Goal: Task Accomplishment & Management: Use online tool/utility

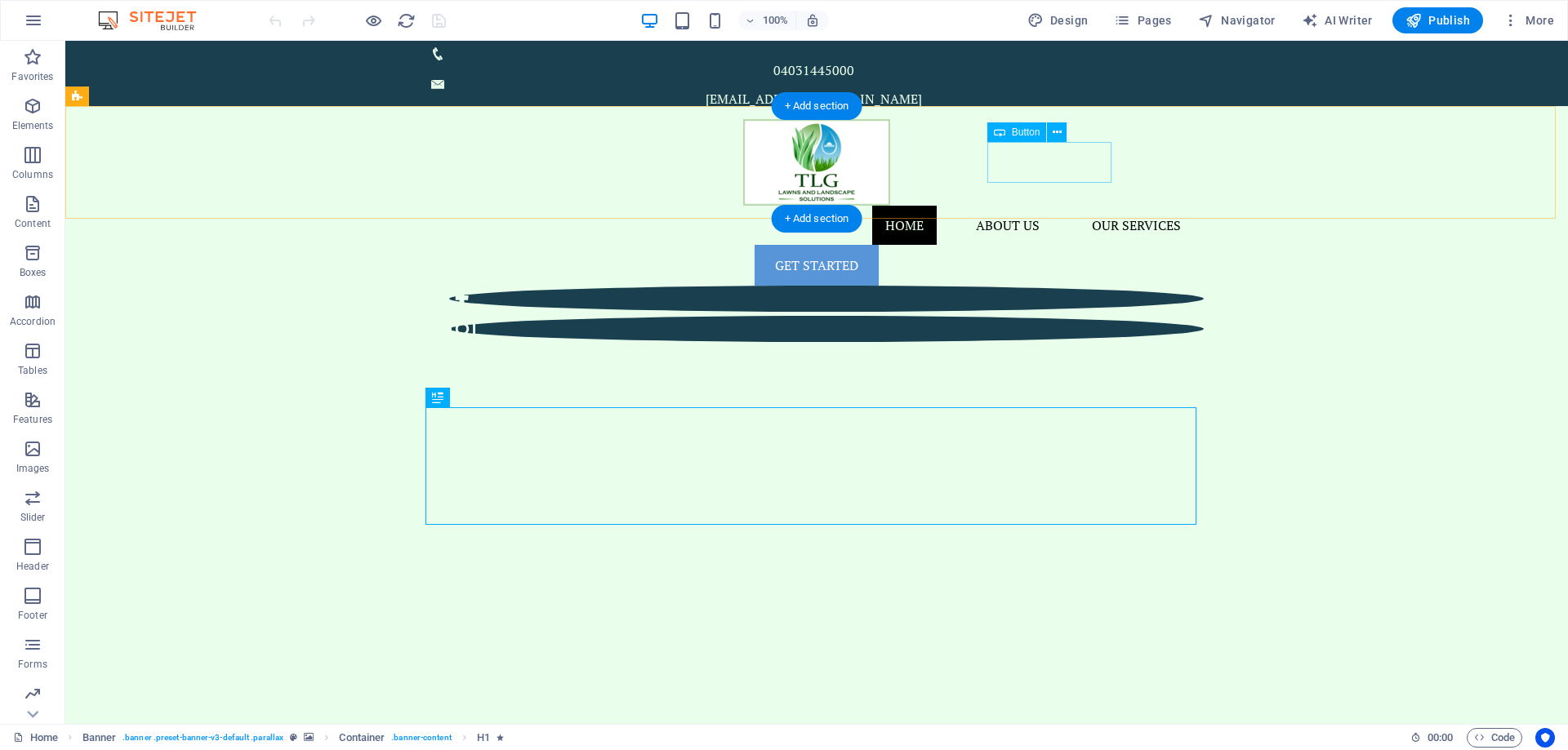
click at [1058, 245] on div "Get Started" at bounding box center [817, 265] width 755 height 41
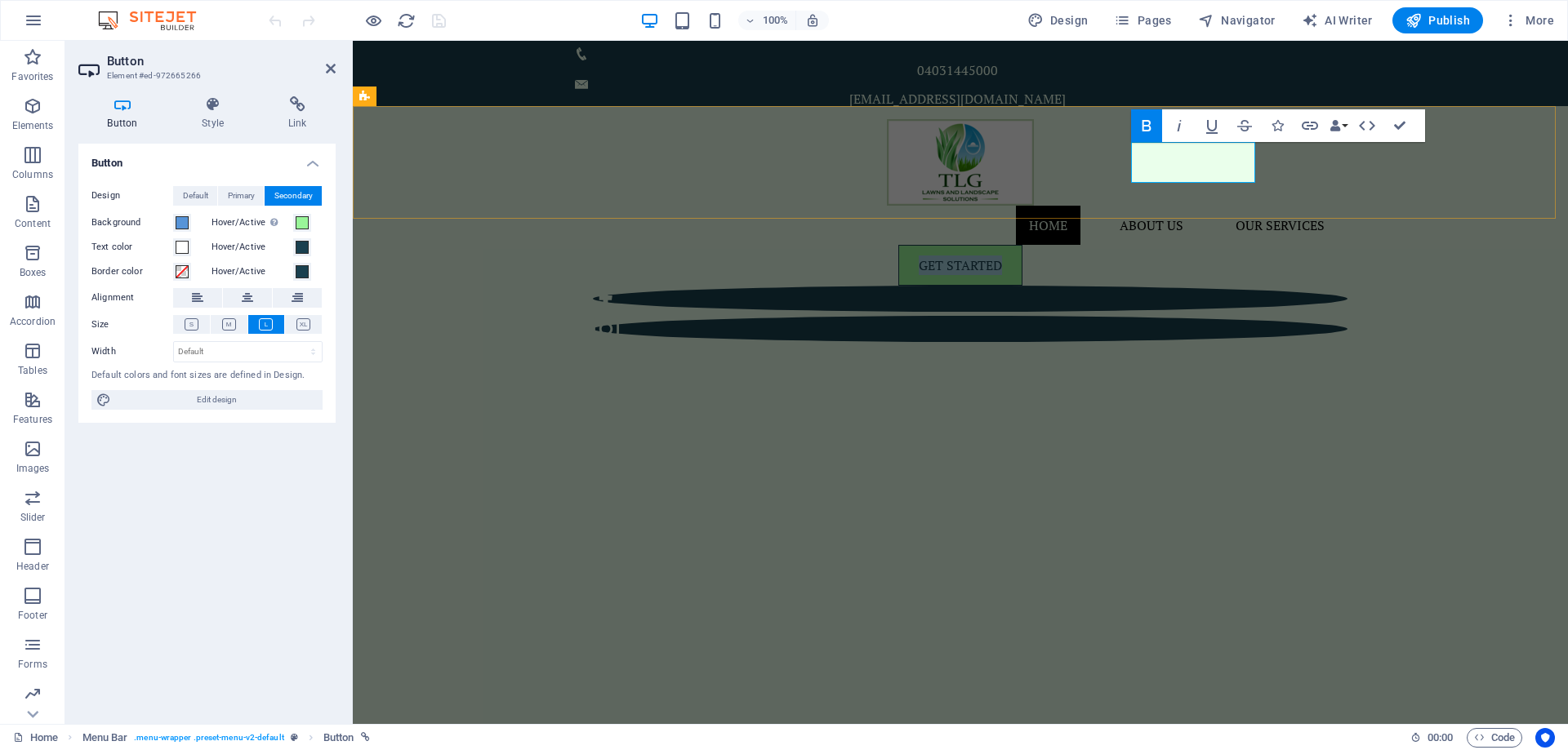
click at [1002, 256] on strong "Get Started" at bounding box center [960, 265] width 83 height 18
click at [1022, 245] on link "Get Started" at bounding box center [961, 265] width 124 height 41
click at [295, 116] on h4 "Link" at bounding box center [297, 114] width 77 height 35
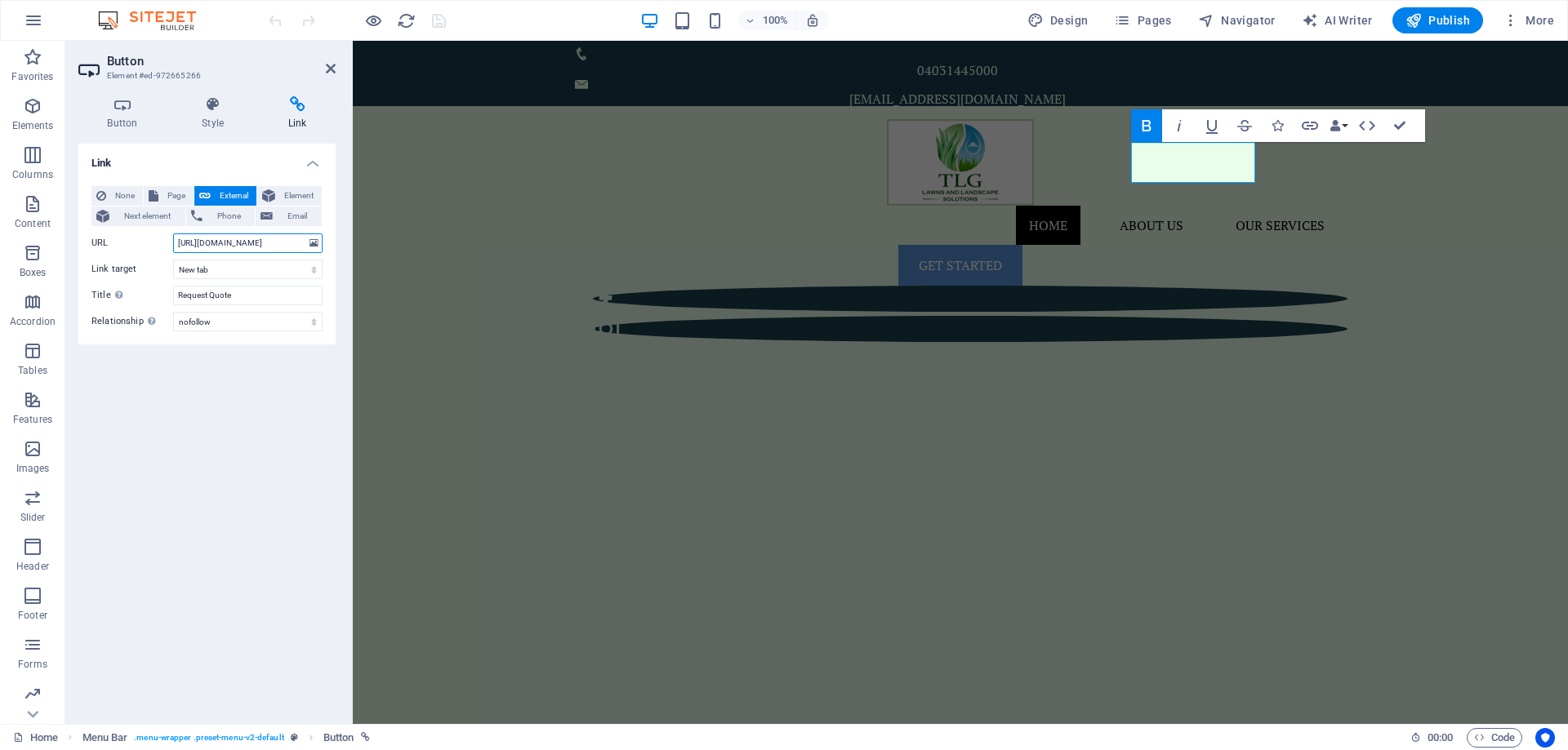
click at [262, 244] on input "[URL][DOMAIN_NAME]" at bounding box center [248, 243] width 149 height 20
click at [298, 239] on input "[URL][DOMAIN_NAME]" at bounding box center [248, 243] width 149 height 20
click at [224, 238] on input "URL" at bounding box center [248, 243] width 149 height 20
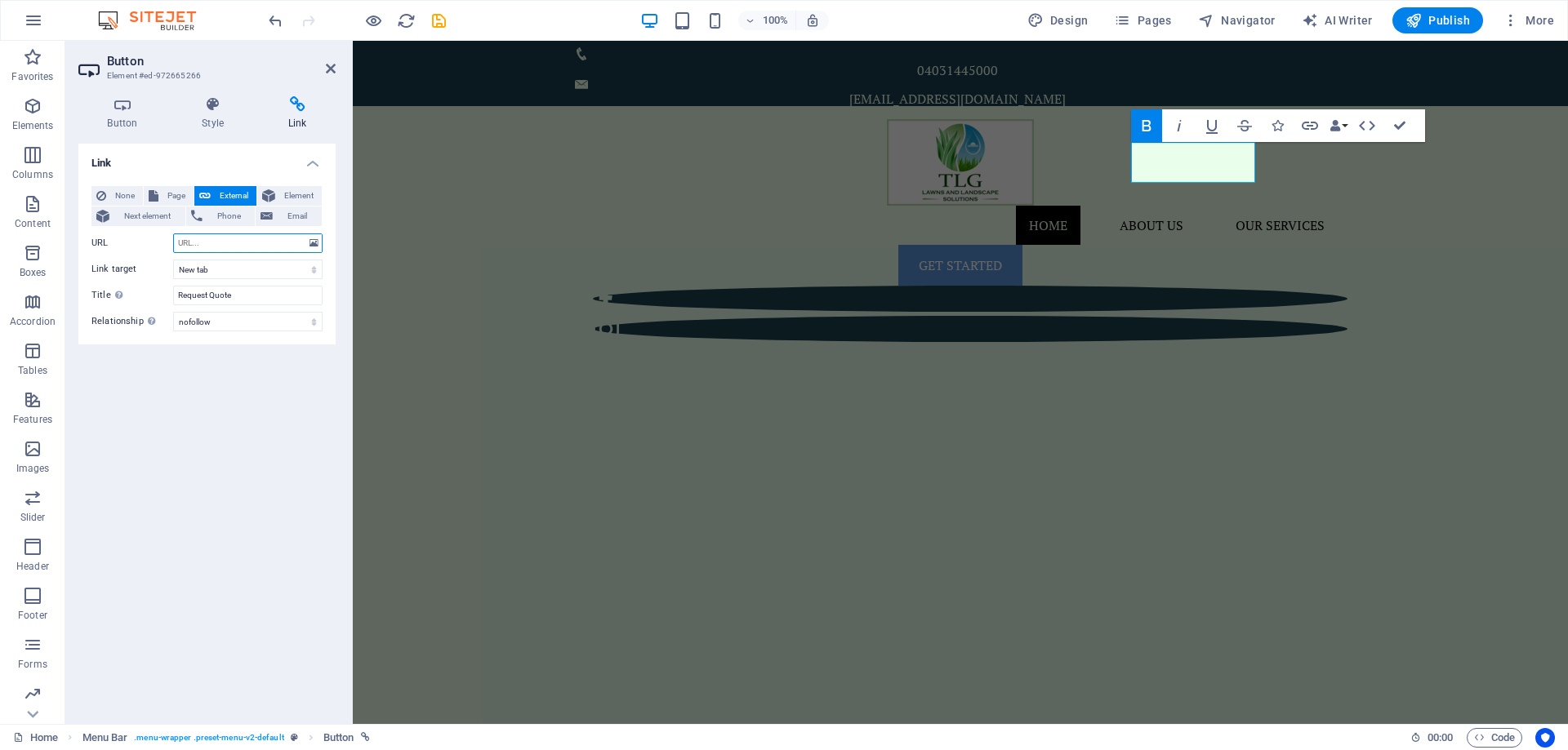
paste input "[URL][DOMAIN_NAME]"
type input "[URL][DOMAIN_NAME]"
click at [226, 414] on div "Link None Page External Element Next element Phone Email Page Home Our Services…" at bounding box center [207, 428] width 257 height 568
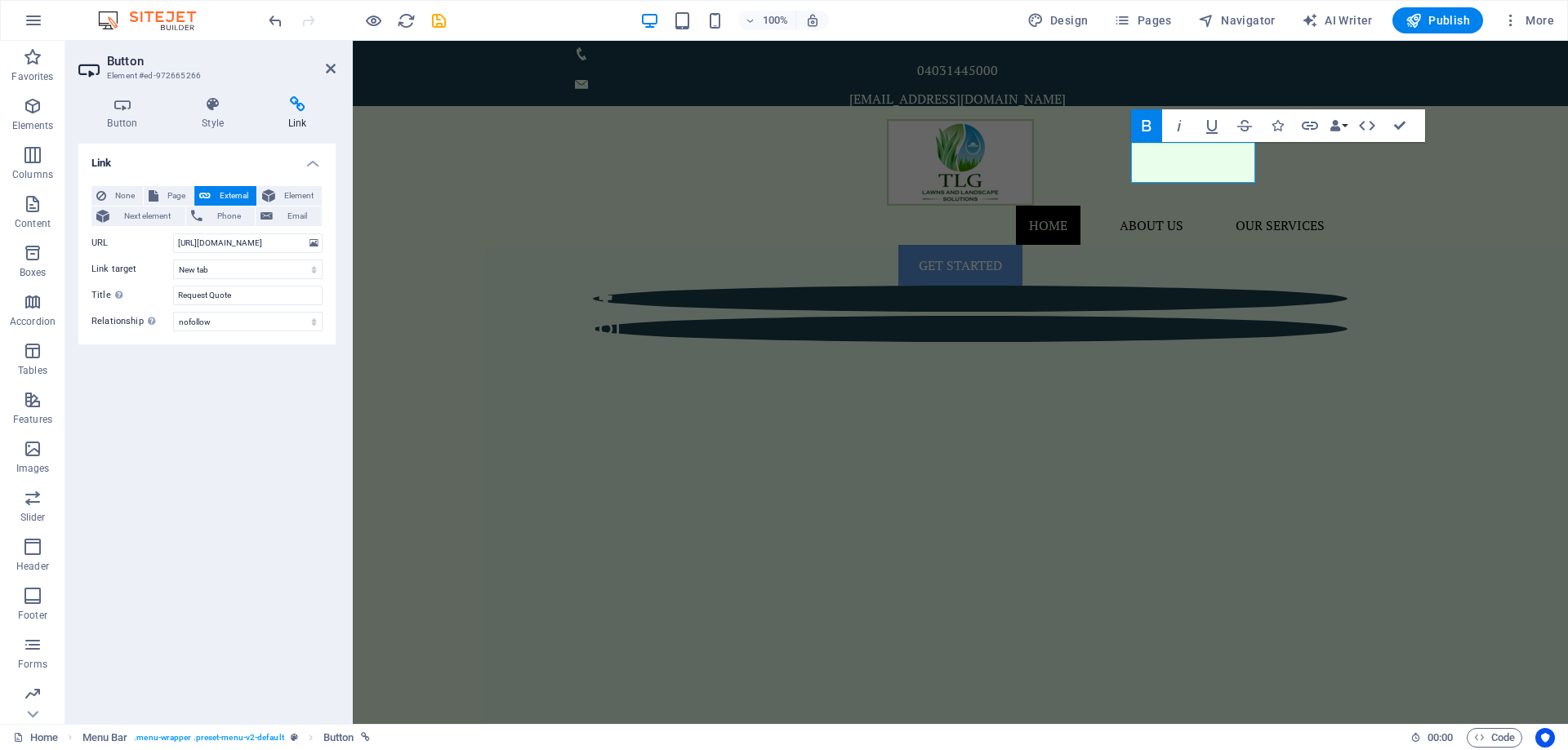
click at [285, 509] on div "Link None Page External Element Next element Phone Email Page Home Our Services…" at bounding box center [207, 428] width 257 height 568
click at [416, 66] on div "0403144500 0 [EMAIL_ADDRESS][DOMAIN_NAME] [GEOGRAPHIC_DATA]" at bounding box center [961, 73] width 1216 height 66
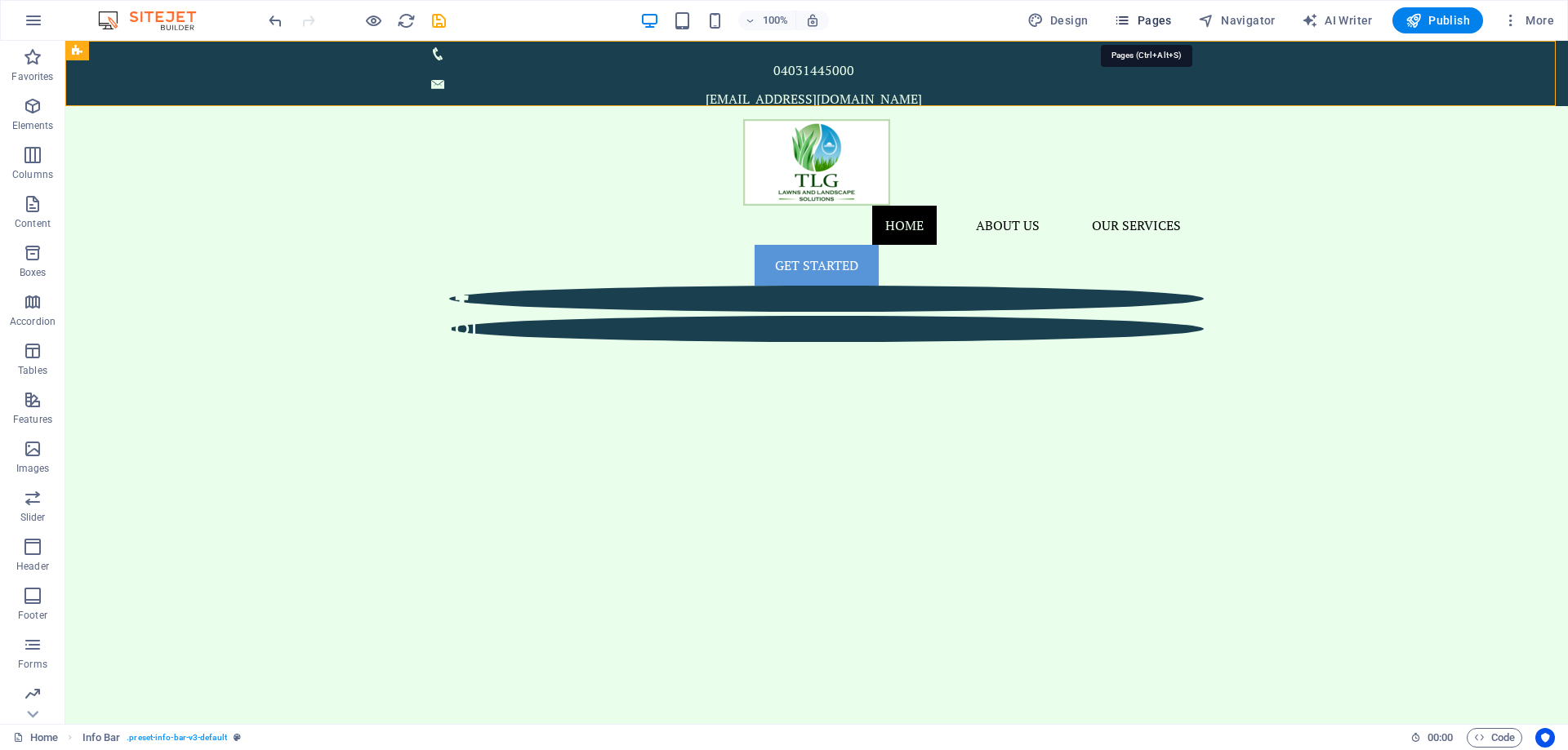
click at [1146, 16] on span "Pages" at bounding box center [1142, 20] width 57 height 16
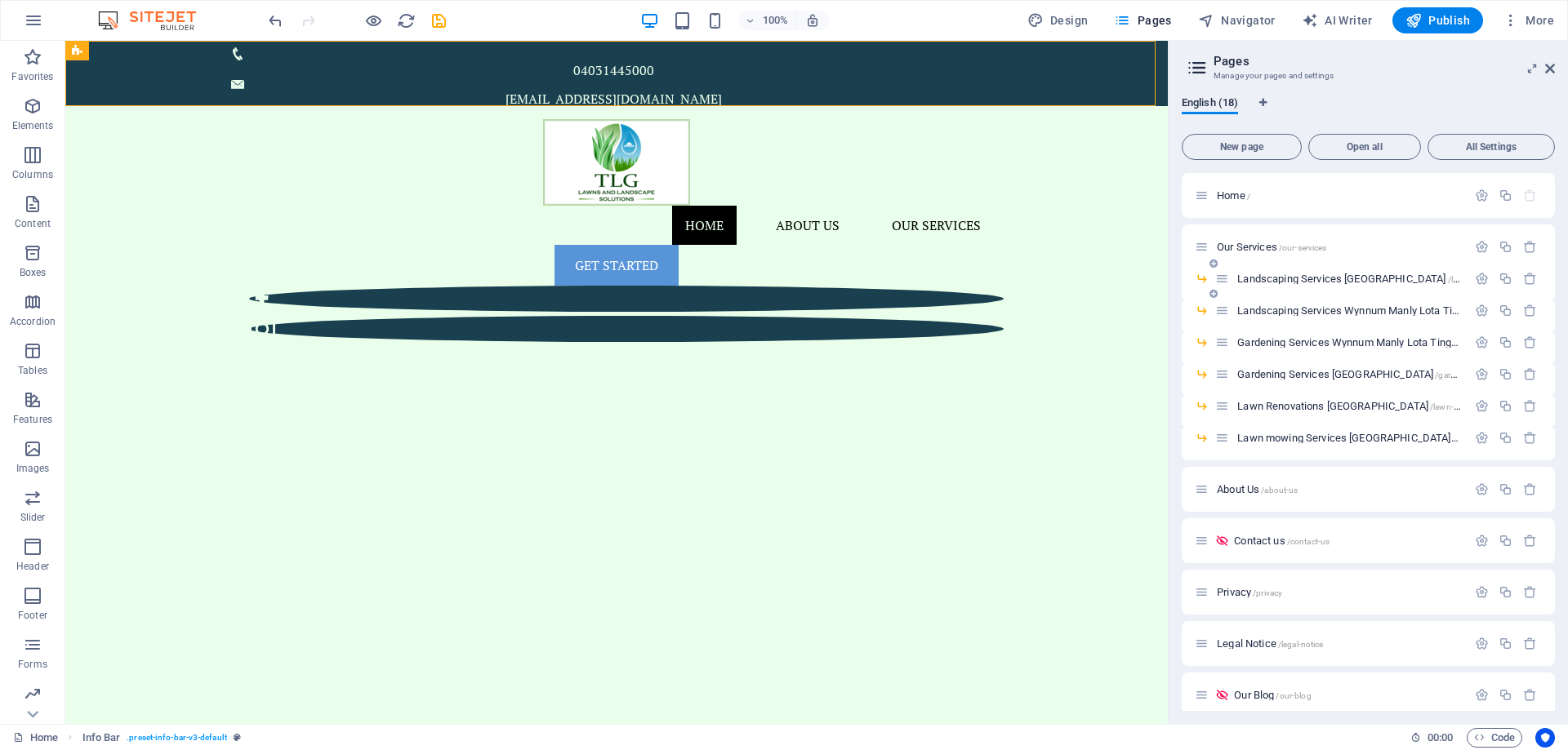
click at [1328, 279] on span "Landscaping Services [GEOGRAPHIC_DATA] /landscaping-services-[GEOGRAPHIC_DATA]" at bounding box center [1426, 279] width 377 height 12
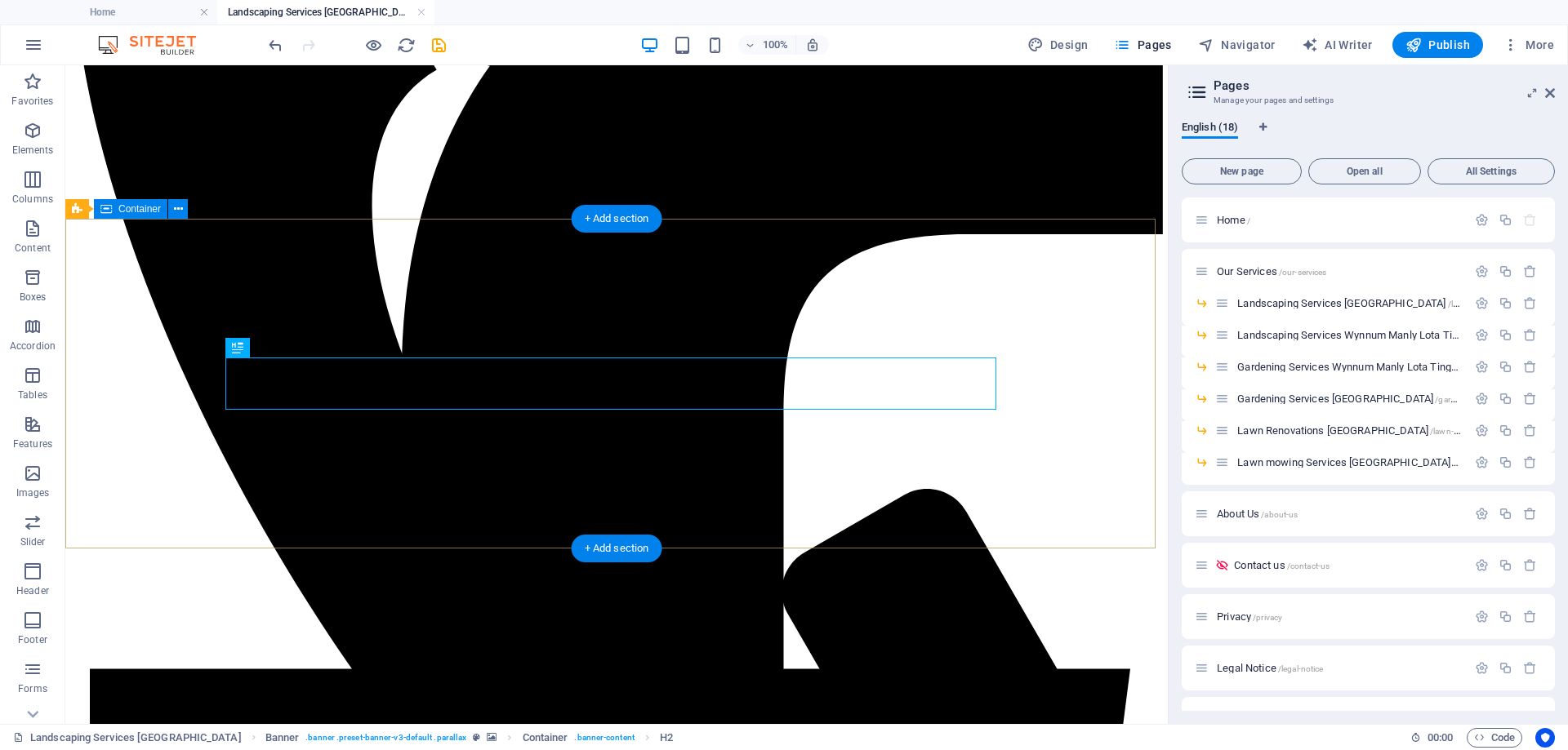
scroll to position [490, 0]
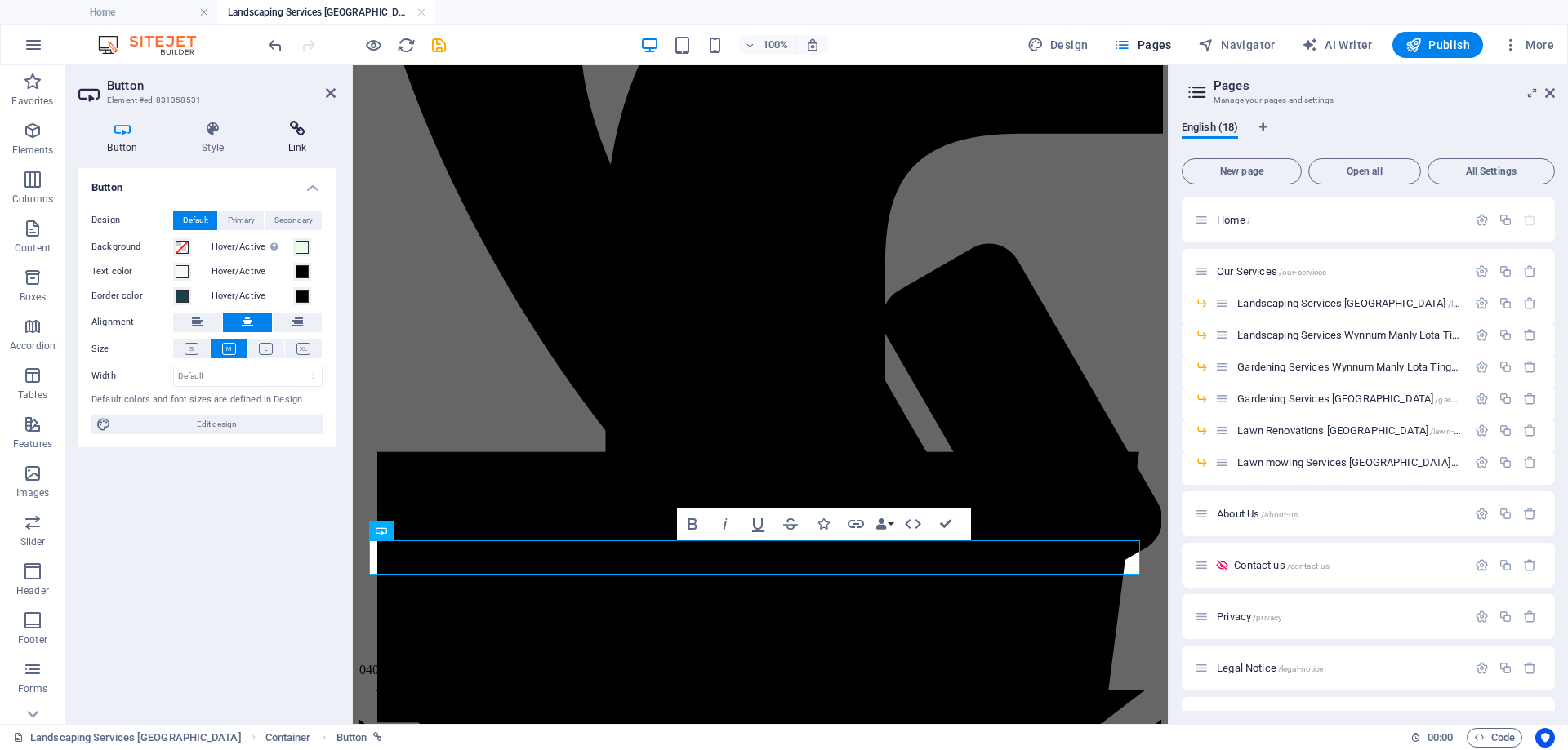
click at [309, 131] on icon at bounding box center [297, 129] width 77 height 16
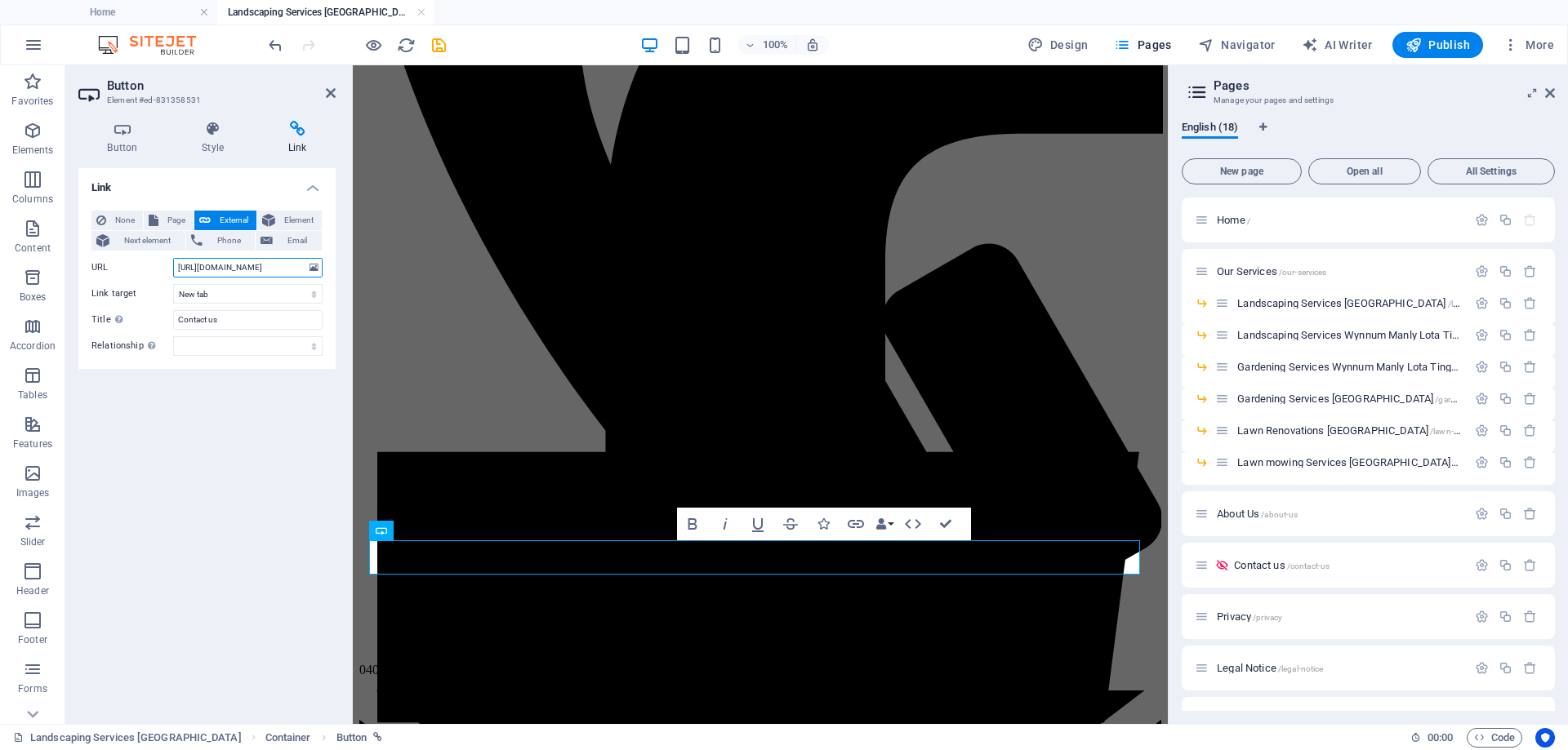
click at [294, 268] on input "[URL][DOMAIN_NAME]" at bounding box center [248, 268] width 149 height 20
paste input "[DOMAIN_NAME][URL]"
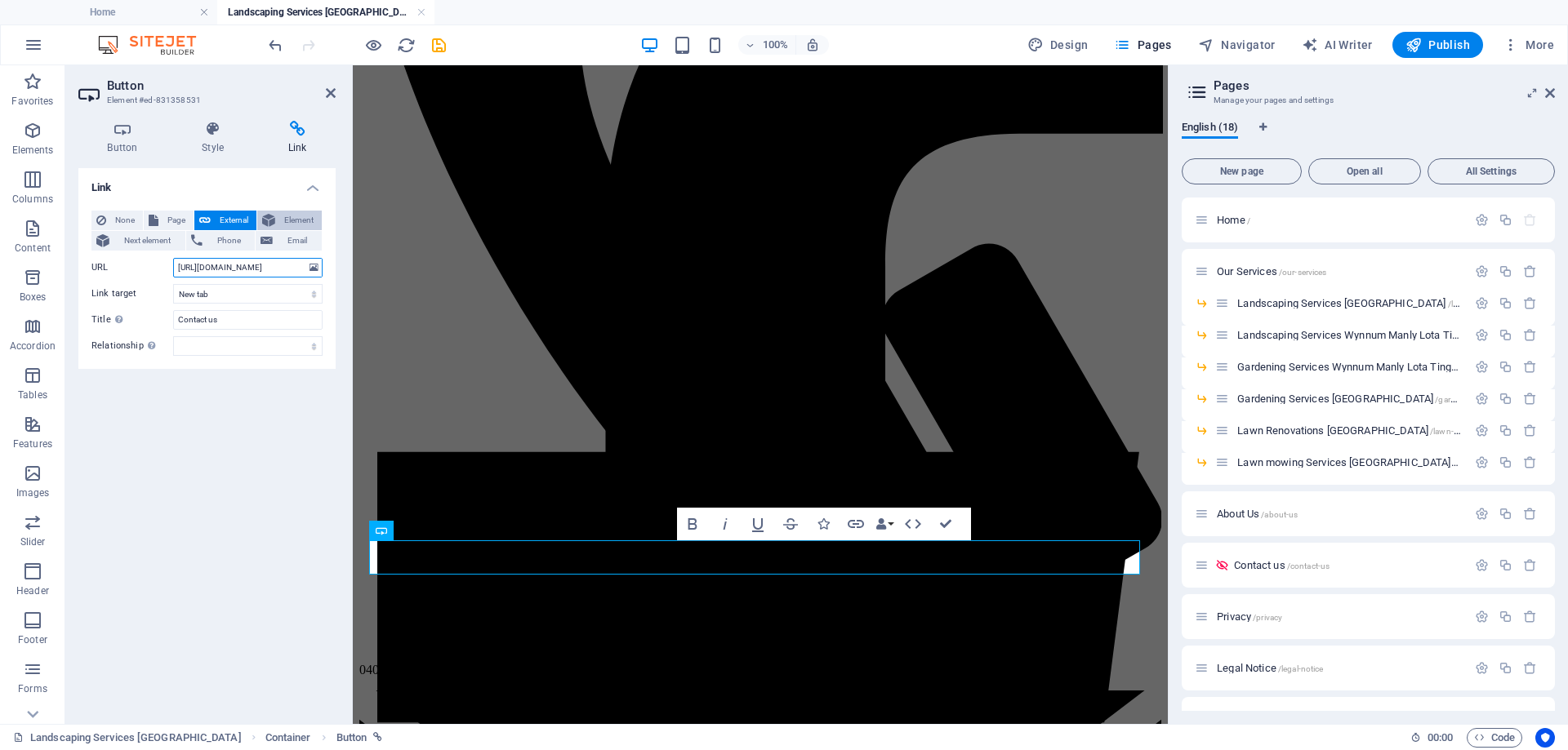
type input "[URL][DOMAIN_NAME]"
click at [282, 217] on span "Element" at bounding box center [299, 220] width 37 height 20
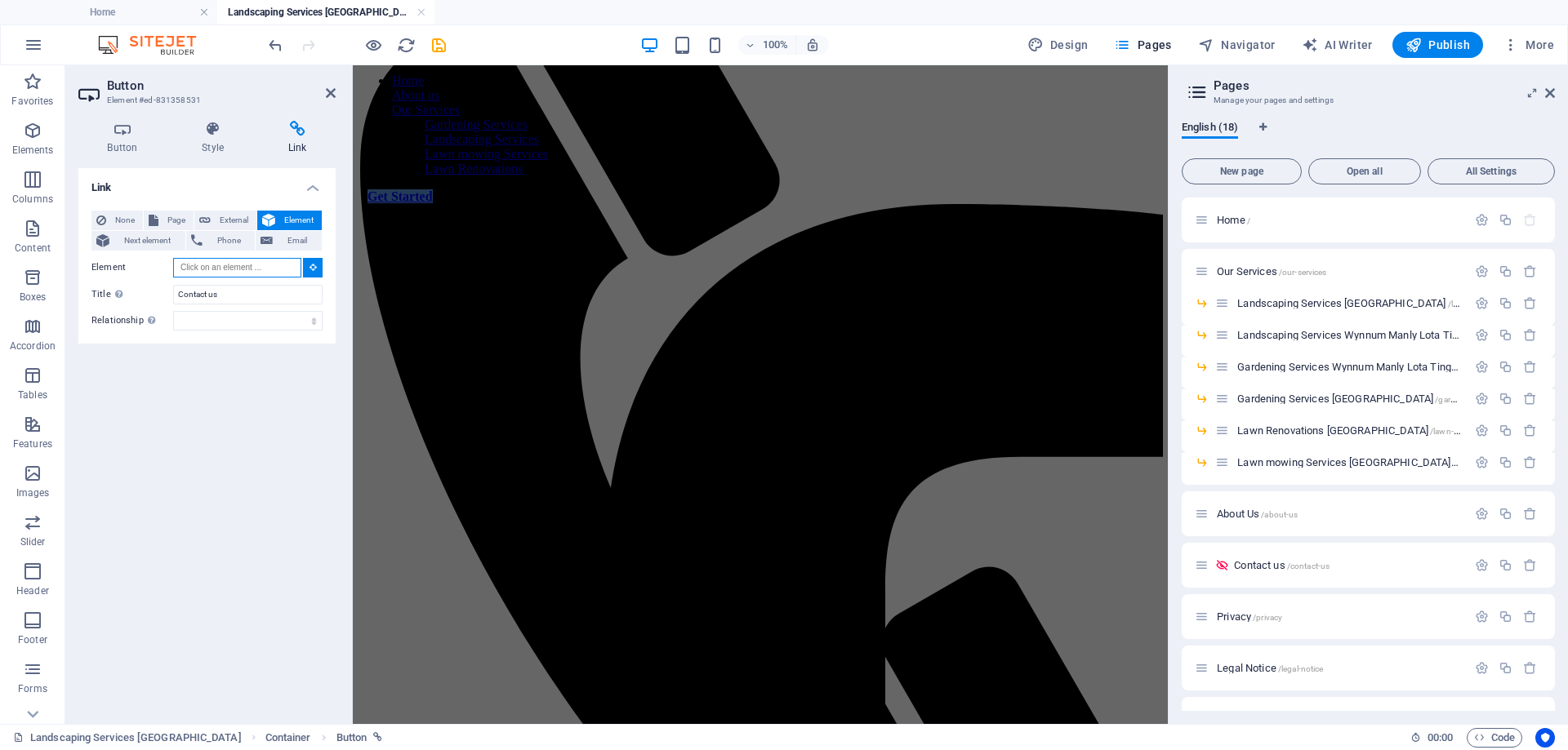
scroll to position [269, 0]
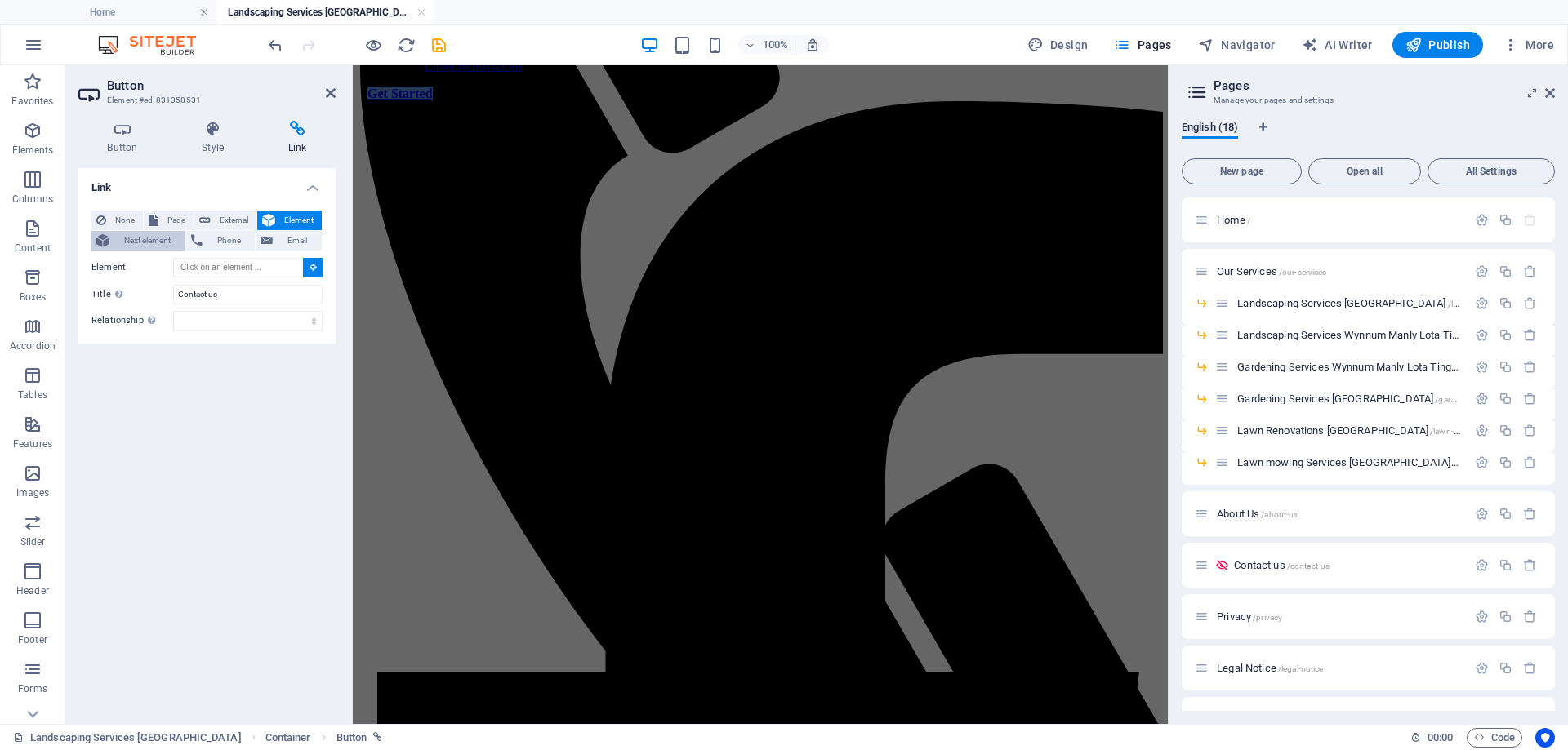
click at [162, 244] on span "Next element" at bounding box center [147, 241] width 66 height 20
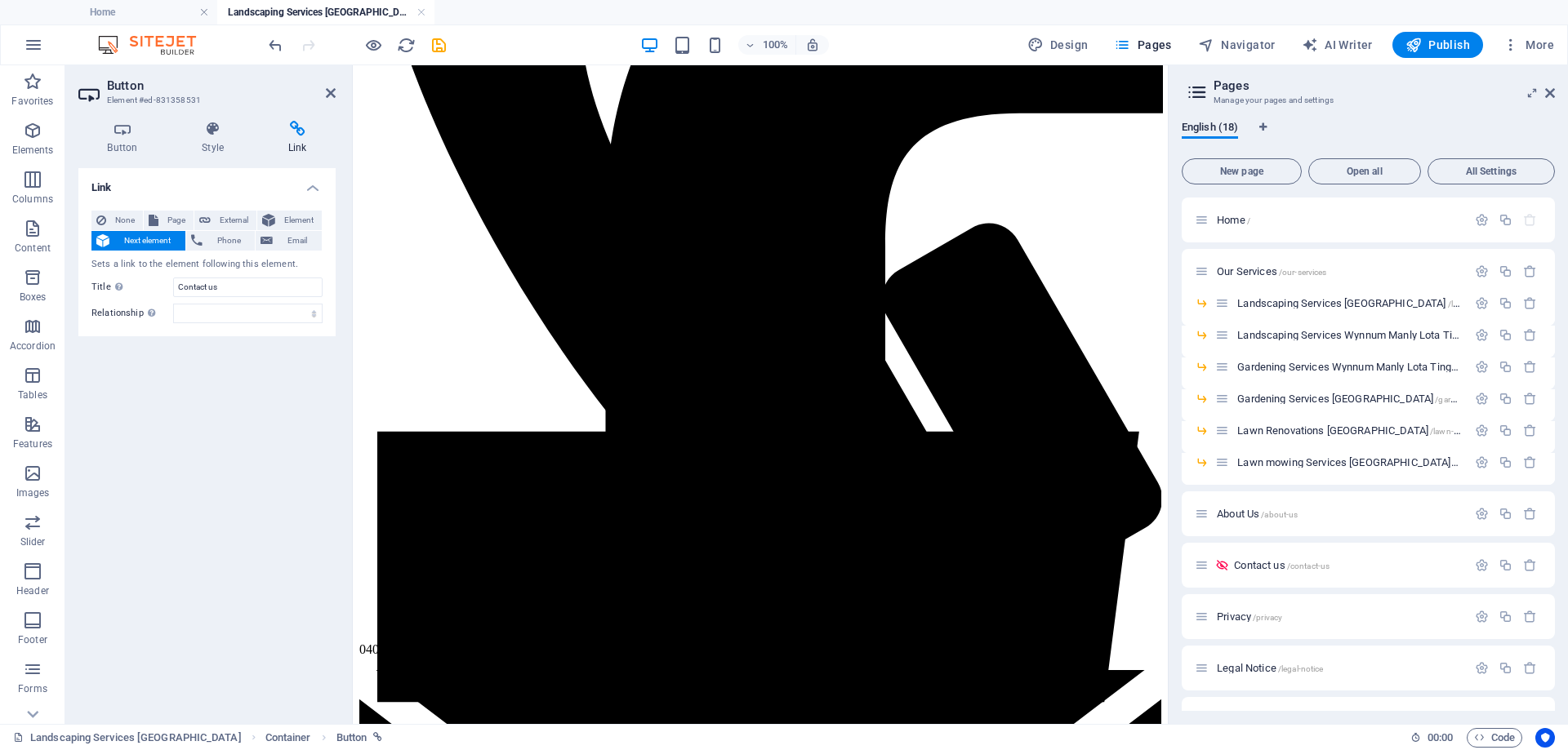
scroll to position [652, 0]
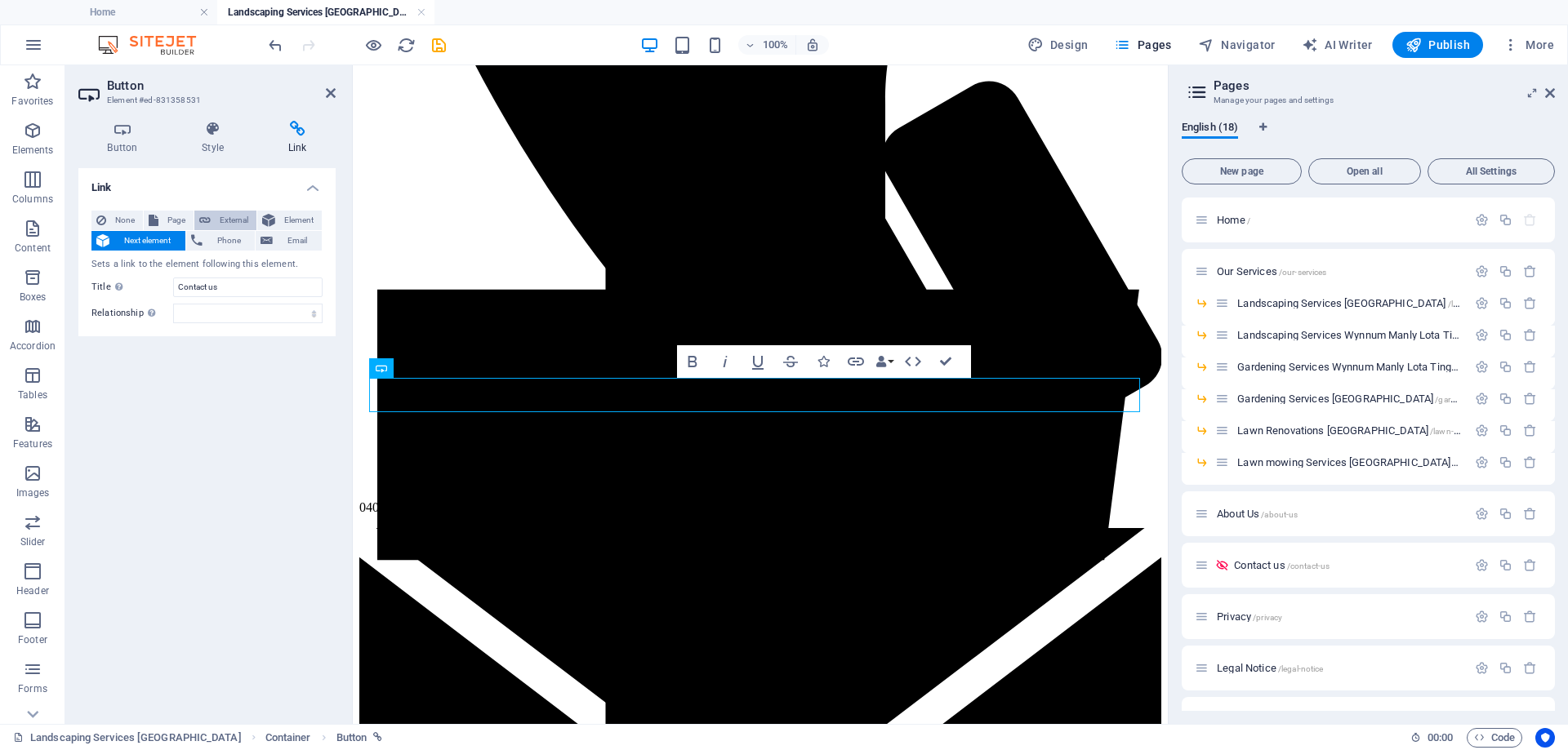
click at [230, 217] on span "External" at bounding box center [234, 220] width 36 height 20
select select "blank"
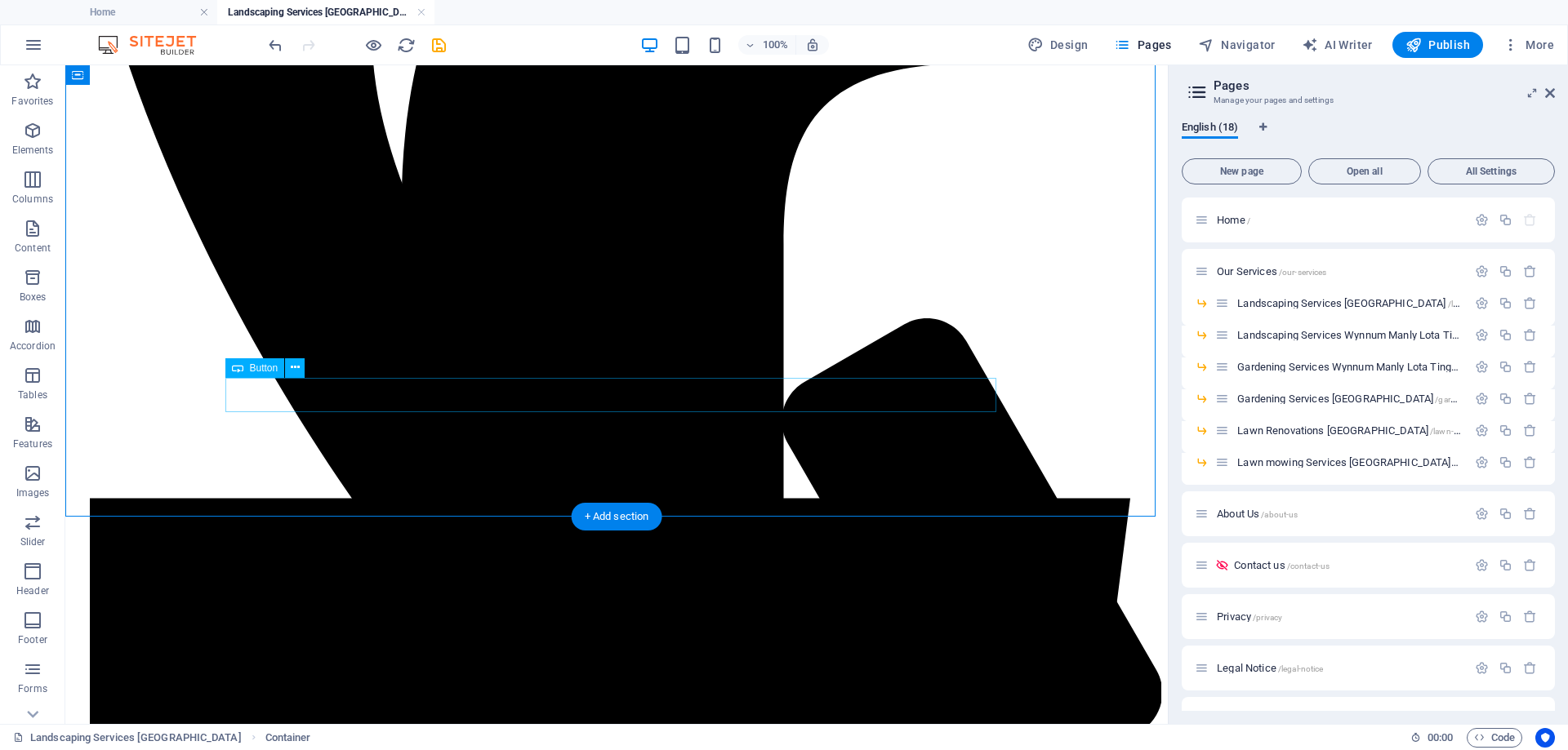
click at [294, 372] on icon at bounding box center [295, 368] width 9 height 17
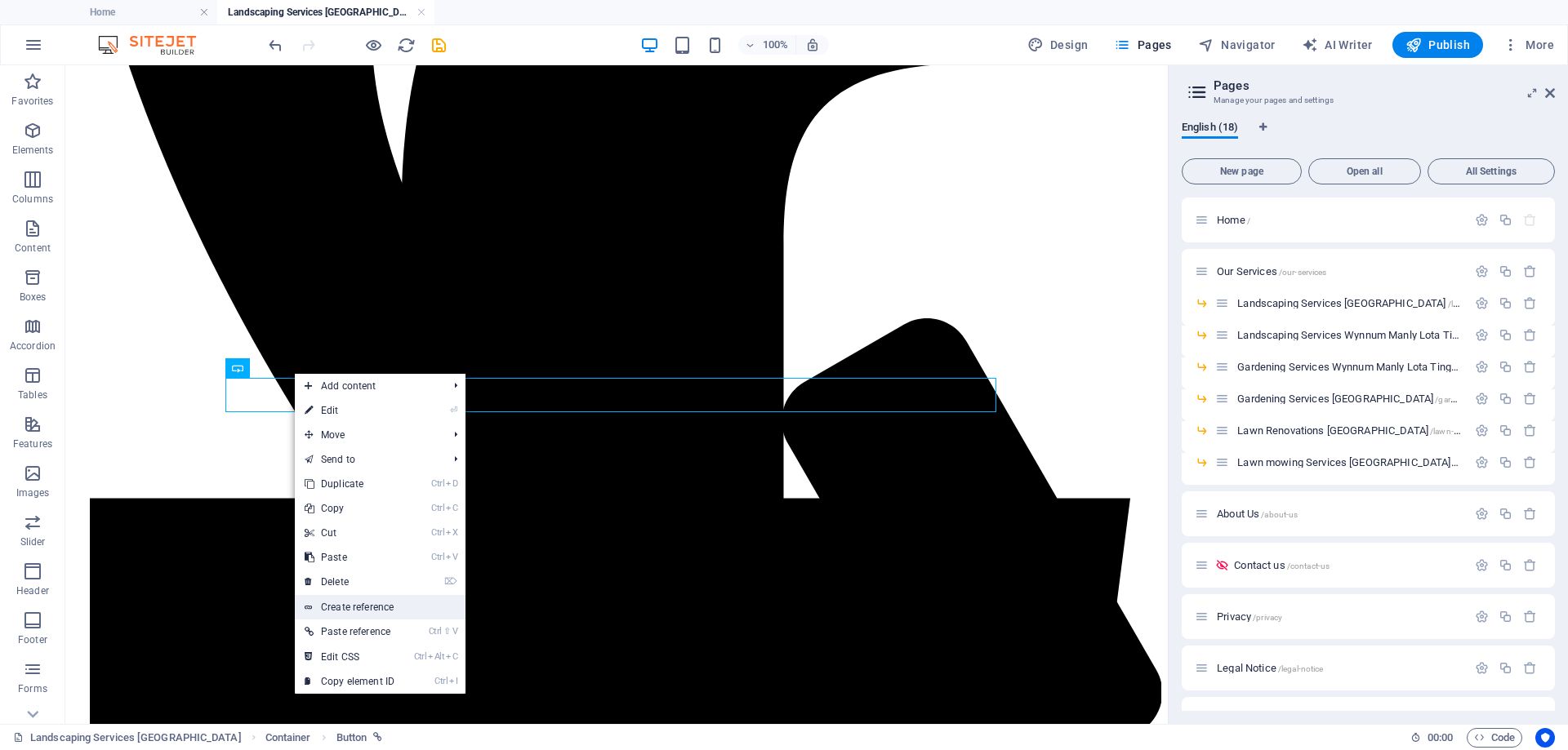
click at [371, 605] on link "Create reference" at bounding box center [381, 608] width 171 height 24
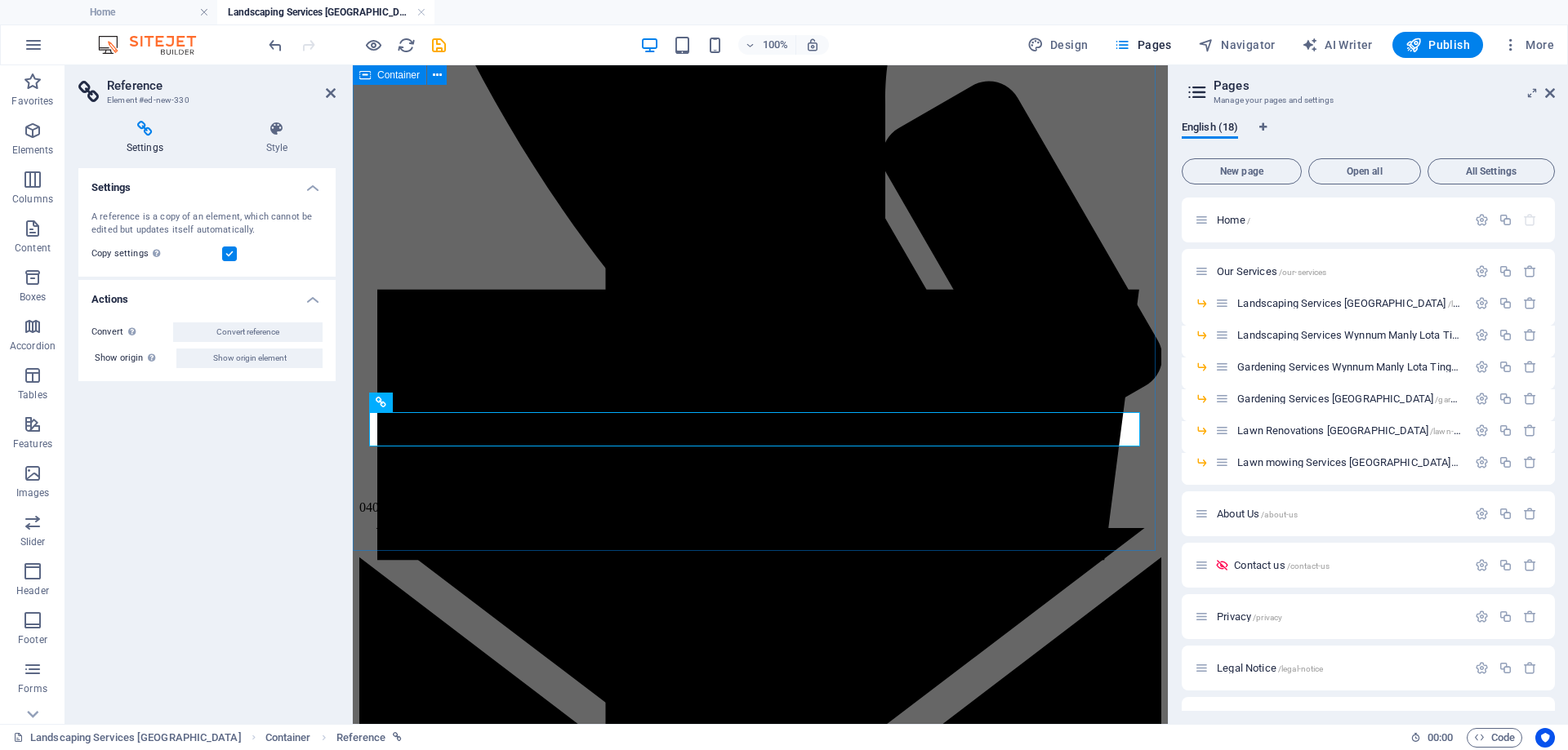
drag, startPoint x: 818, startPoint y: 519, endPoint x: 1097, endPoint y: 511, distance: 279.1
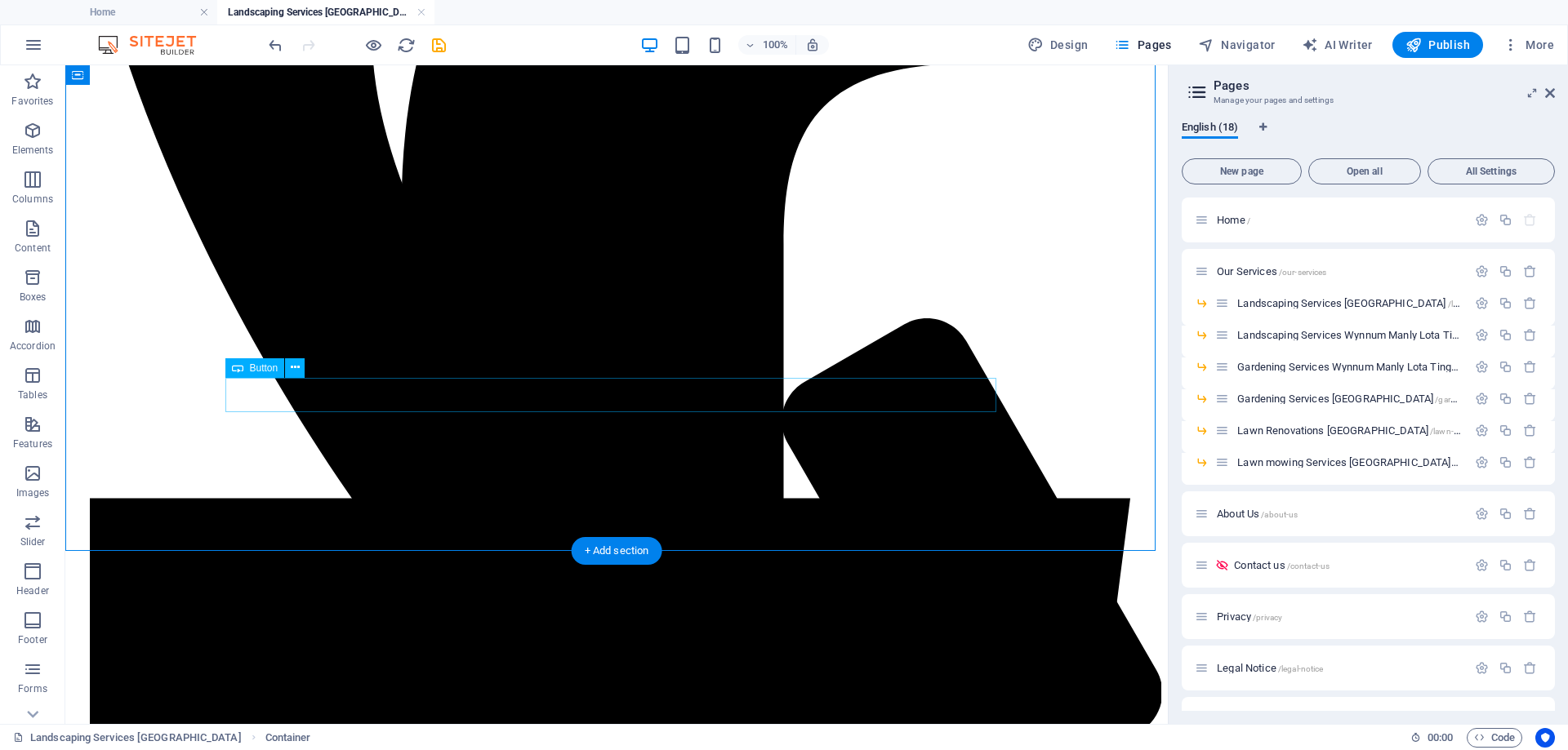
click at [299, 371] on icon at bounding box center [295, 368] width 9 height 17
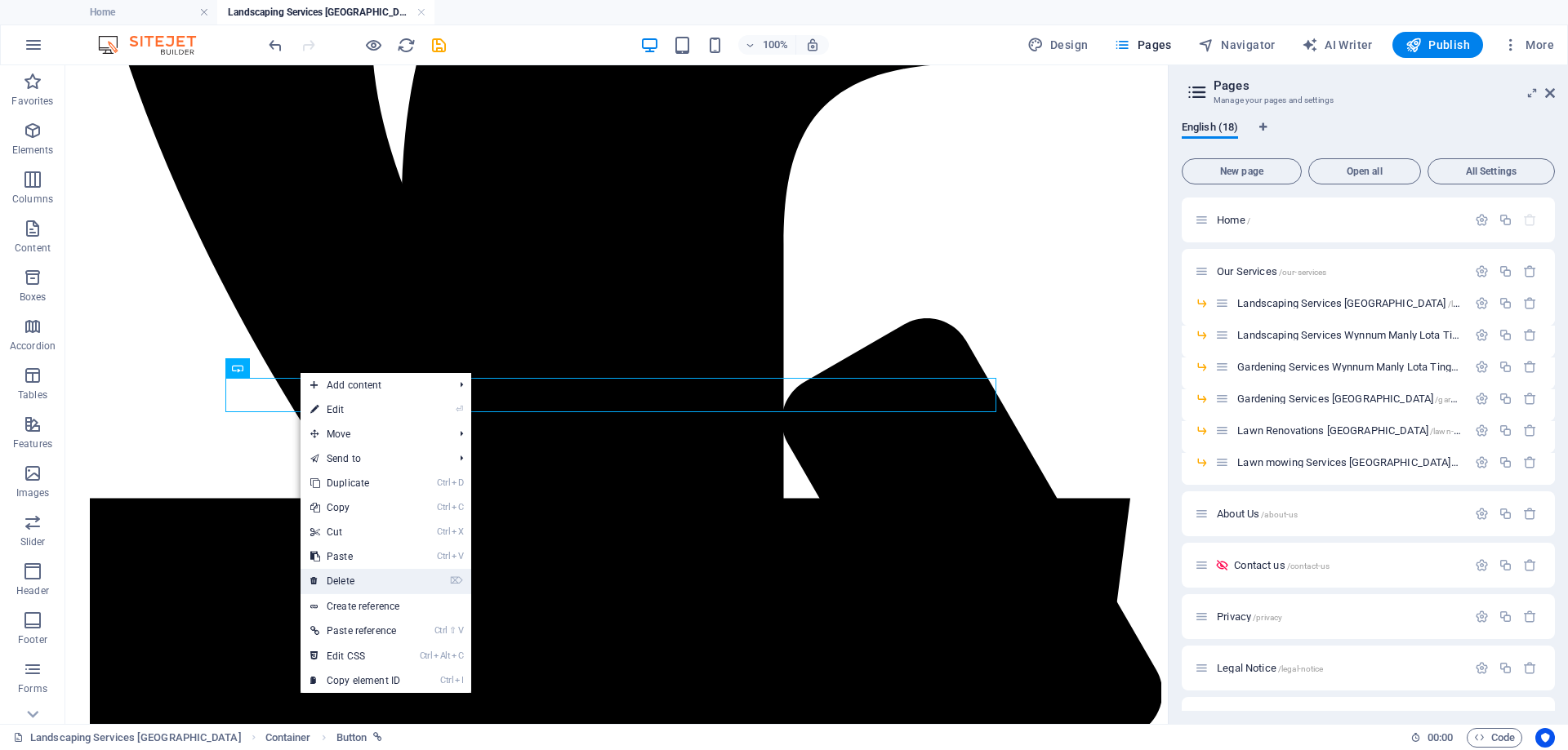
click at [352, 576] on link "⌦ Delete" at bounding box center [355, 581] width 110 height 24
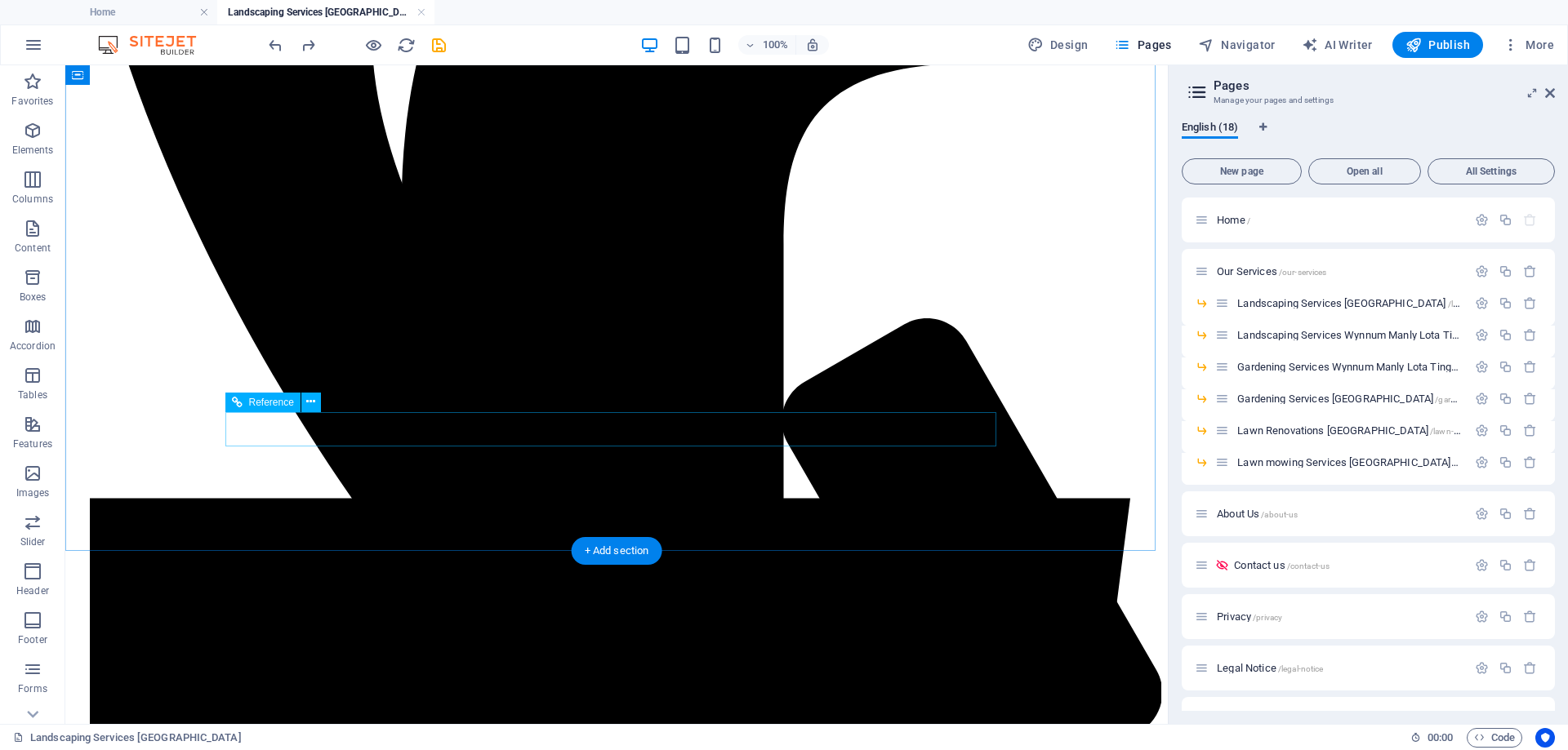
click at [315, 404] on icon at bounding box center [311, 402] width 9 height 17
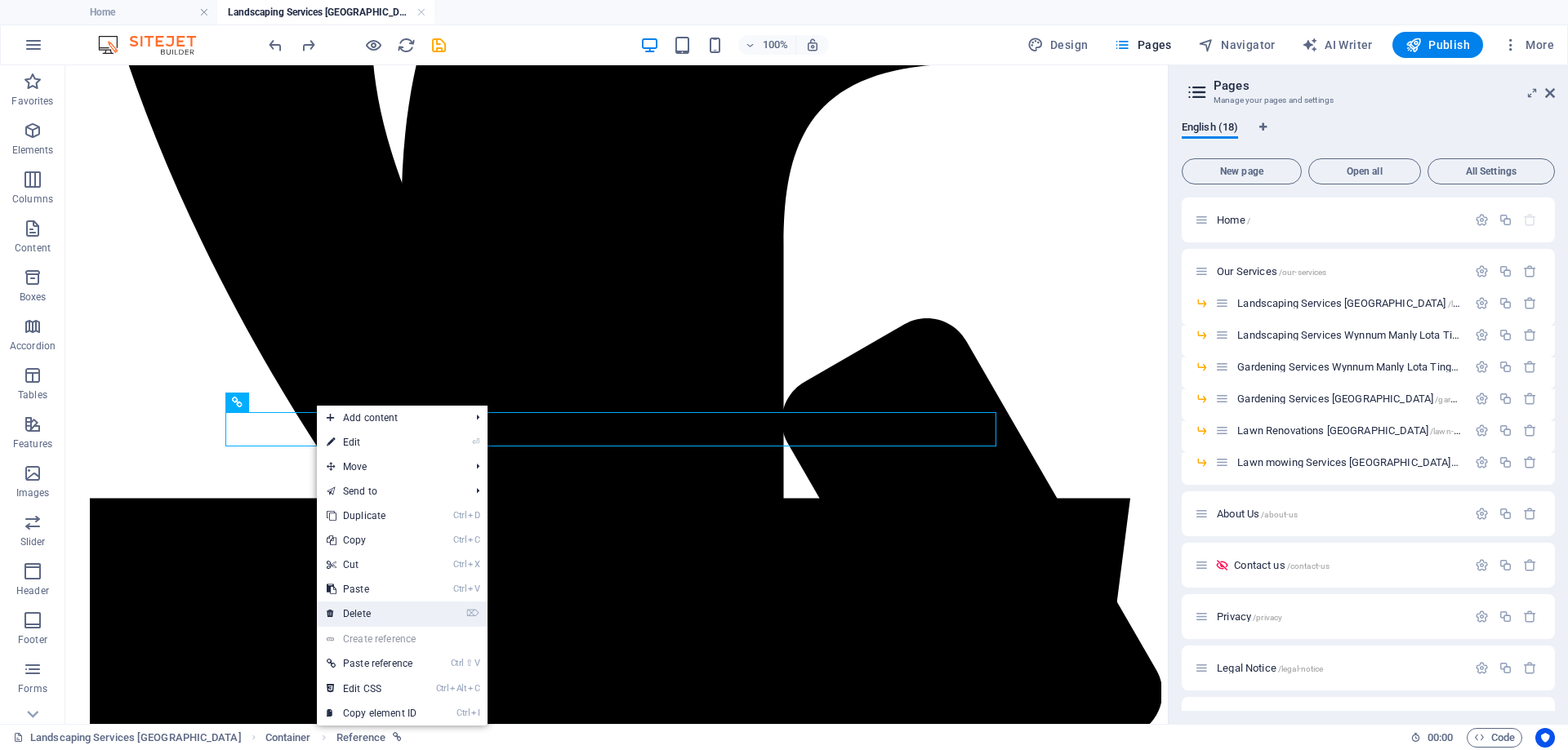
click at [347, 613] on link "⌦ Delete" at bounding box center [371, 614] width 110 height 24
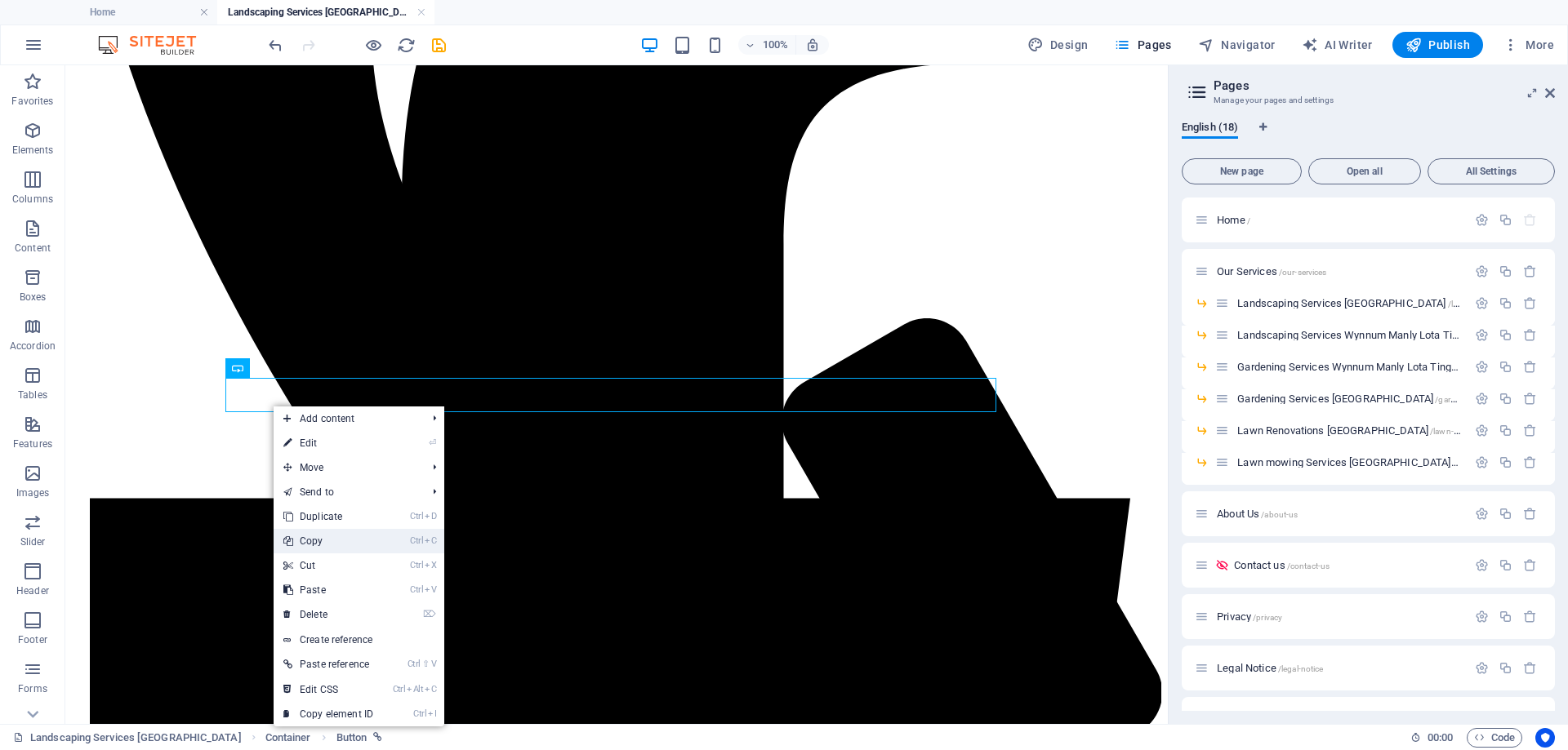
click at [359, 542] on link "Ctrl C Copy" at bounding box center [328, 541] width 110 height 24
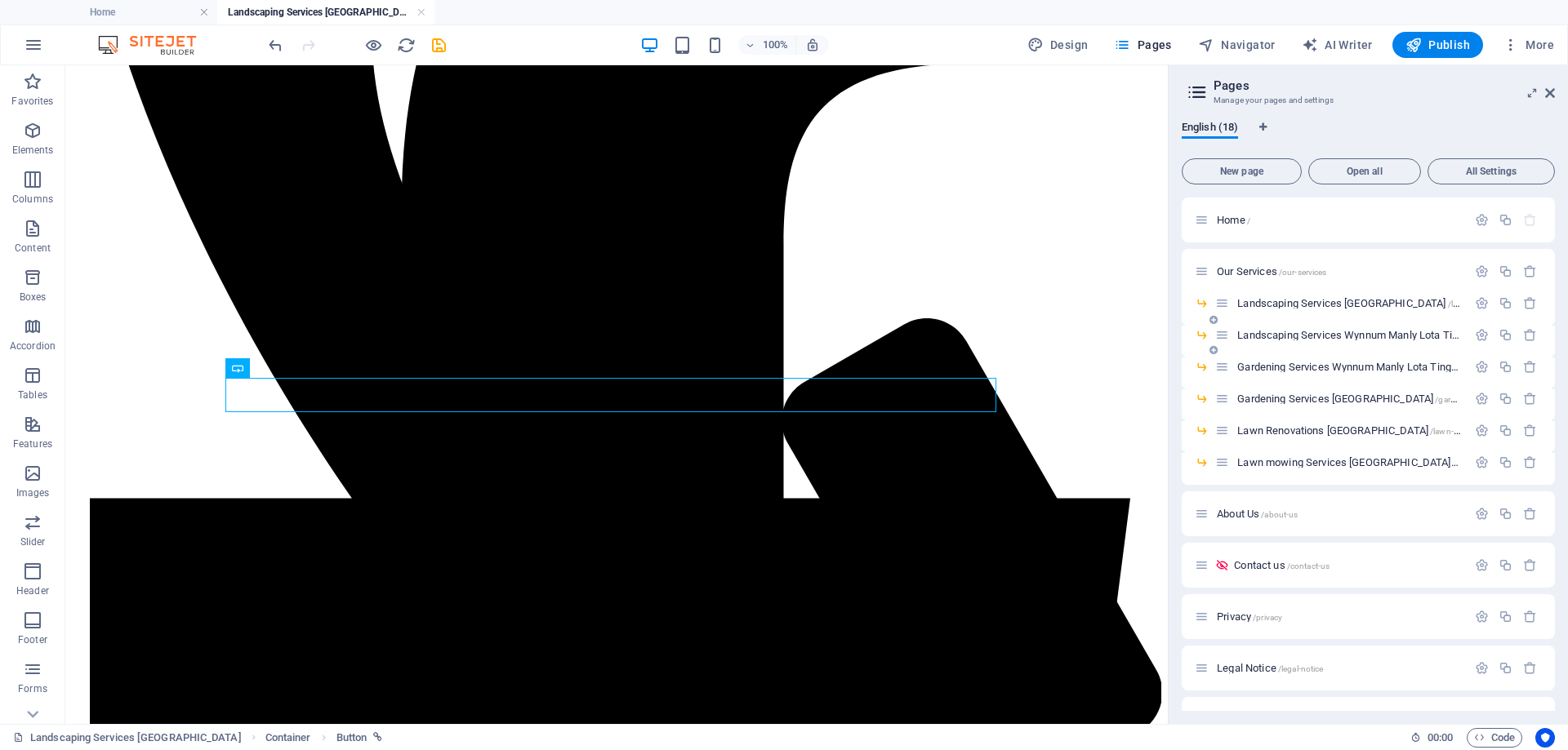
click at [1331, 331] on span "Landscaping Services Wynnum Manly Lota Tingalpa /landscaping-services-[GEOGRAPH…" at bounding box center [1456, 335] width 438 height 12
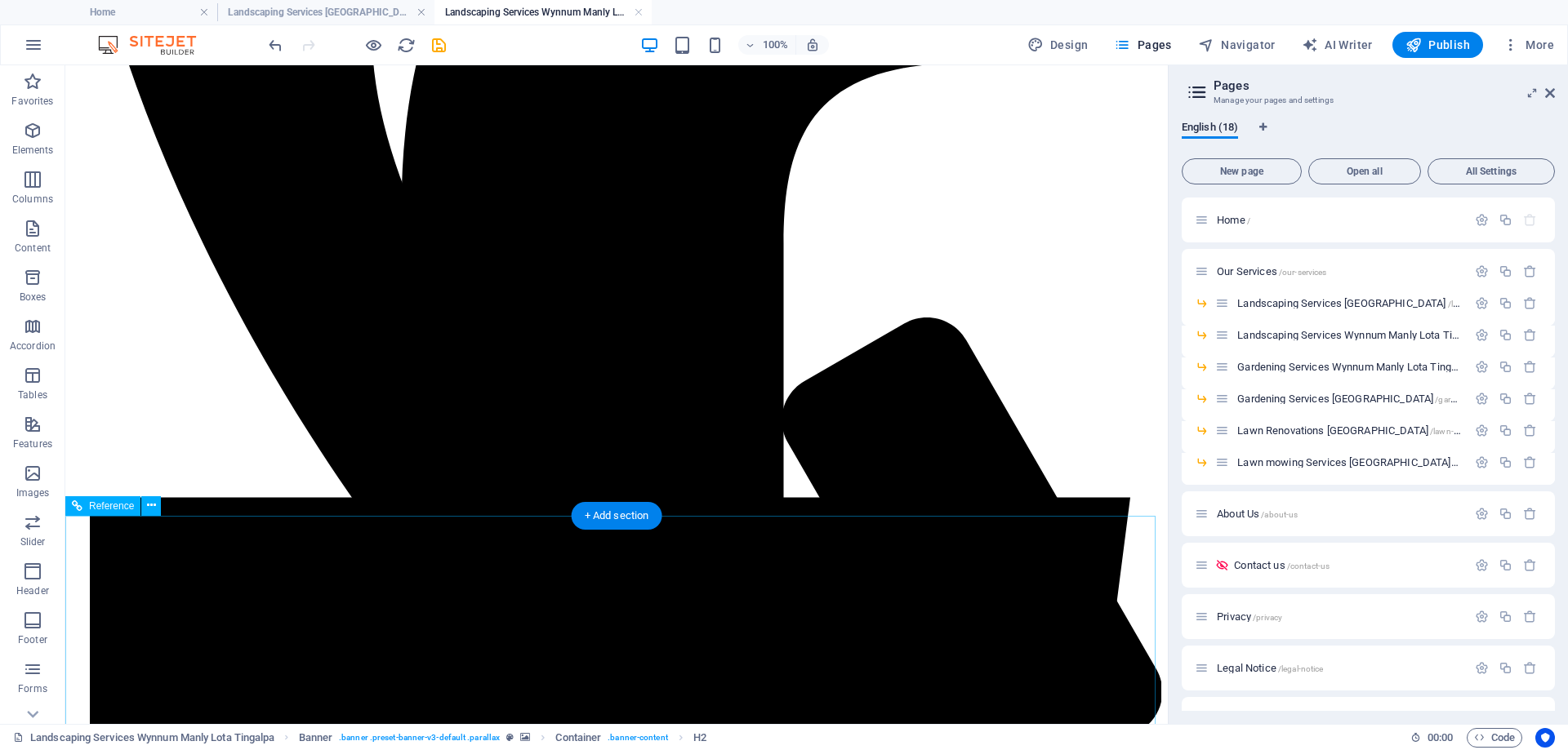
scroll to position [816, 0]
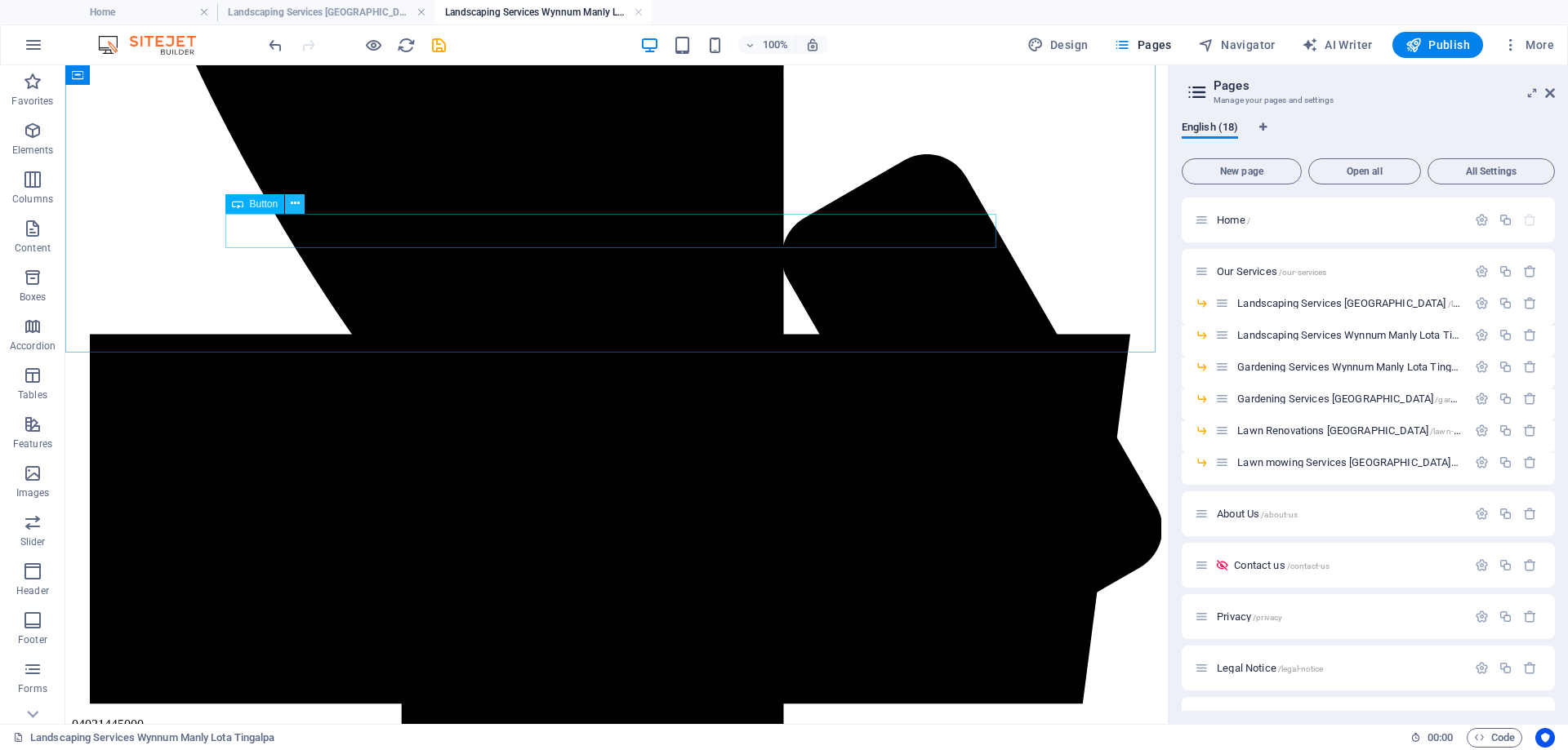
click at [291, 205] on icon at bounding box center [295, 204] width 9 height 17
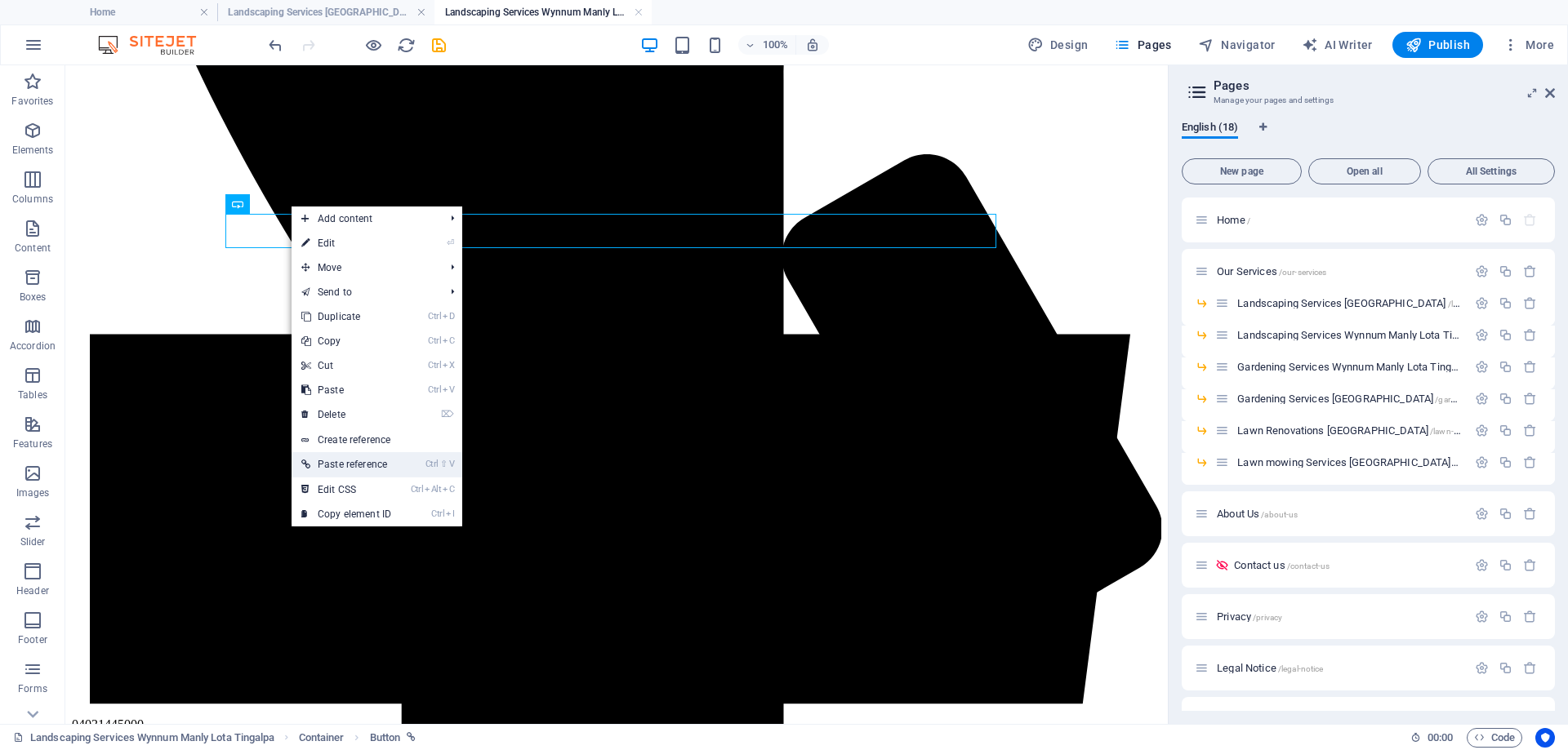
click at [372, 454] on link "Ctrl ⇧ V Paste reference" at bounding box center [346, 464] width 110 height 24
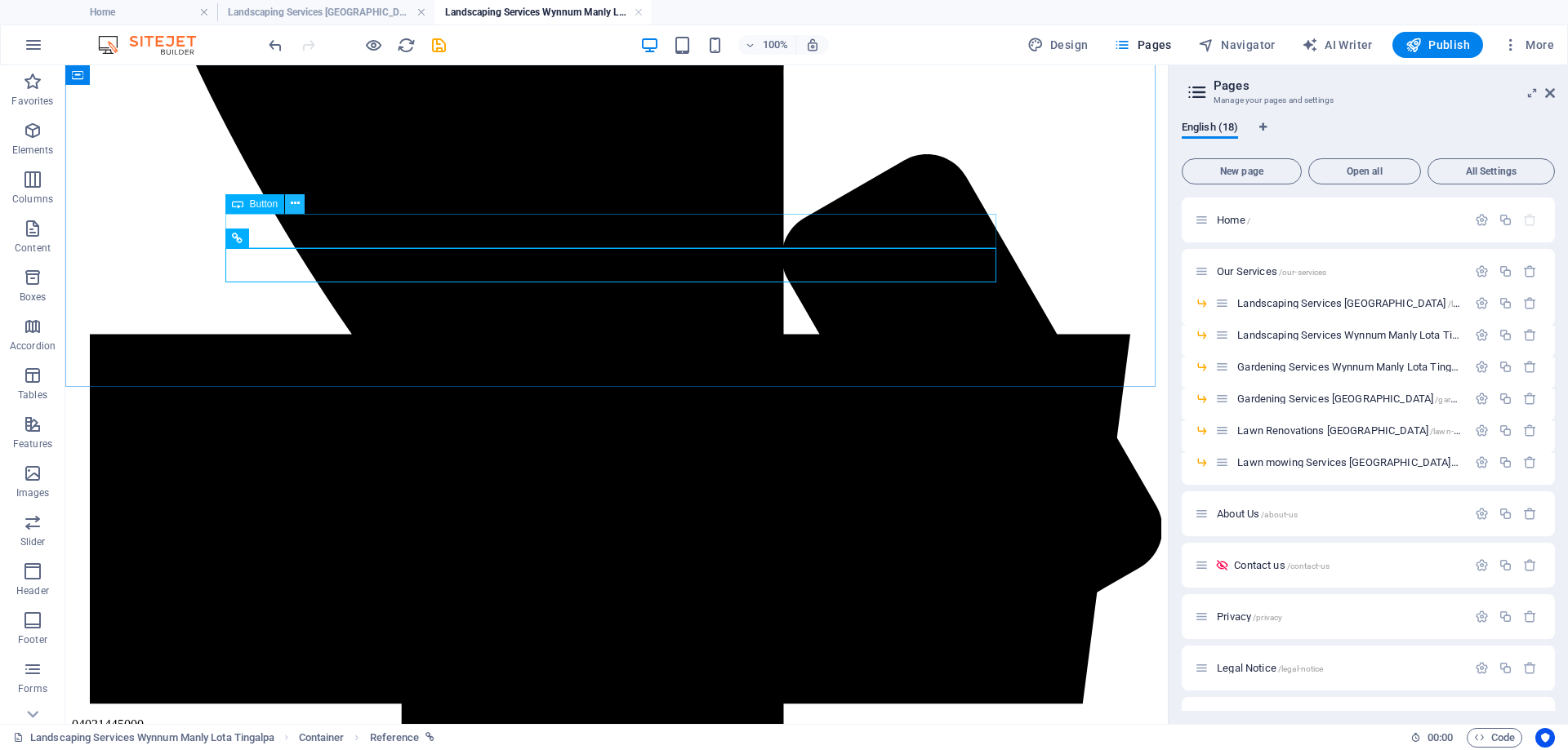
click at [295, 211] on icon at bounding box center [295, 204] width 9 height 17
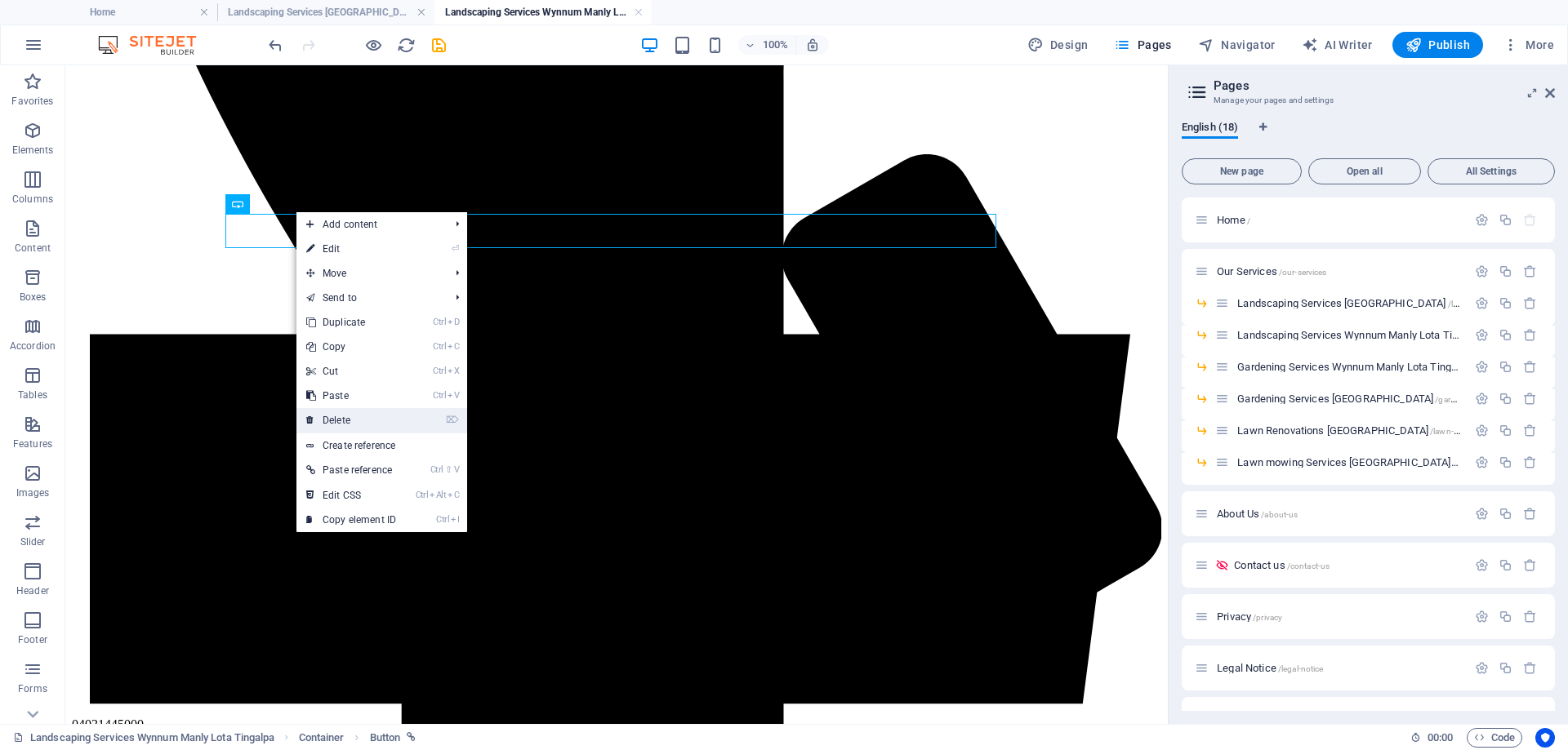
click at [377, 411] on link "⌦ Delete" at bounding box center [351, 420] width 110 height 24
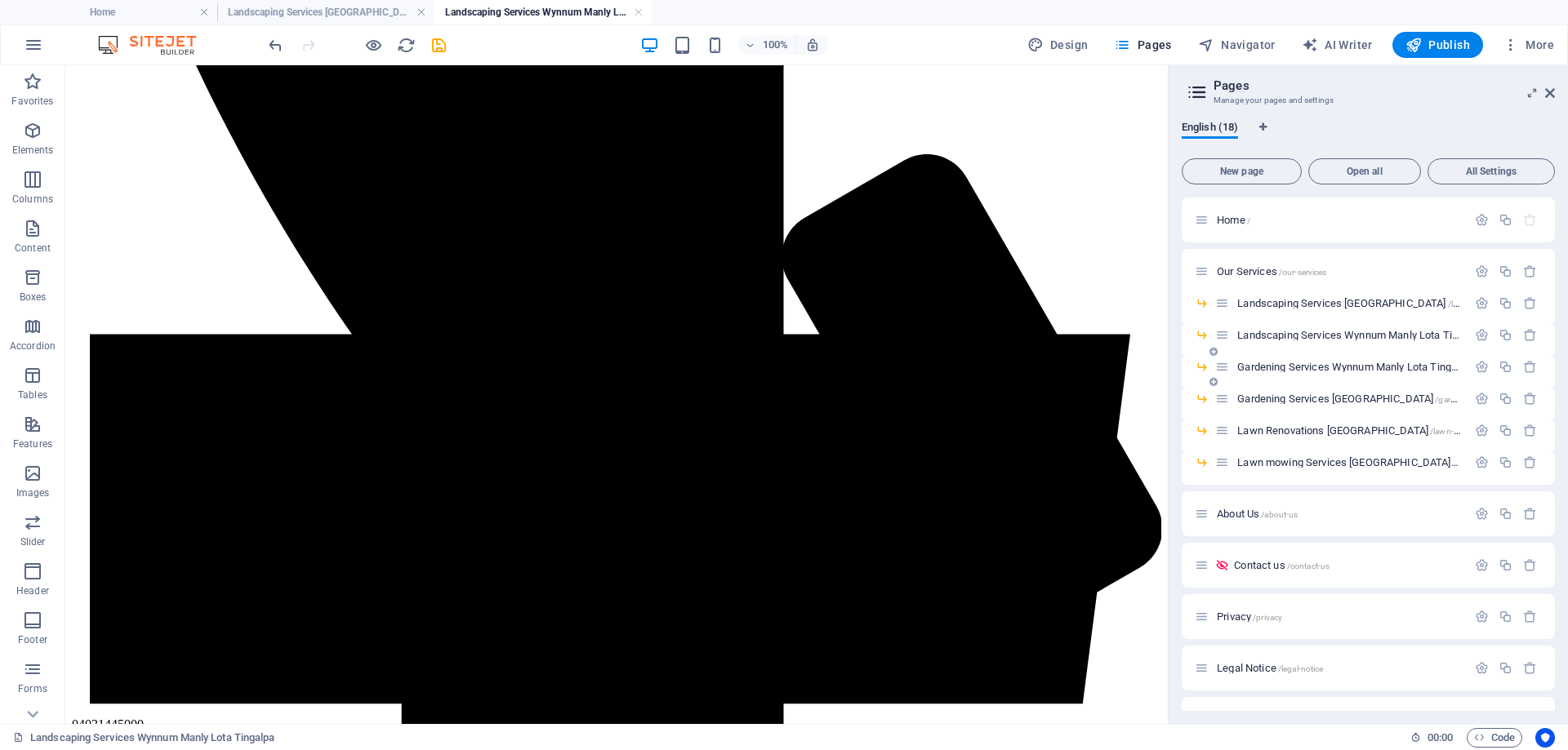
click at [1294, 369] on span "Gardening Services Wynnum Manly Lota Tingalpa /gardening-services-wynnum-manly-…" at bounding box center [1446, 367] width 418 height 12
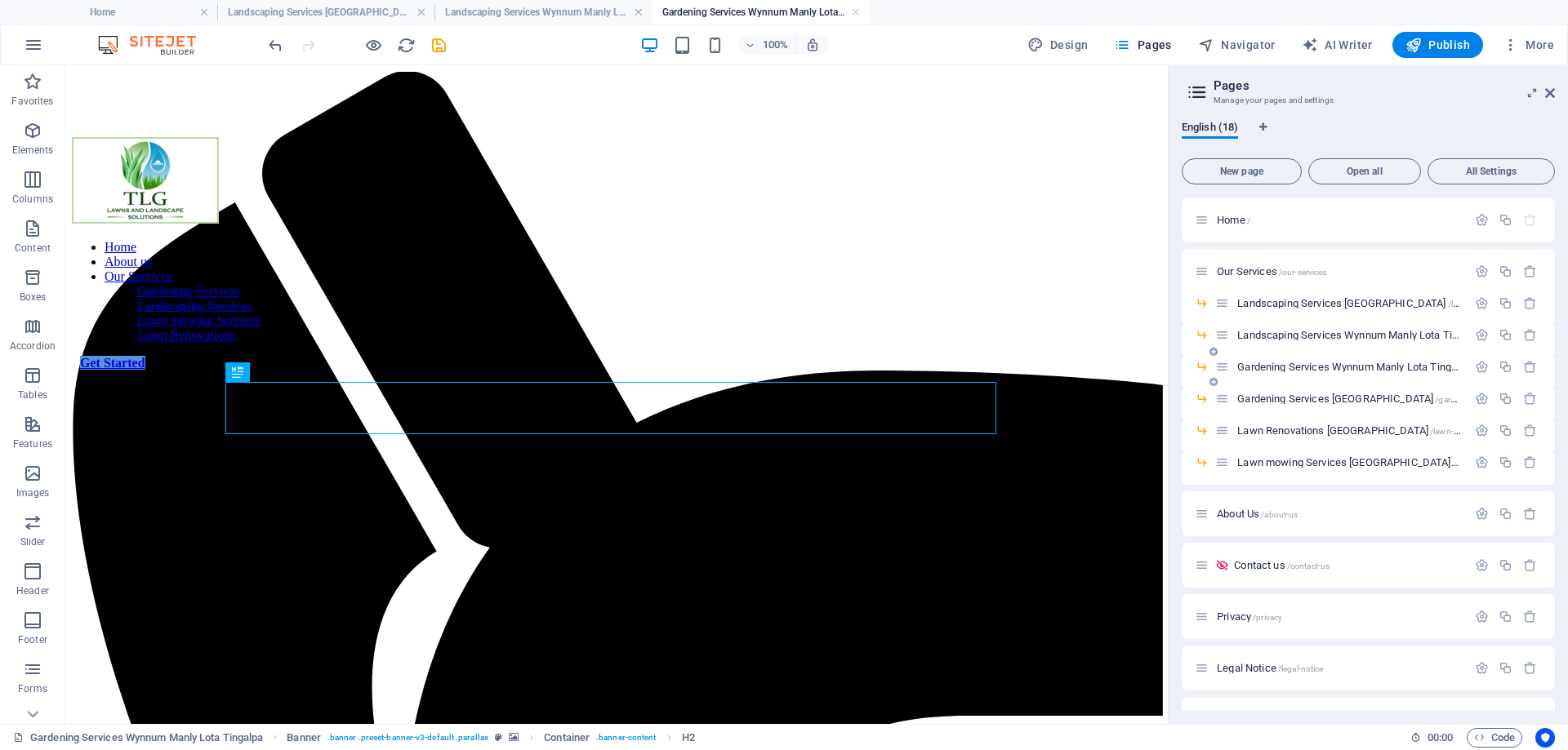
scroll to position [0, 0]
click at [1312, 401] on span "Gardening Services [GEOGRAPHIC_DATA] /gardening-services-[GEOGRAPHIC_DATA]" at bounding box center [1415, 399] width 357 height 12
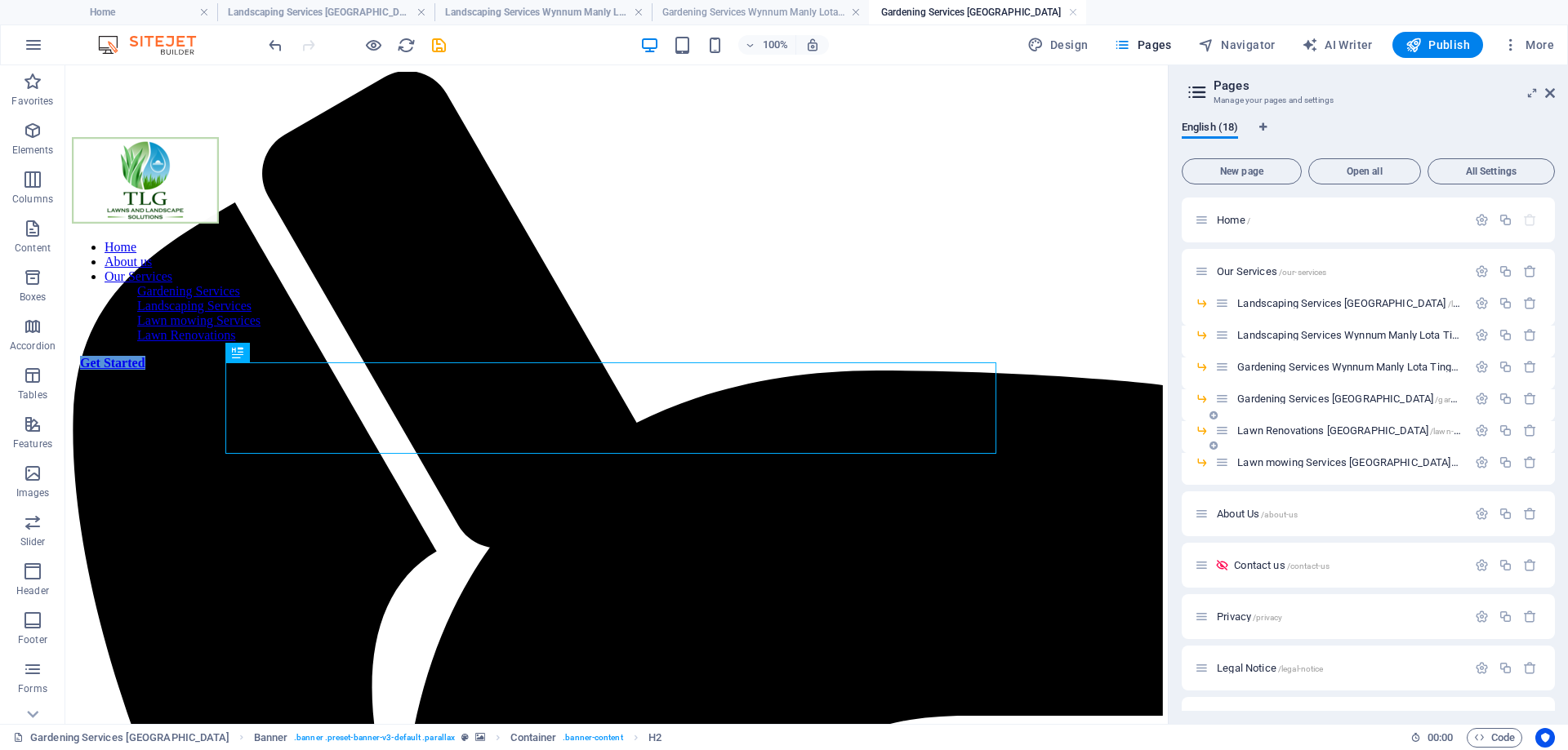
click at [1323, 432] on span "Lawn Renovations [GEOGRAPHIC_DATA] /lawn-renovations-[GEOGRAPHIC_DATA]" at bounding box center [1410, 431] width 346 height 12
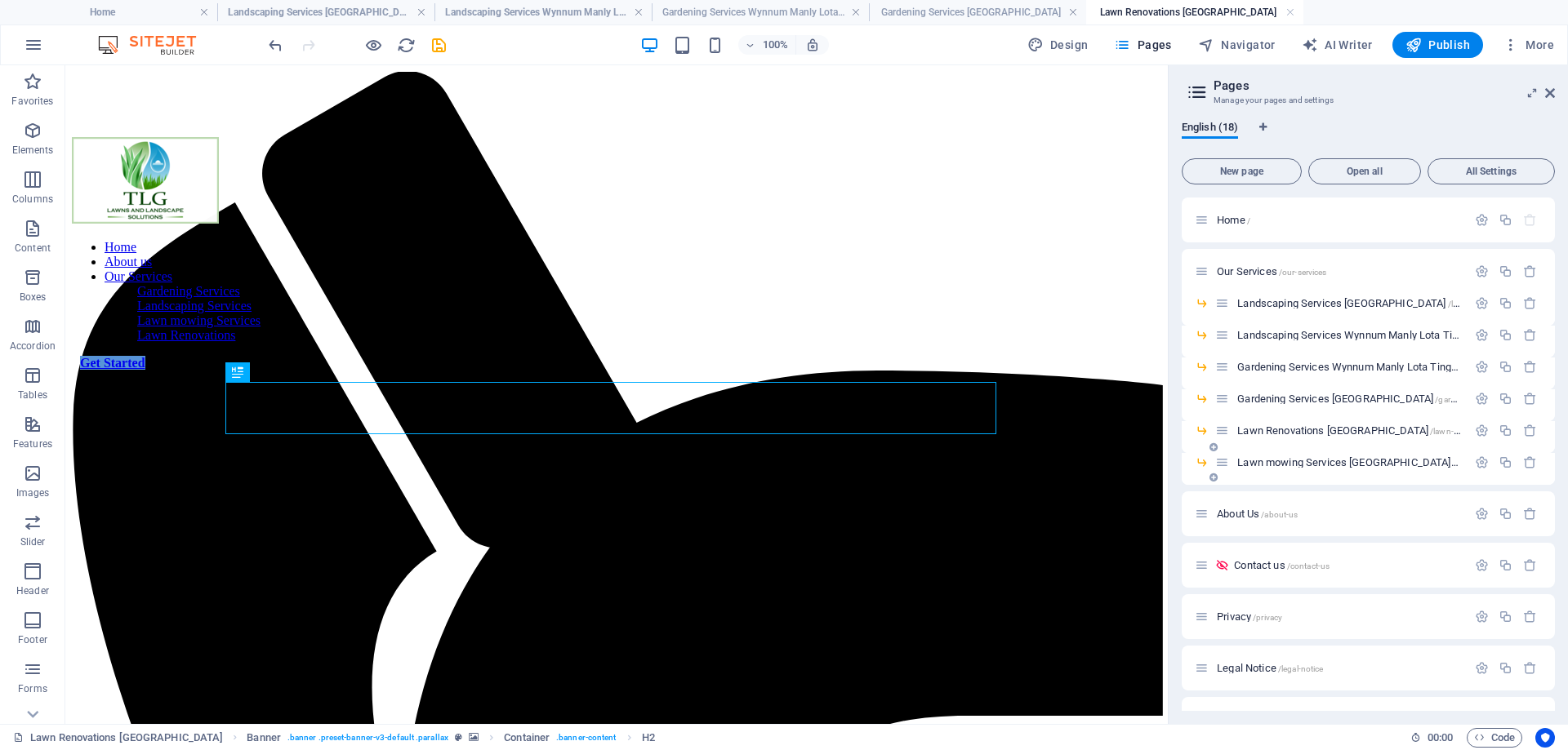
click at [1351, 458] on span "Lawn mowing Services [GEOGRAPHIC_DATA] /lawn-mowing-services-[GEOGRAPHIC_DATA]" at bounding box center [1431, 463] width 388 height 12
click at [500, 13] on h4 "Landscaping Services Wynnum Manly Lota Tingalpa" at bounding box center [543, 12] width 218 height 18
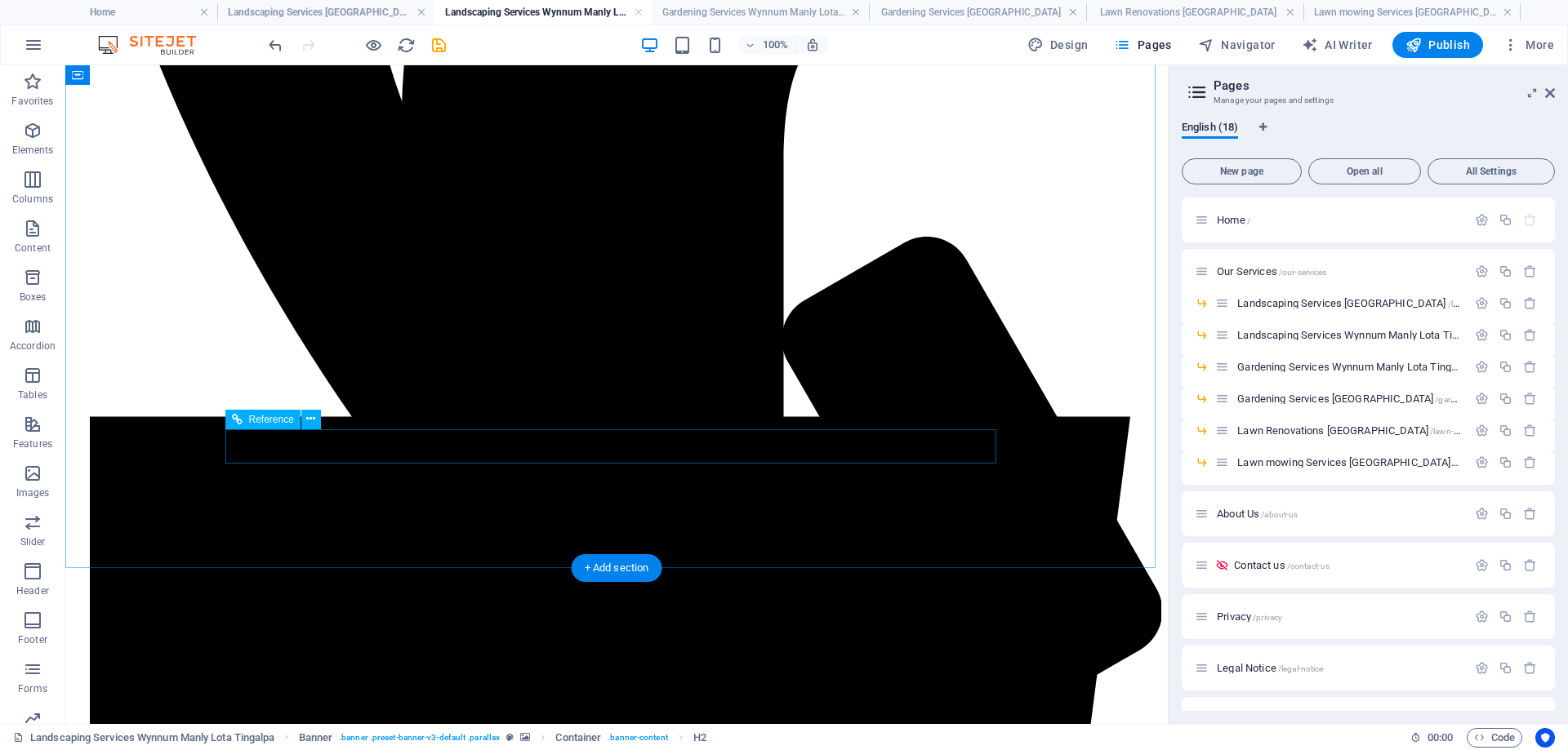
scroll to position [581, 0]
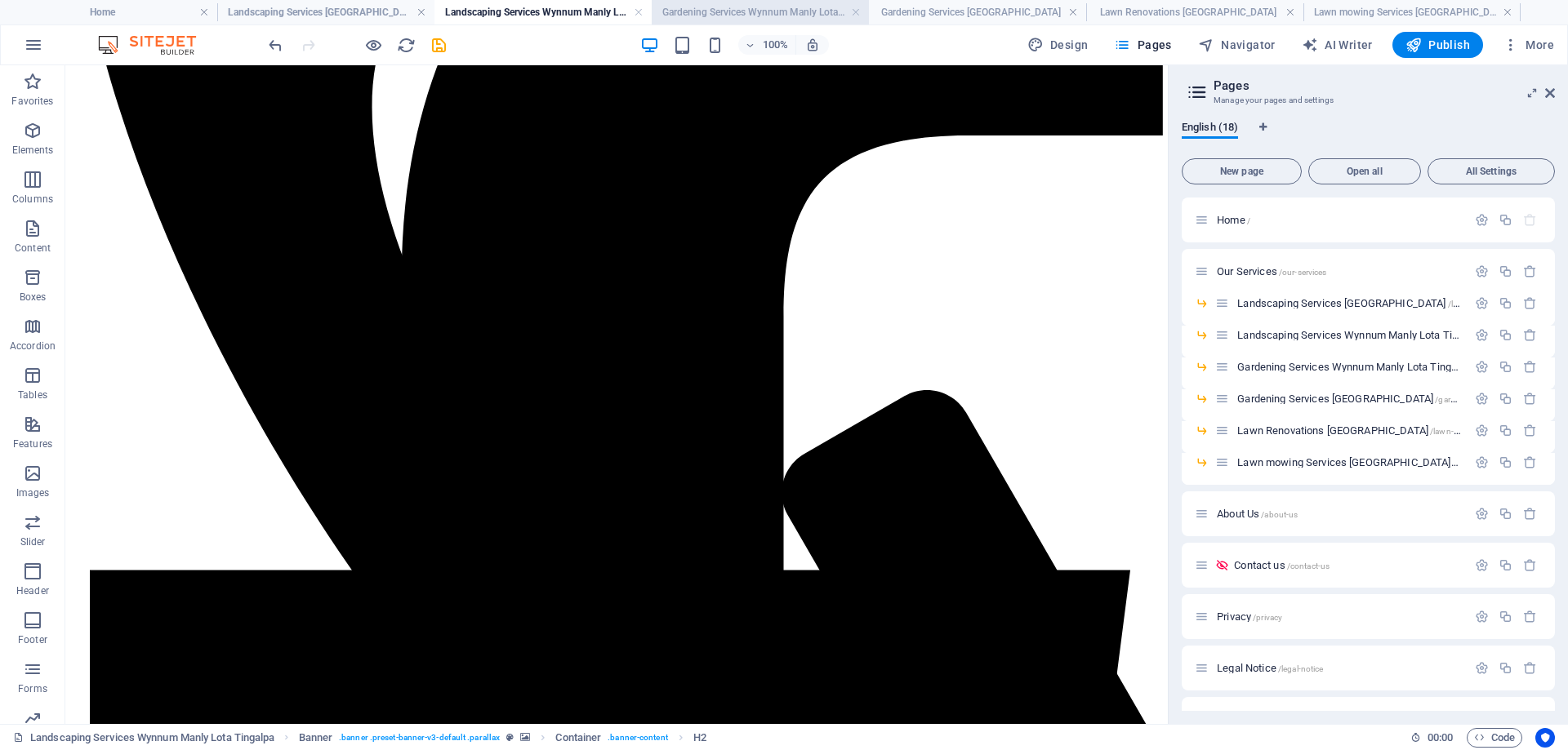
click at [781, 10] on h4 "Gardening Services Wynnum Manly Lota Tingalpa" at bounding box center [761, 12] width 218 height 18
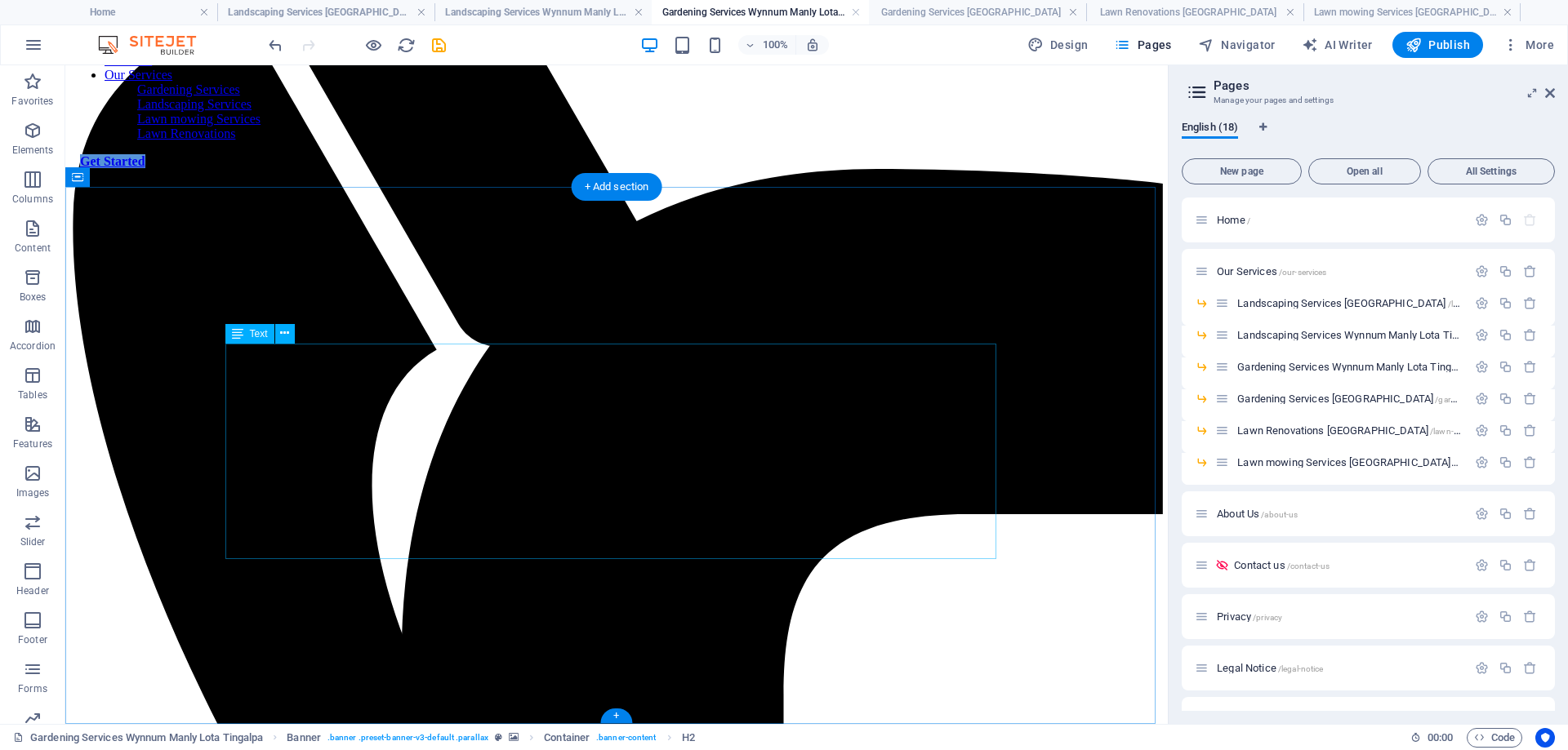
scroll to position [386, 0]
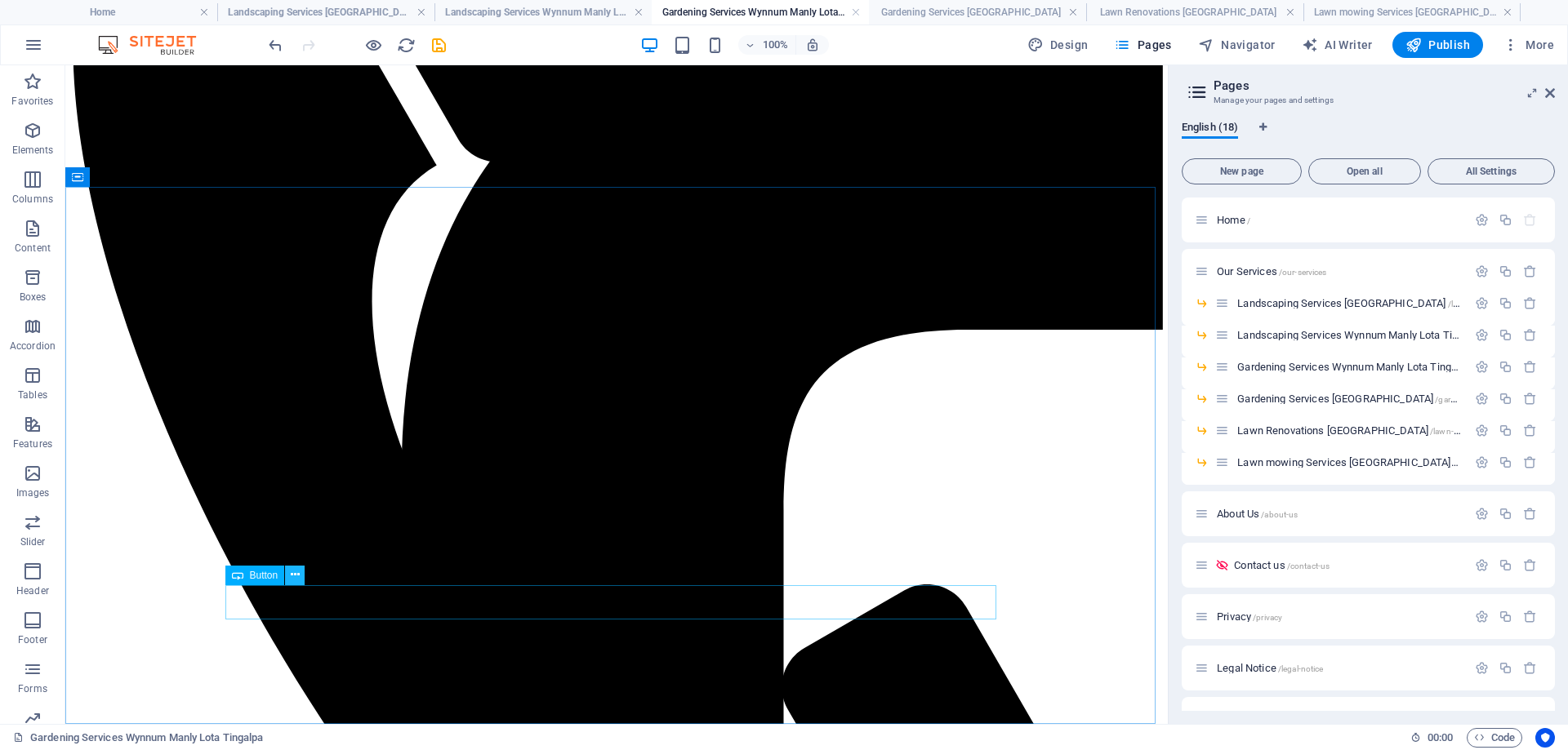
click at [299, 577] on icon at bounding box center [295, 576] width 9 height 17
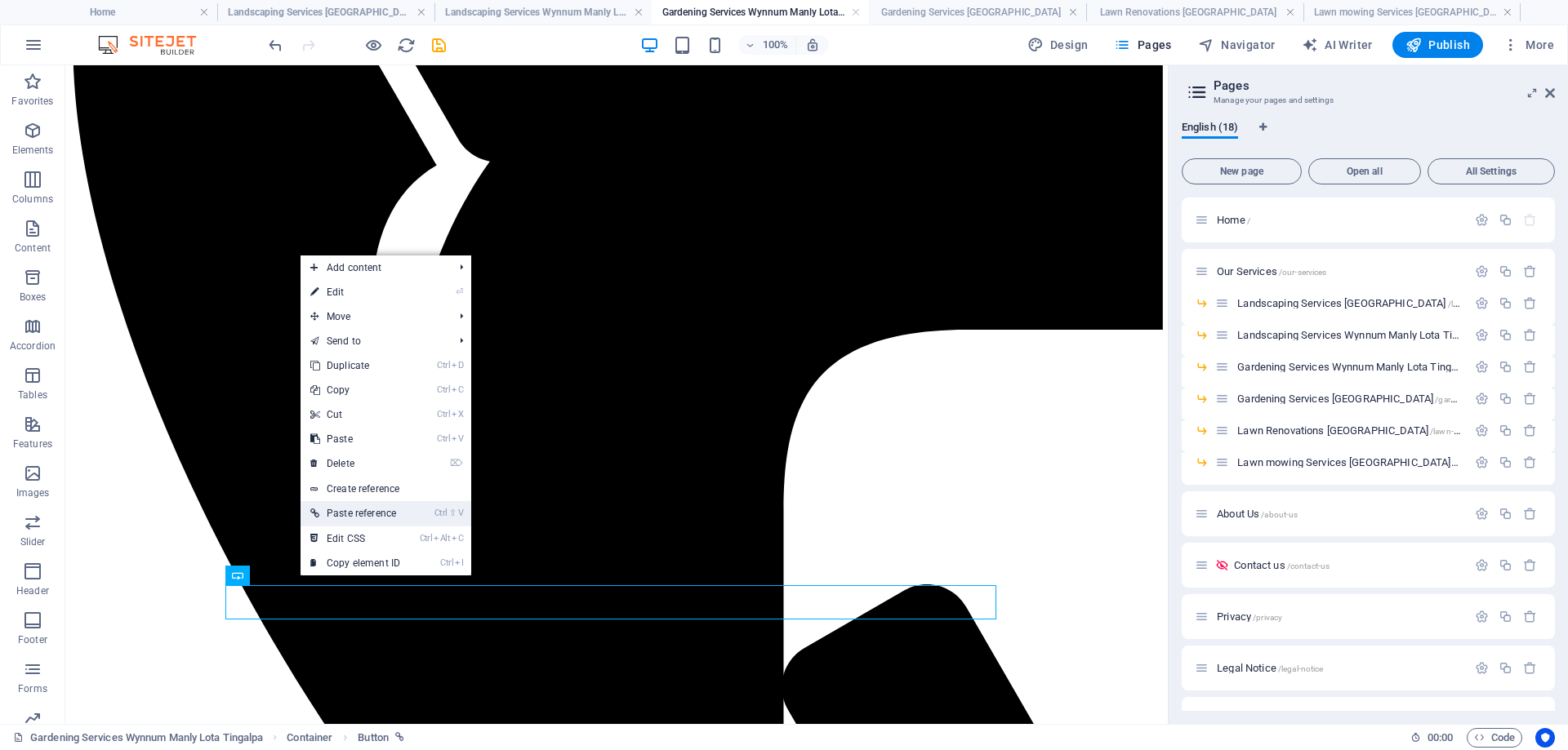
click at [316, 506] on icon at bounding box center [314, 514] width 8 height 24
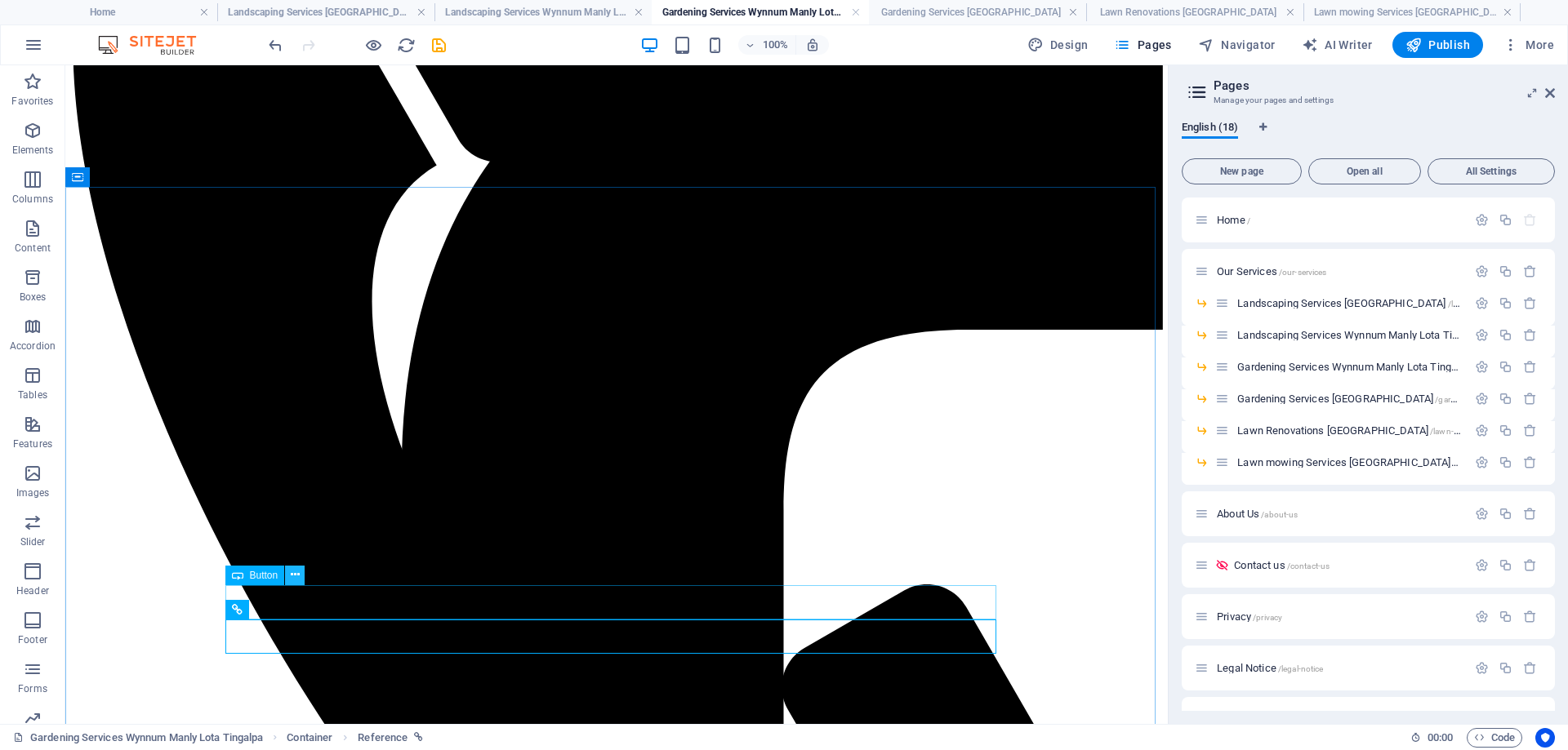
click at [291, 579] on icon at bounding box center [295, 576] width 9 height 17
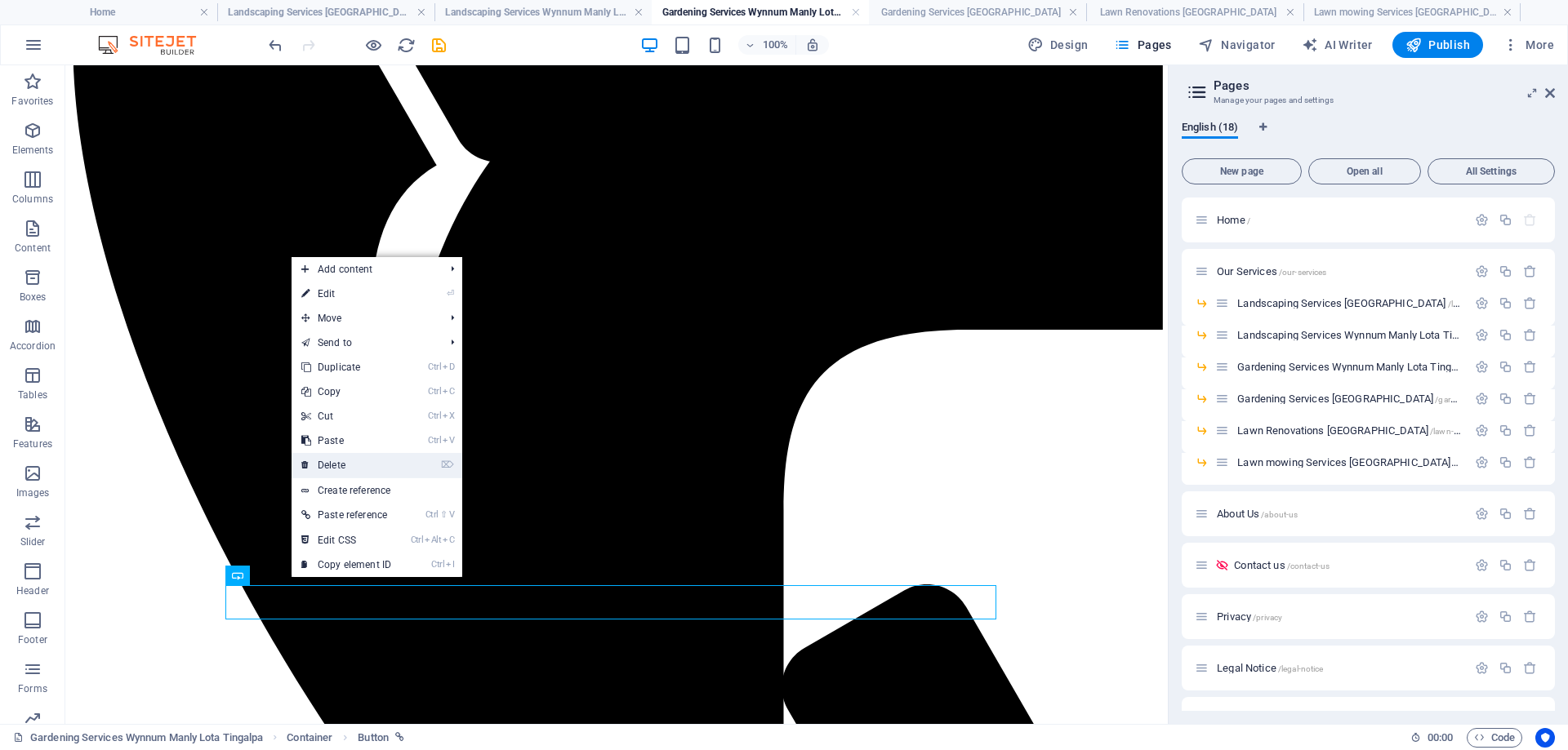
click at [353, 460] on link "⌦ Delete" at bounding box center [346, 465] width 110 height 24
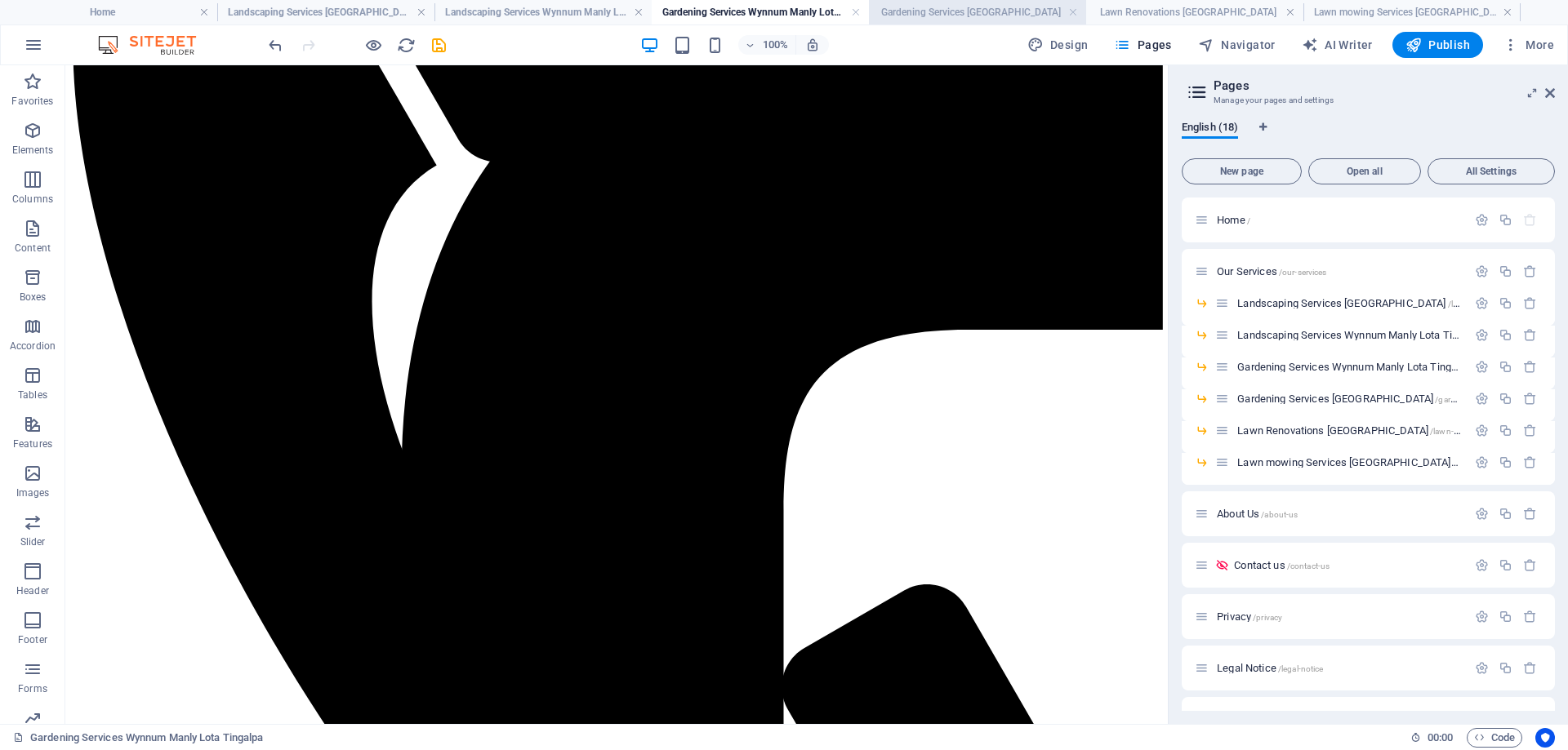
click at [971, 22] on li "Gardening Services [GEOGRAPHIC_DATA]" at bounding box center [978, 12] width 218 height 24
click at [291, 580] on icon at bounding box center [295, 576] width 9 height 17
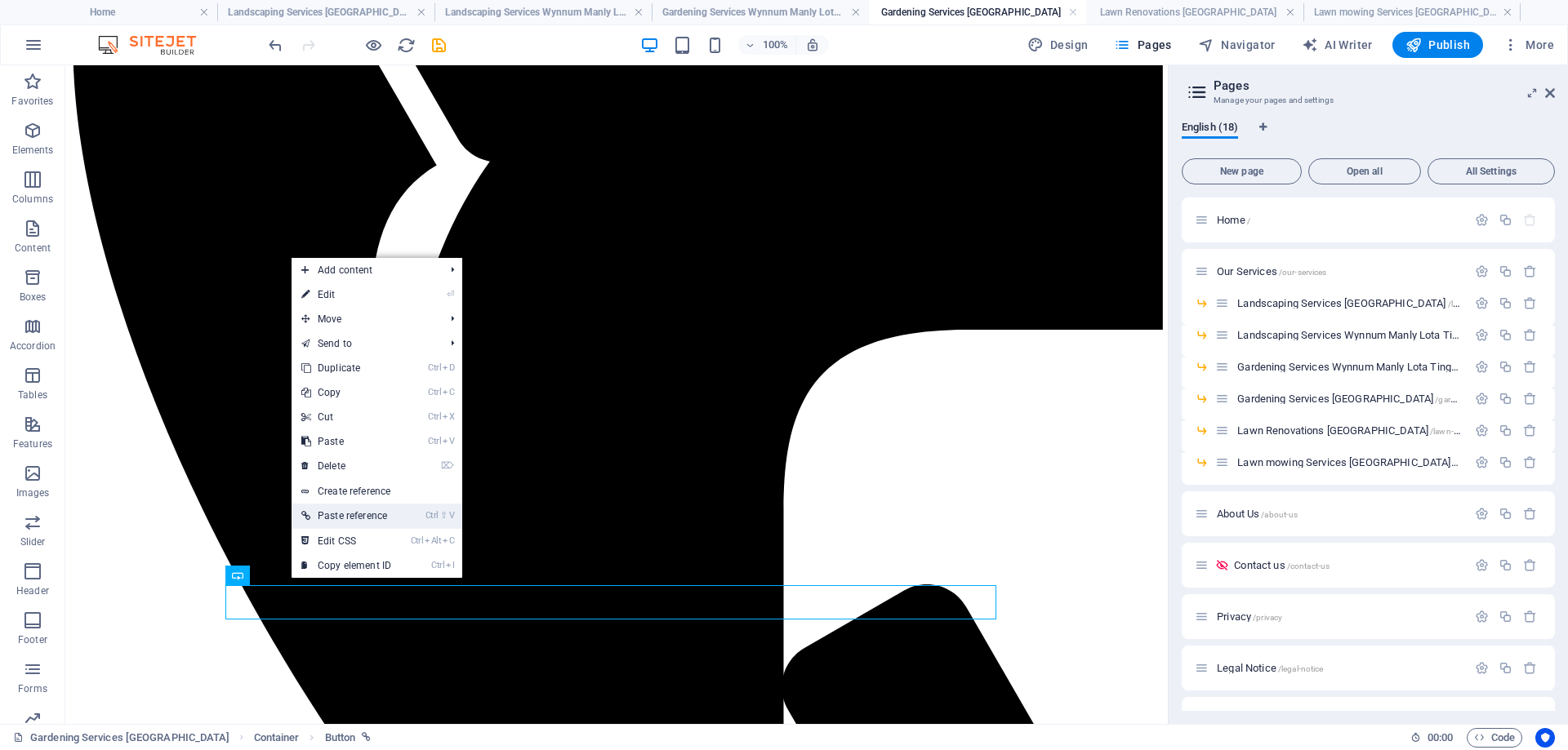
click at [359, 518] on link "Ctrl ⇧ V Paste reference" at bounding box center [346, 516] width 110 height 24
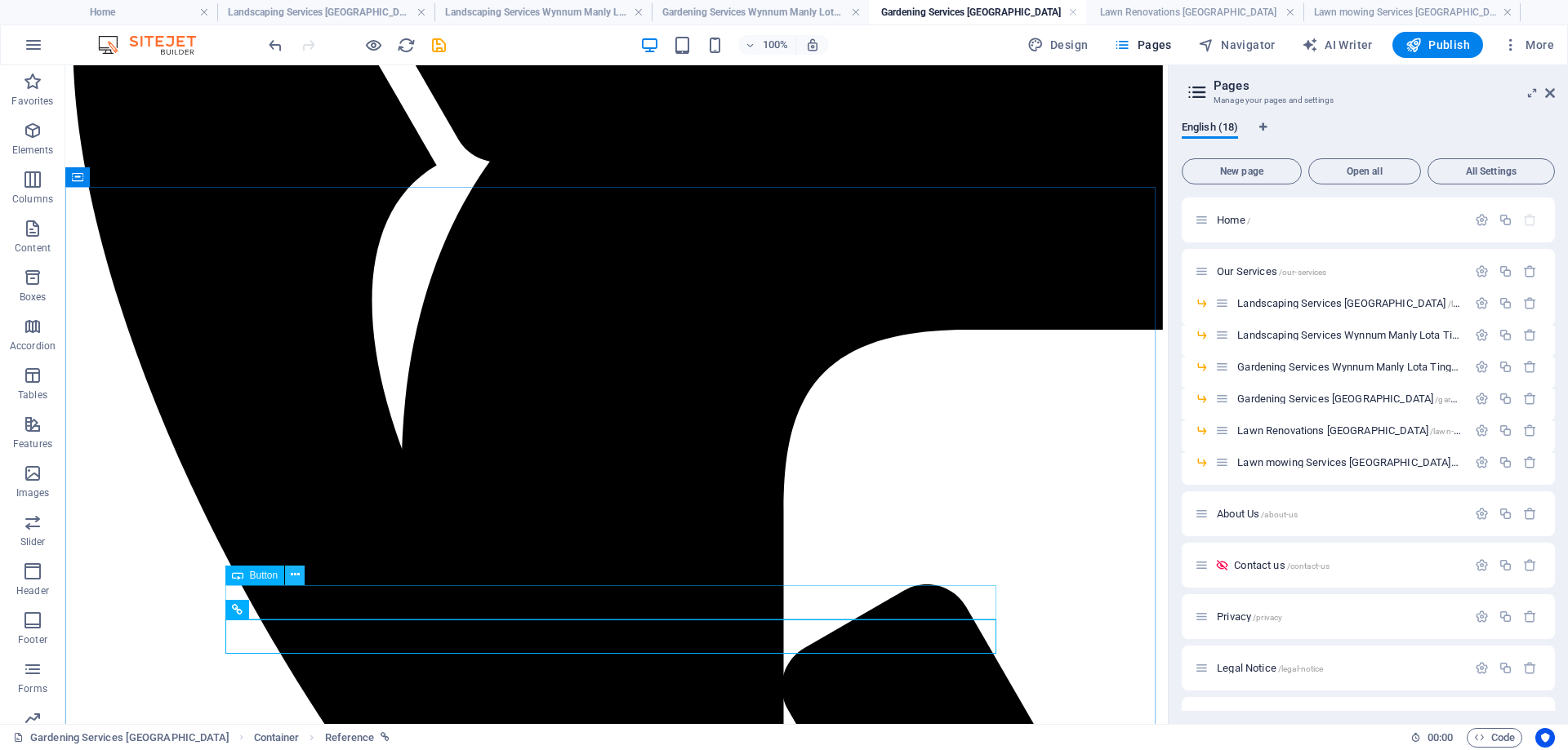
click at [294, 582] on icon at bounding box center [295, 576] width 9 height 17
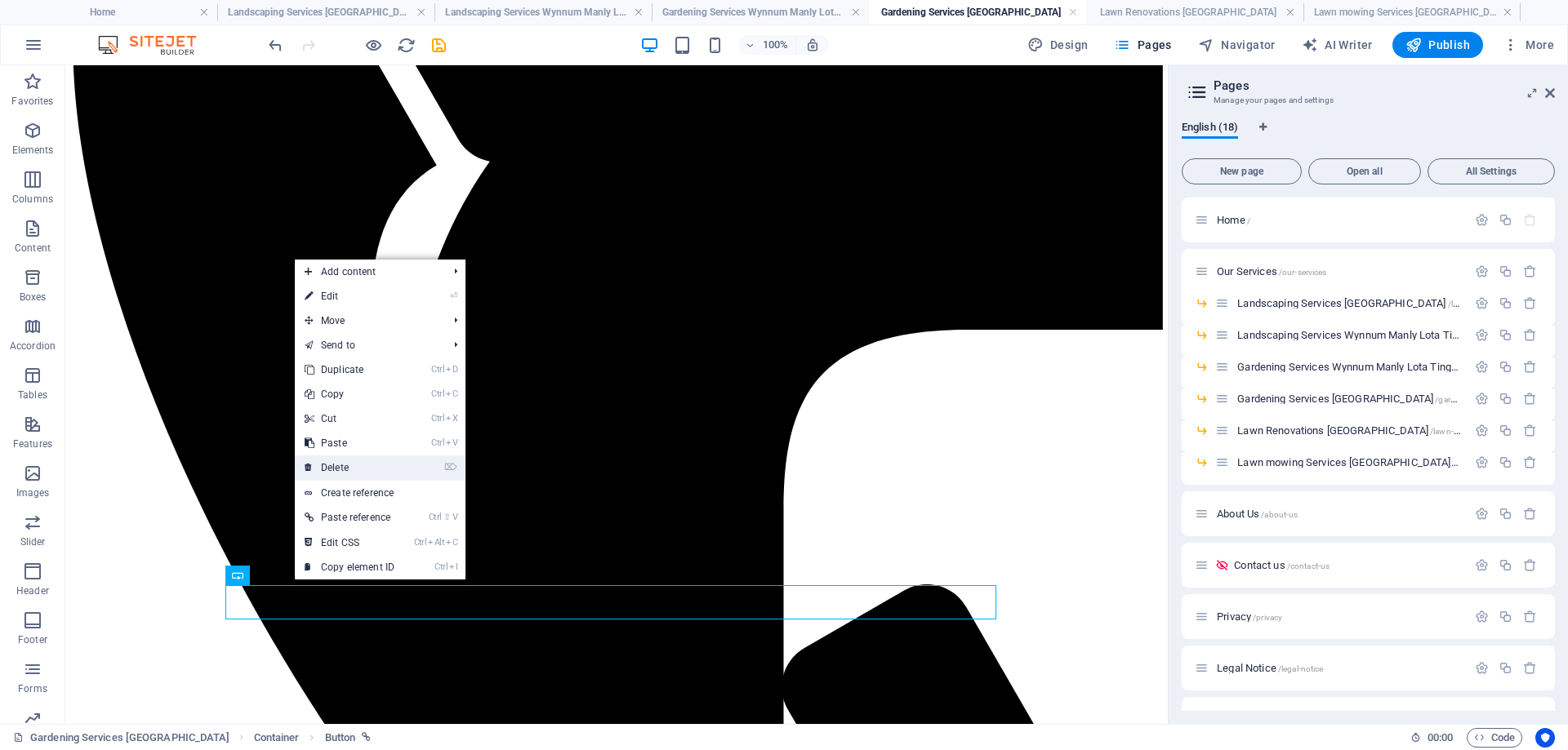
click at [358, 473] on link "⌦ Delete" at bounding box center [350, 468] width 110 height 24
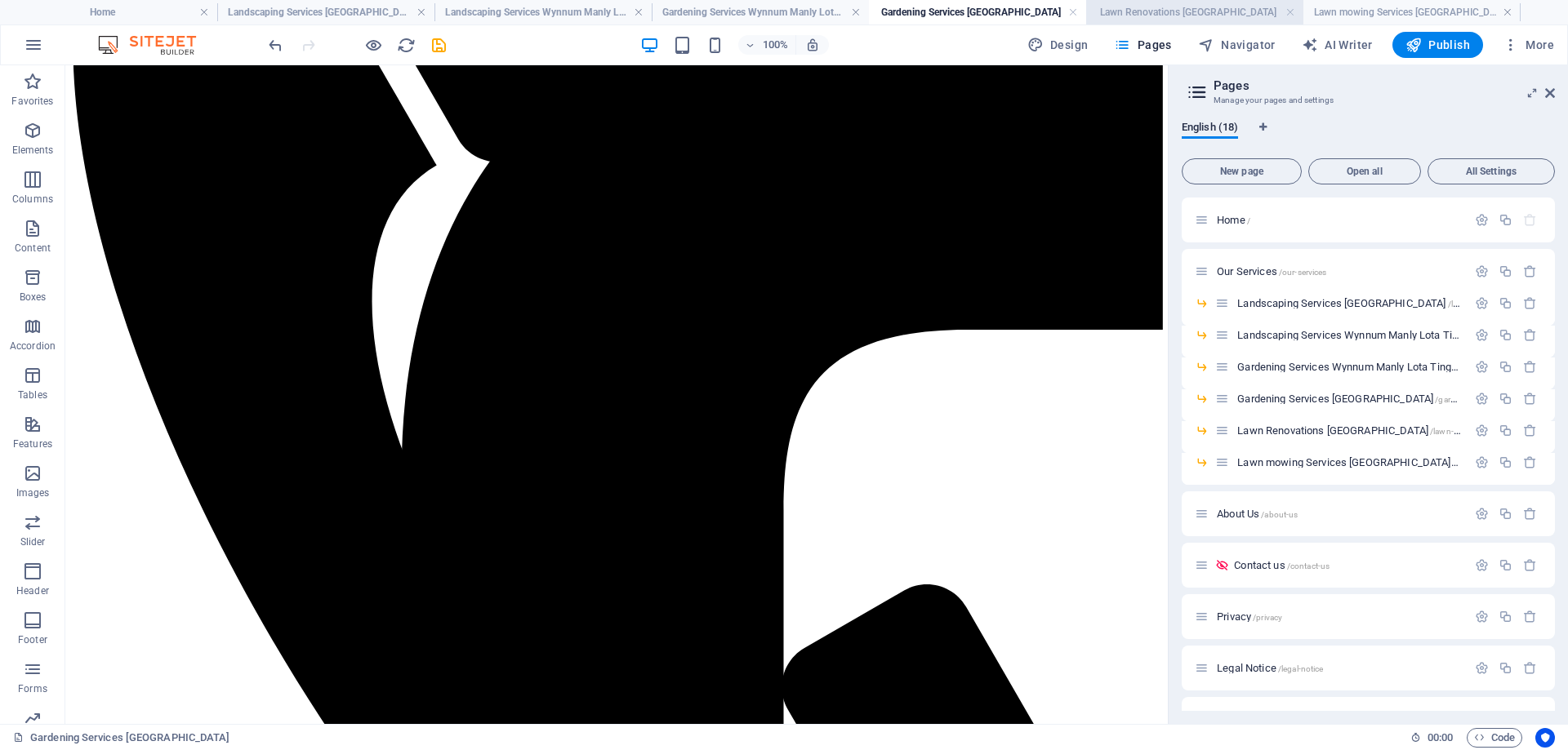
click at [1163, 11] on h4 "Lawn Renovations [GEOGRAPHIC_DATA]" at bounding box center [1195, 12] width 218 height 18
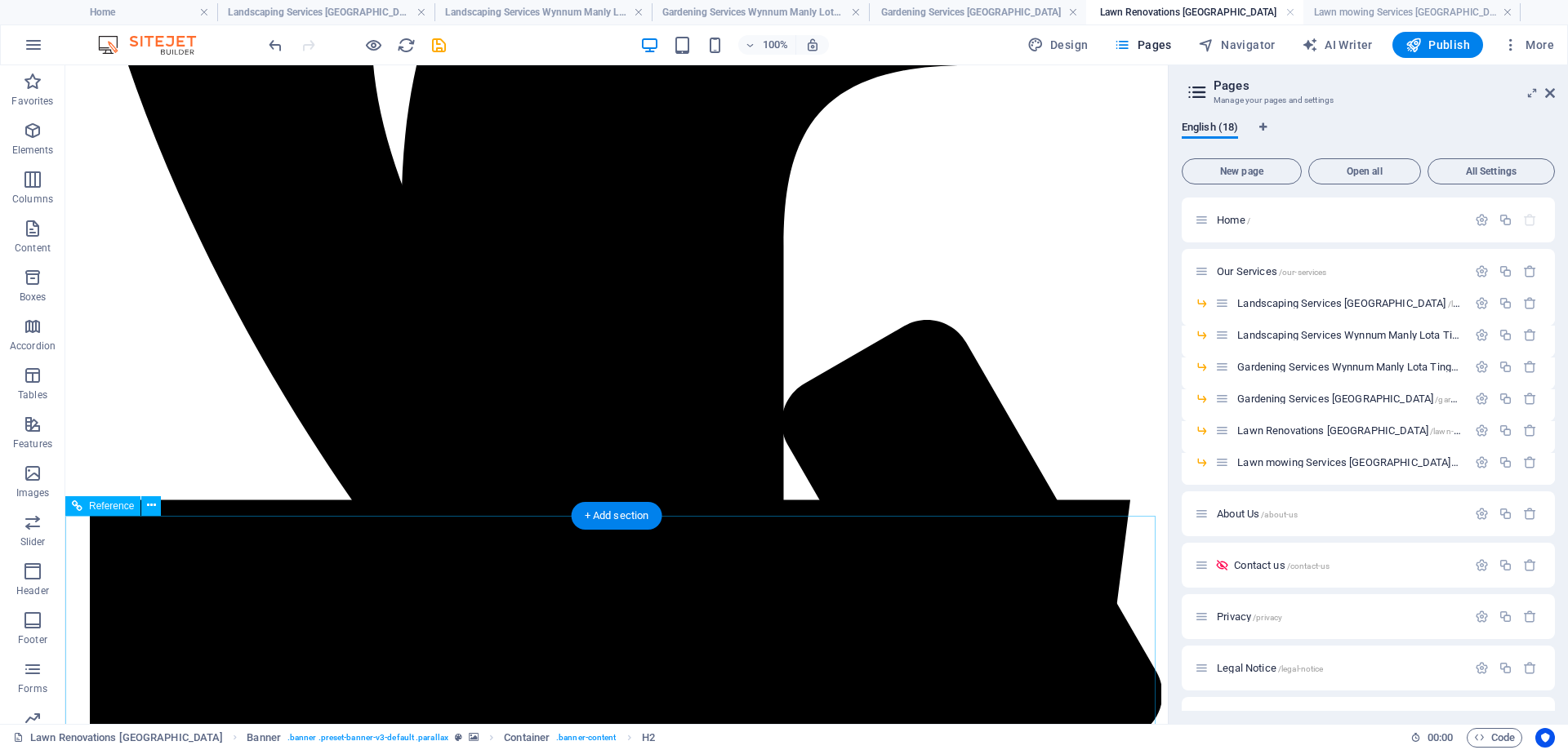
scroll to position [653, 0]
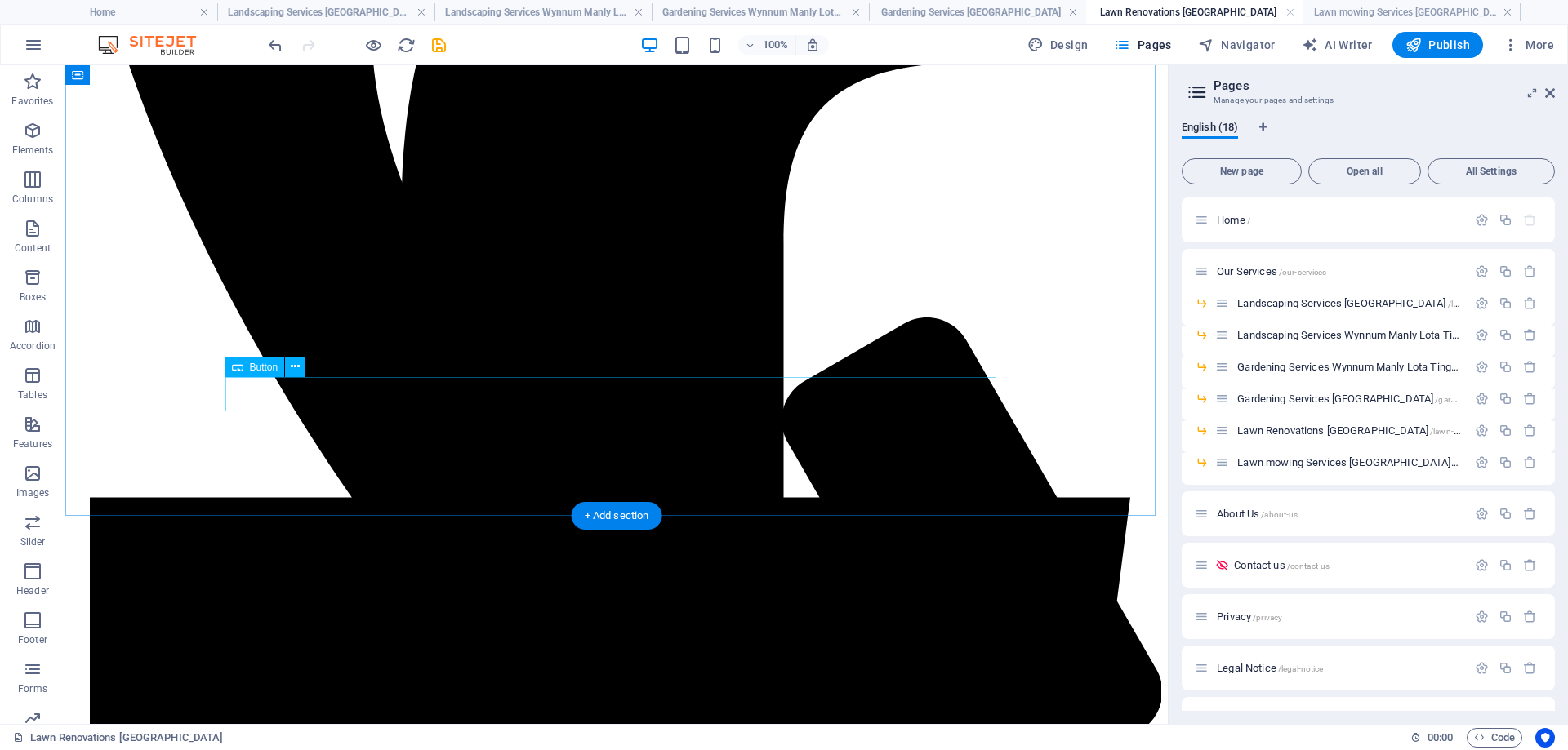
click at [291, 377] on div "Button" at bounding box center [270, 368] width 91 height 21
click at [297, 364] on icon at bounding box center [295, 367] width 9 height 17
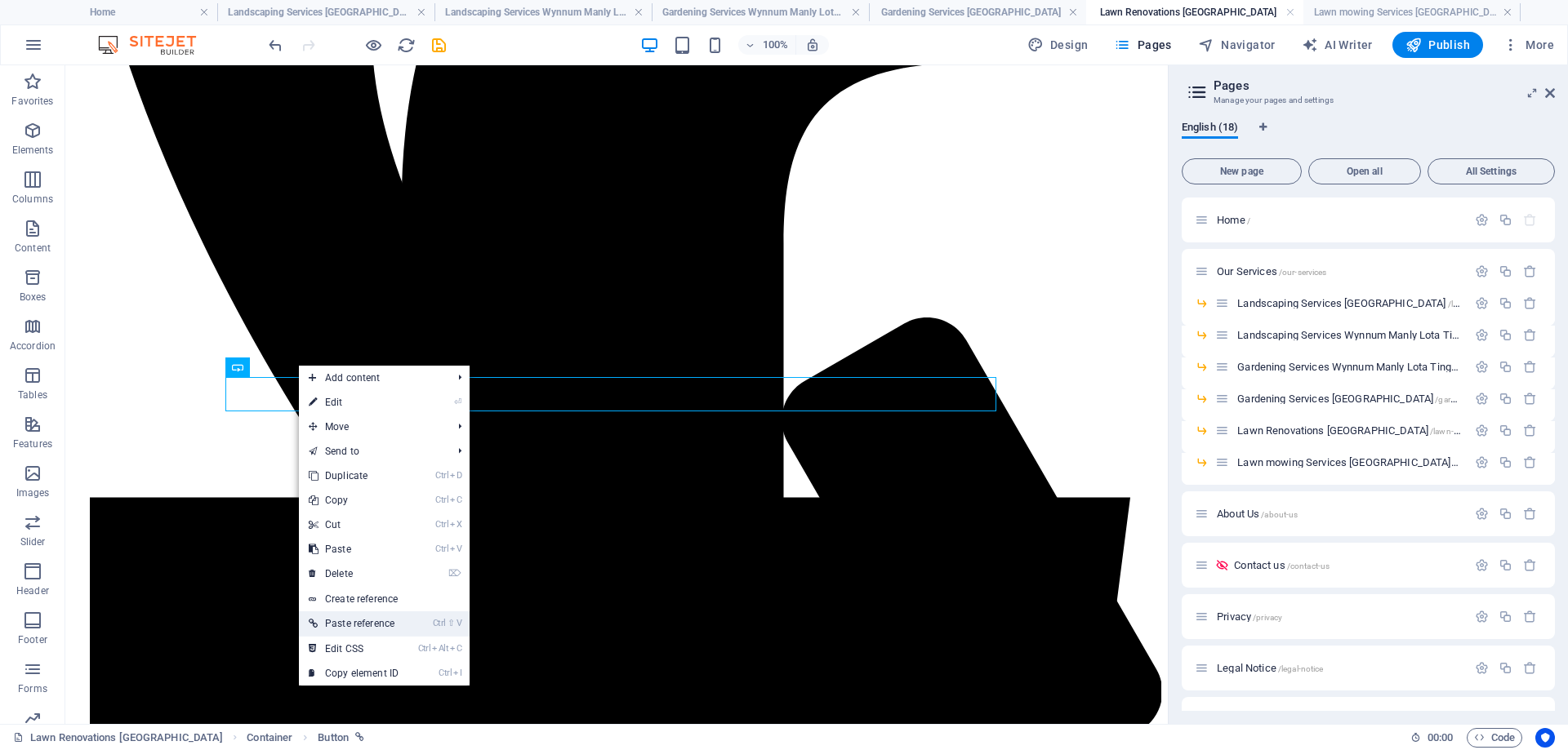
click at [338, 619] on link "Ctrl ⇧ V Paste reference" at bounding box center [353, 624] width 110 height 24
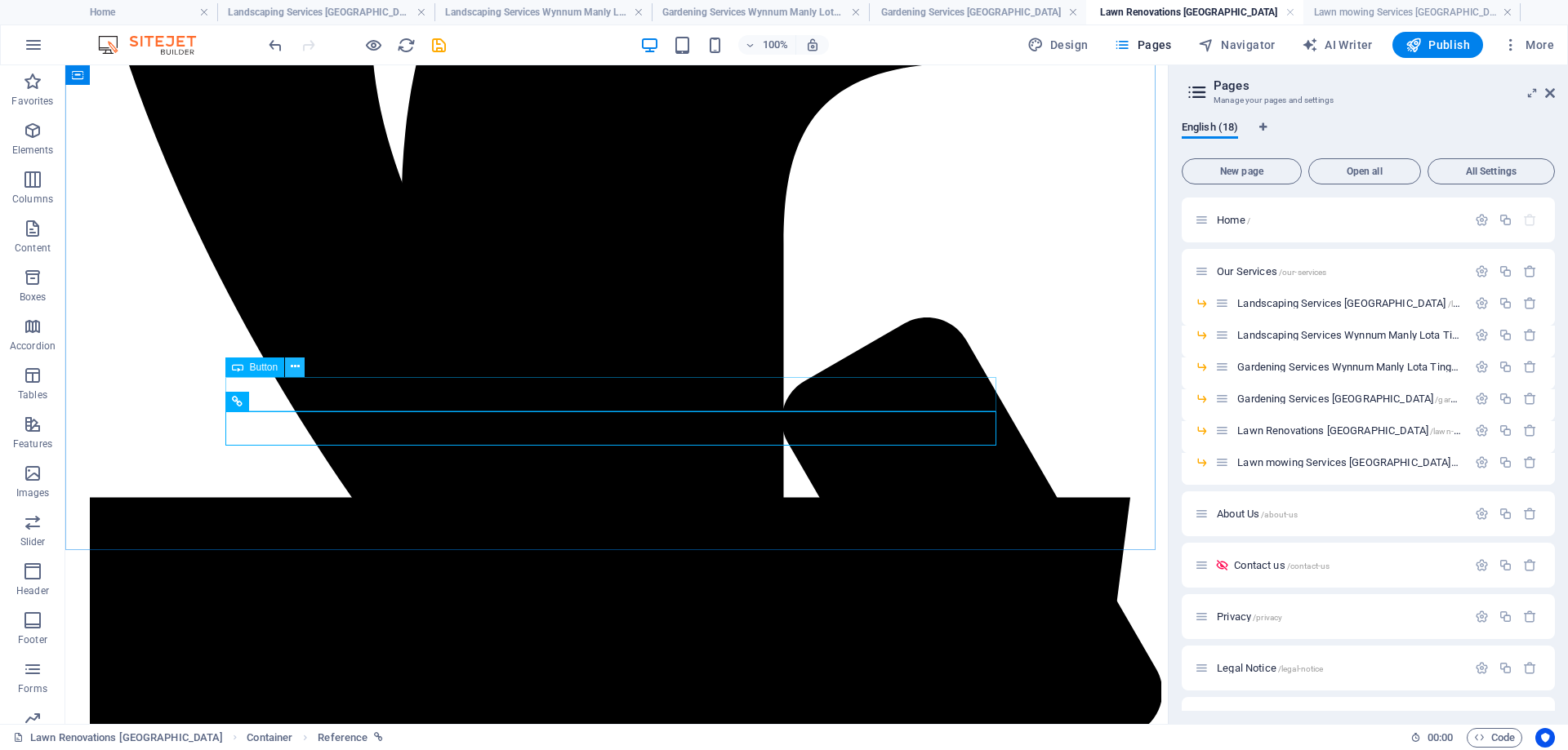
click at [301, 374] on button at bounding box center [294, 367] width 20 height 20
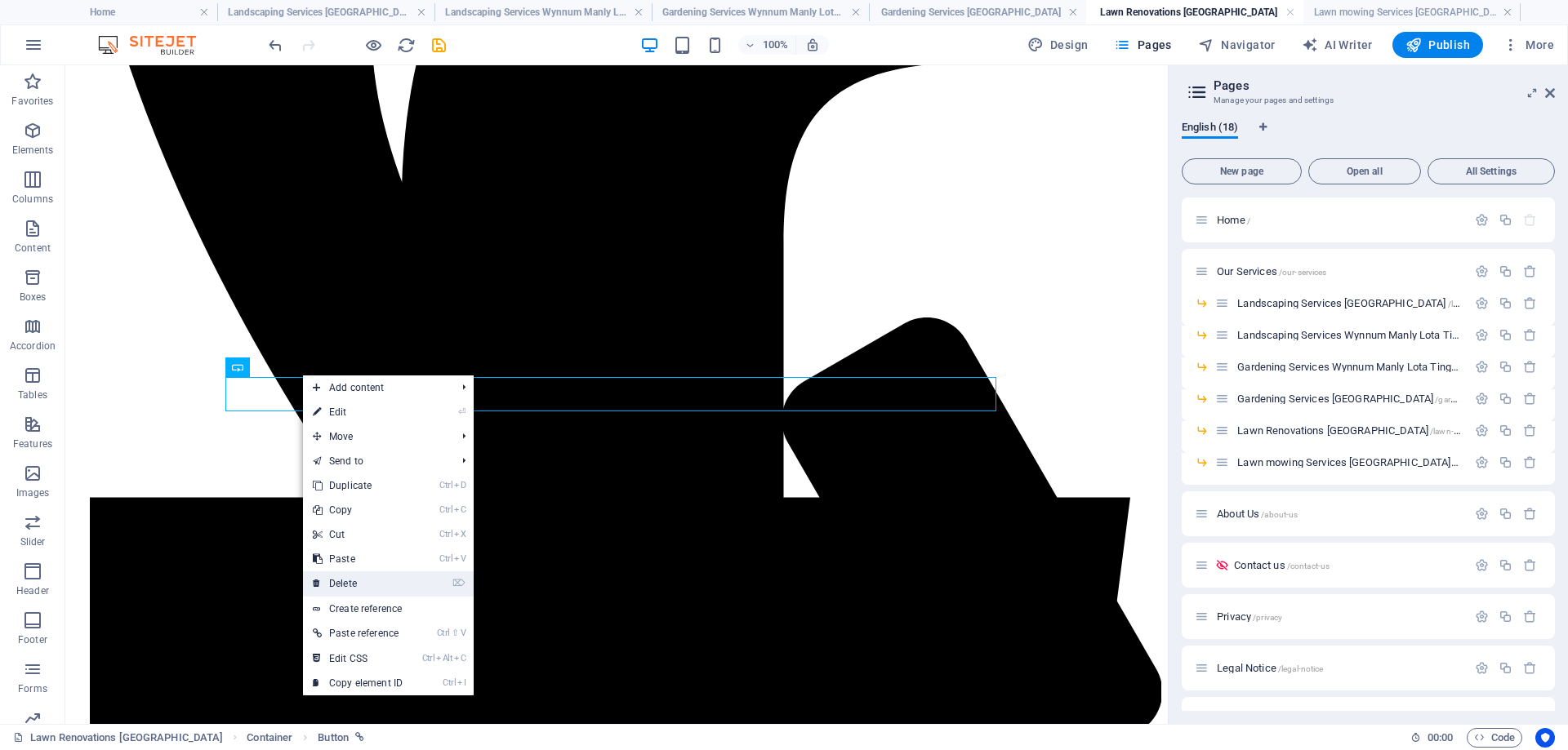
click at [364, 578] on link "⌦ Delete" at bounding box center [357, 583] width 110 height 24
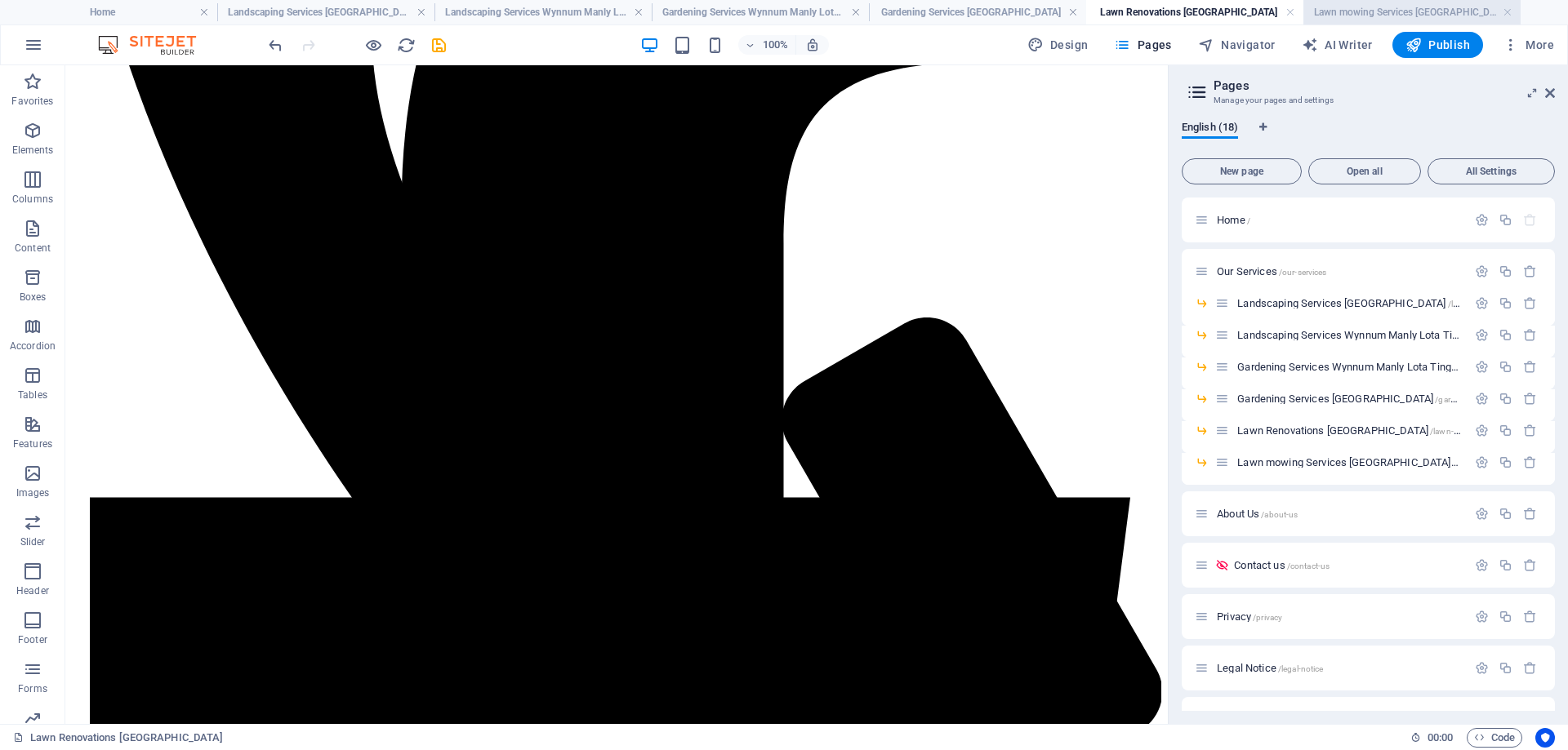
click at [1356, 10] on h4 "Lawn mowing Services [GEOGRAPHIC_DATA]" at bounding box center [1413, 12] width 218 height 18
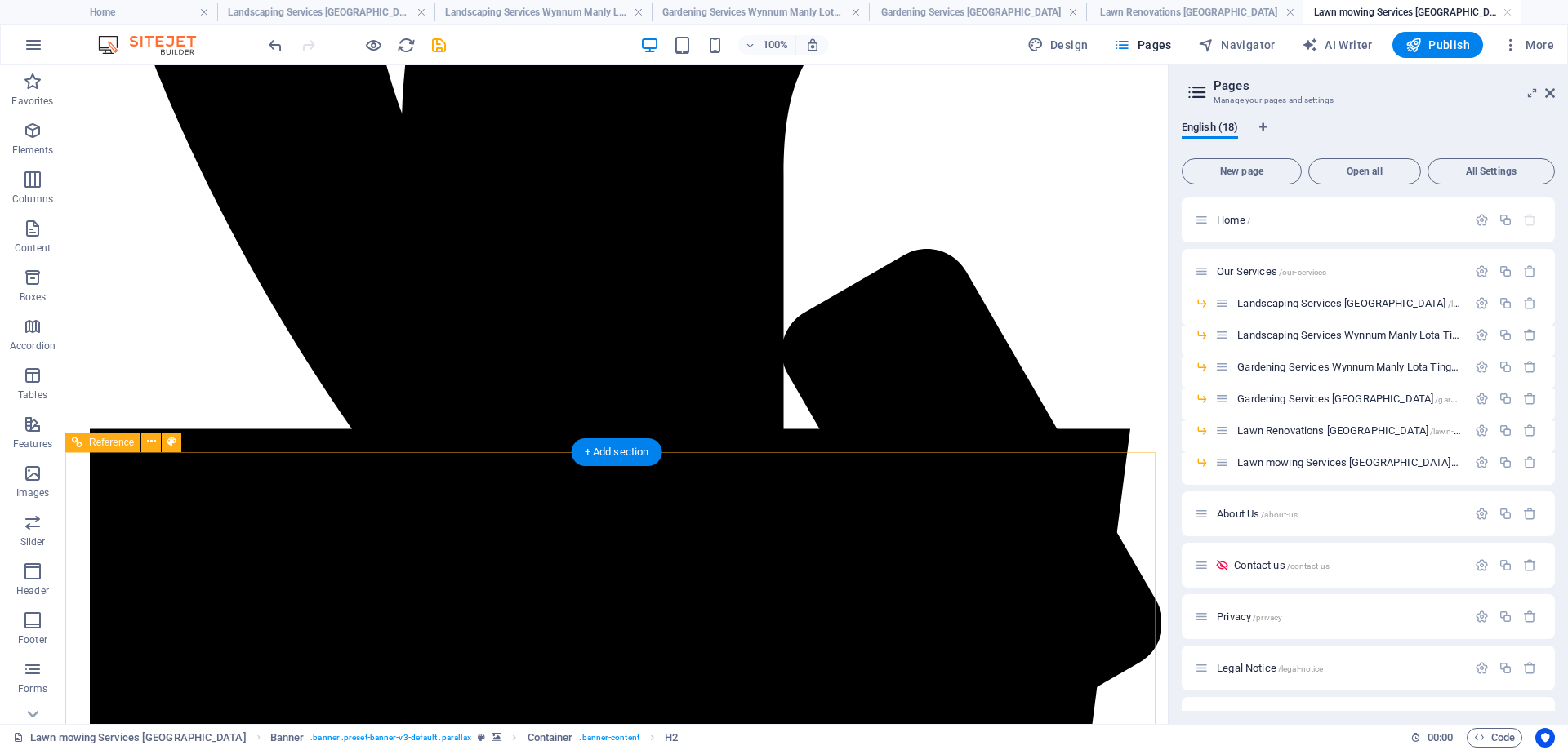
scroll to position [734, 0]
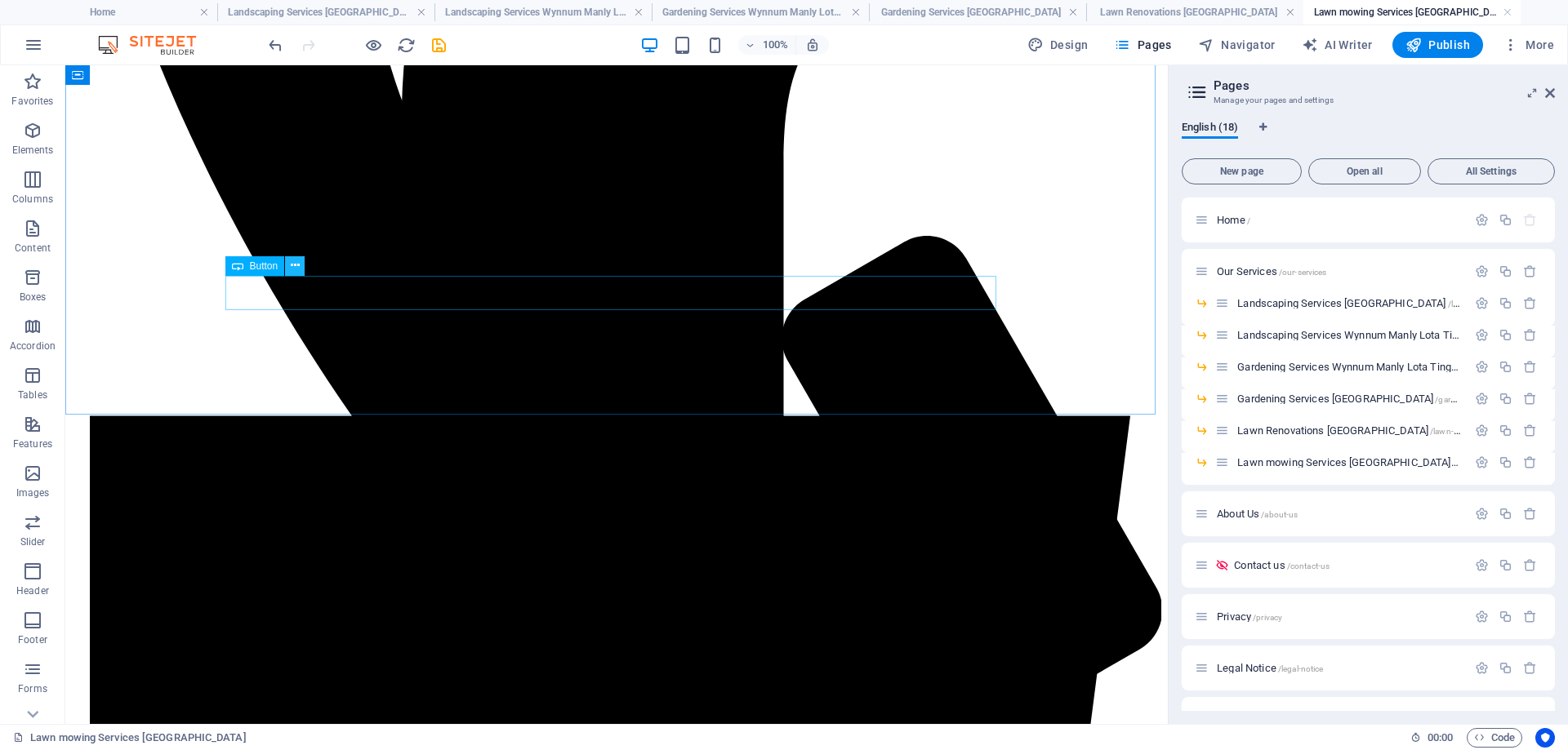
click at [299, 272] on icon at bounding box center [295, 266] width 9 height 17
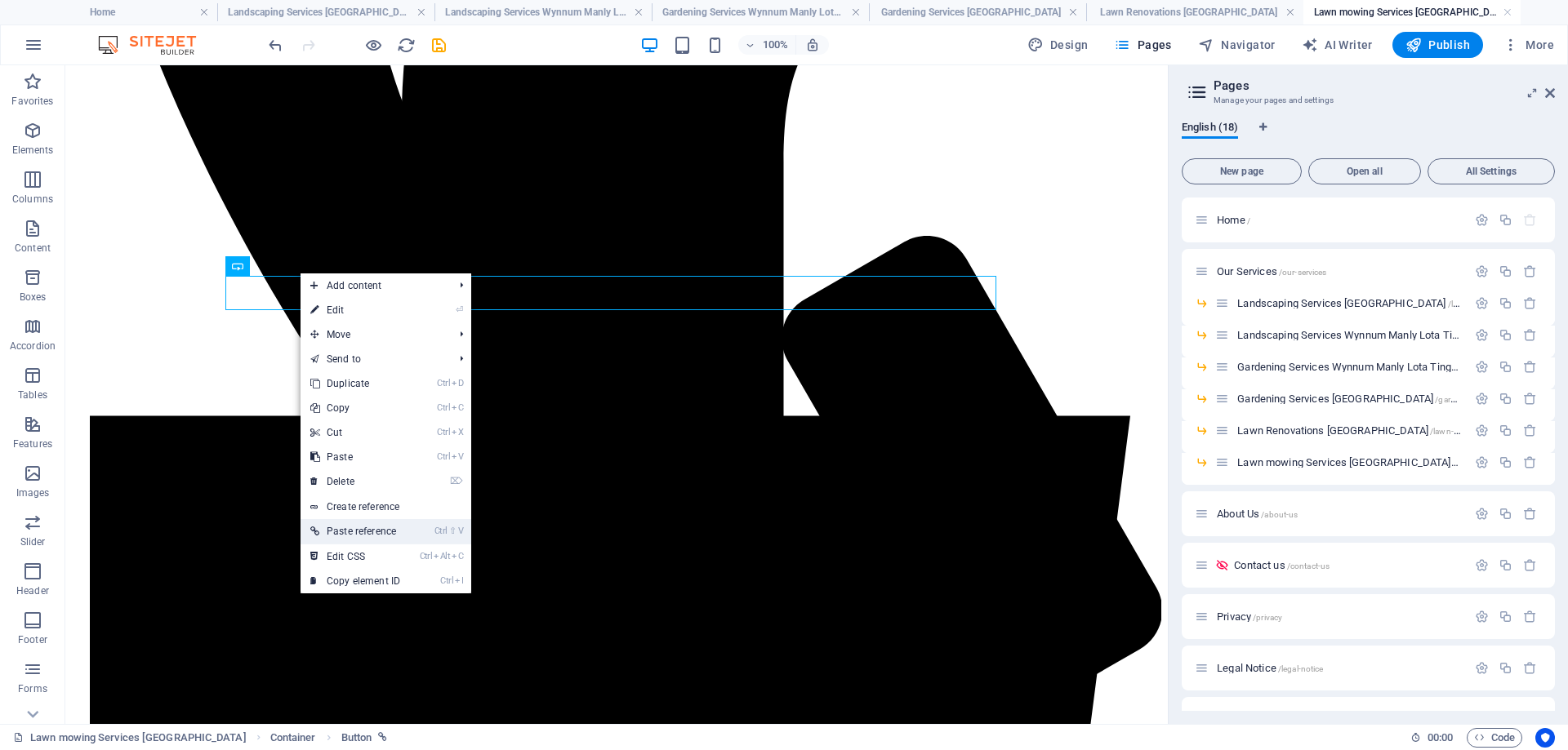
click at [372, 522] on link "Ctrl ⇧ V Paste reference" at bounding box center [355, 532] width 110 height 24
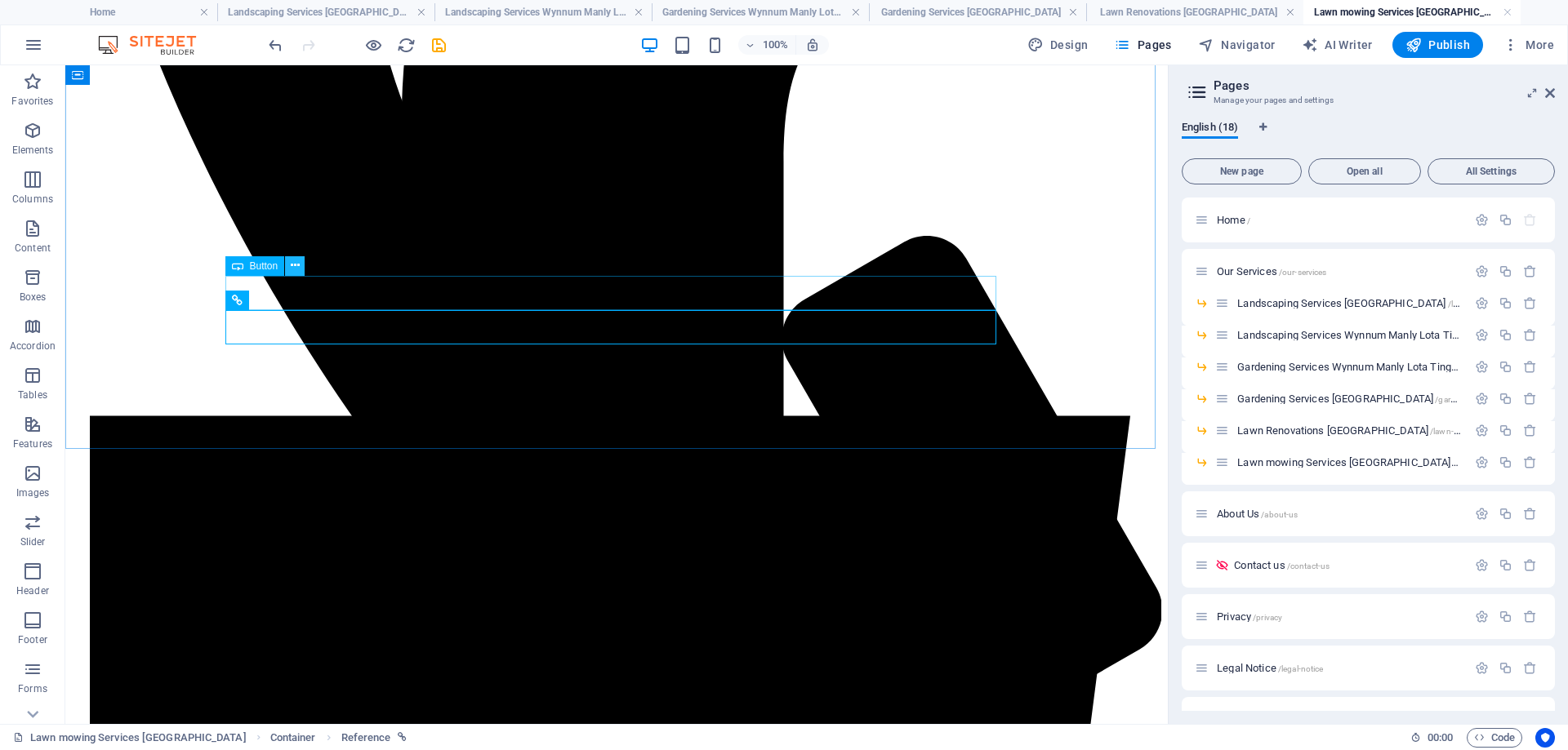
click at [301, 268] on button at bounding box center [294, 266] width 20 height 20
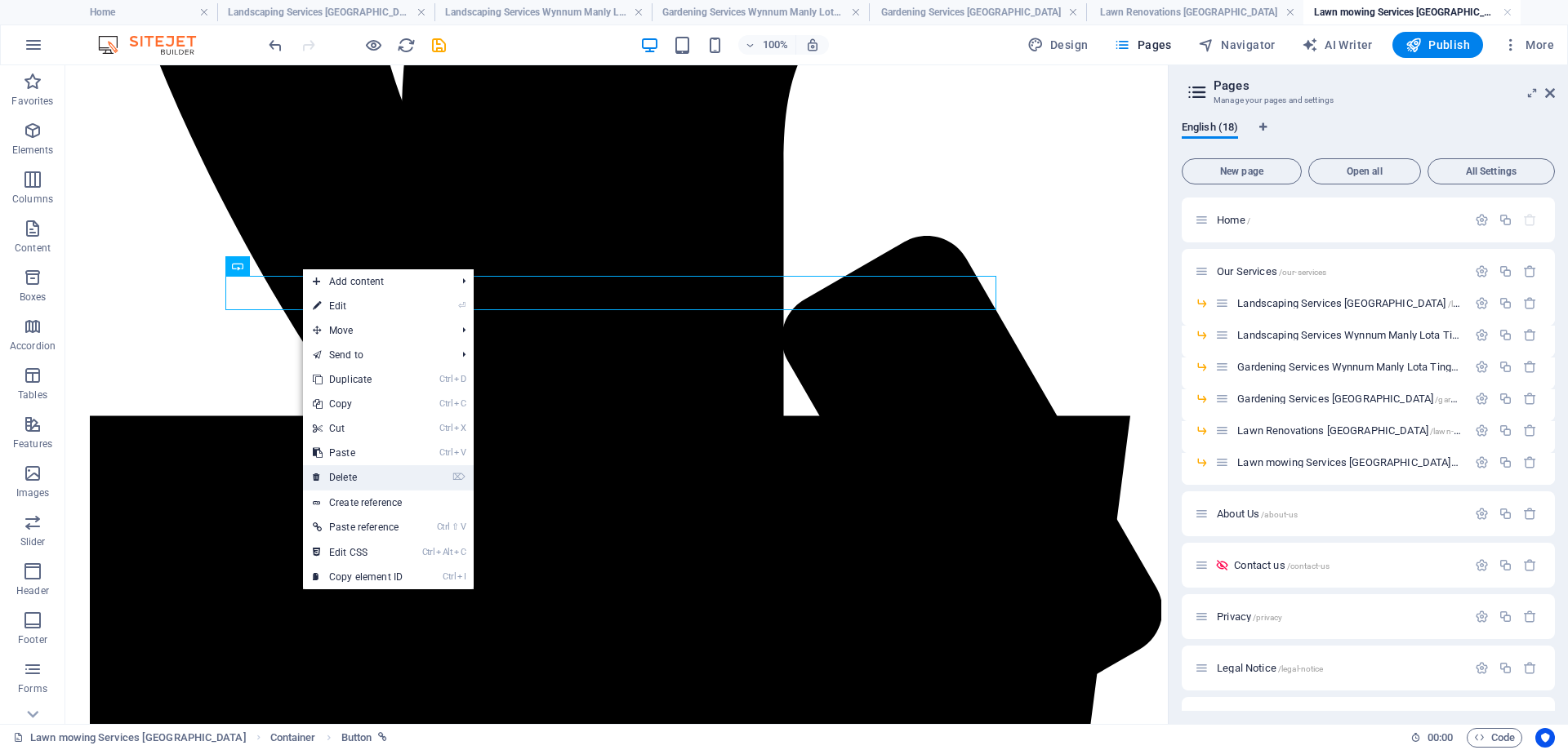
click at [381, 484] on link "⌦ Delete" at bounding box center [357, 477] width 110 height 24
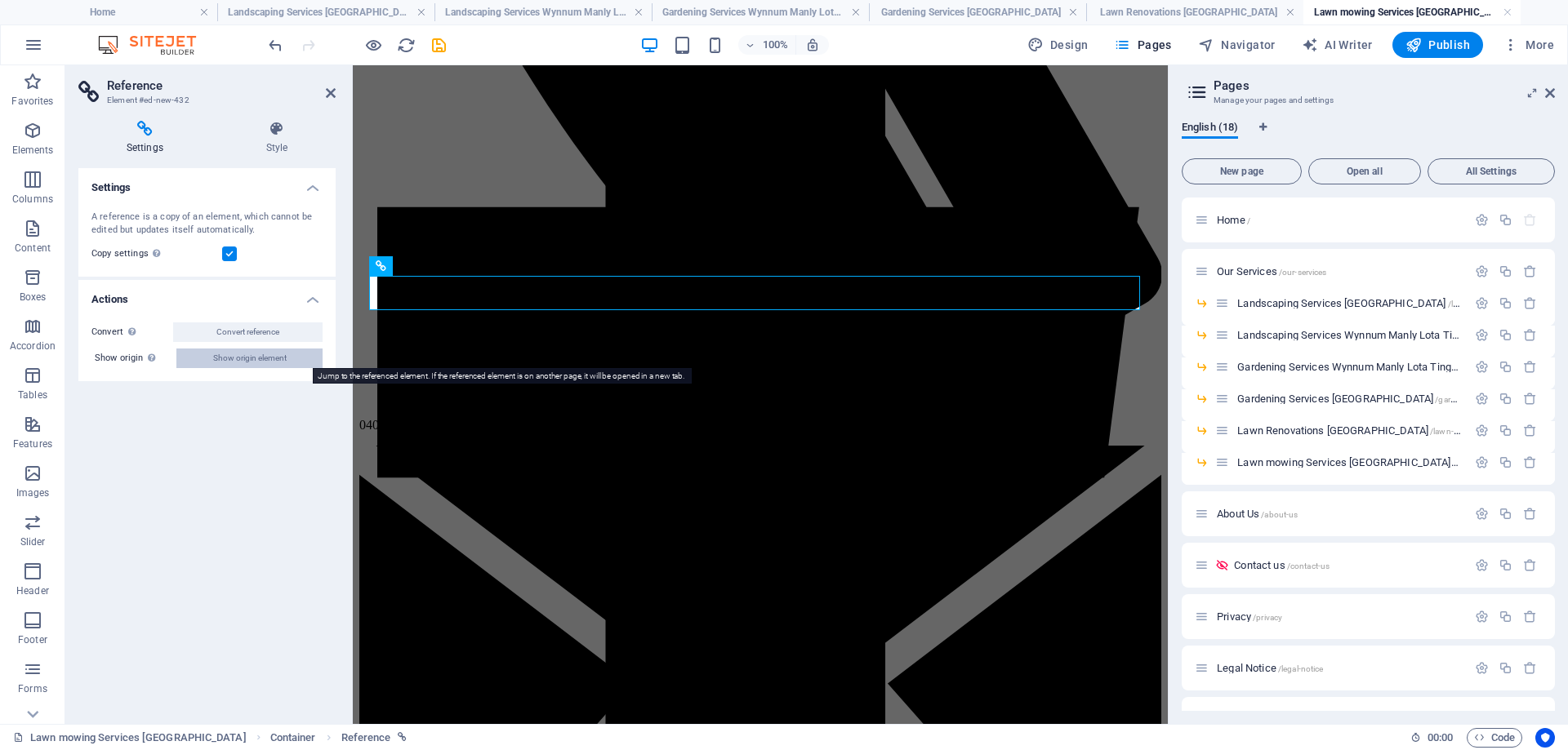
click at [293, 359] on button "Show origin element" at bounding box center [249, 358] width 146 height 20
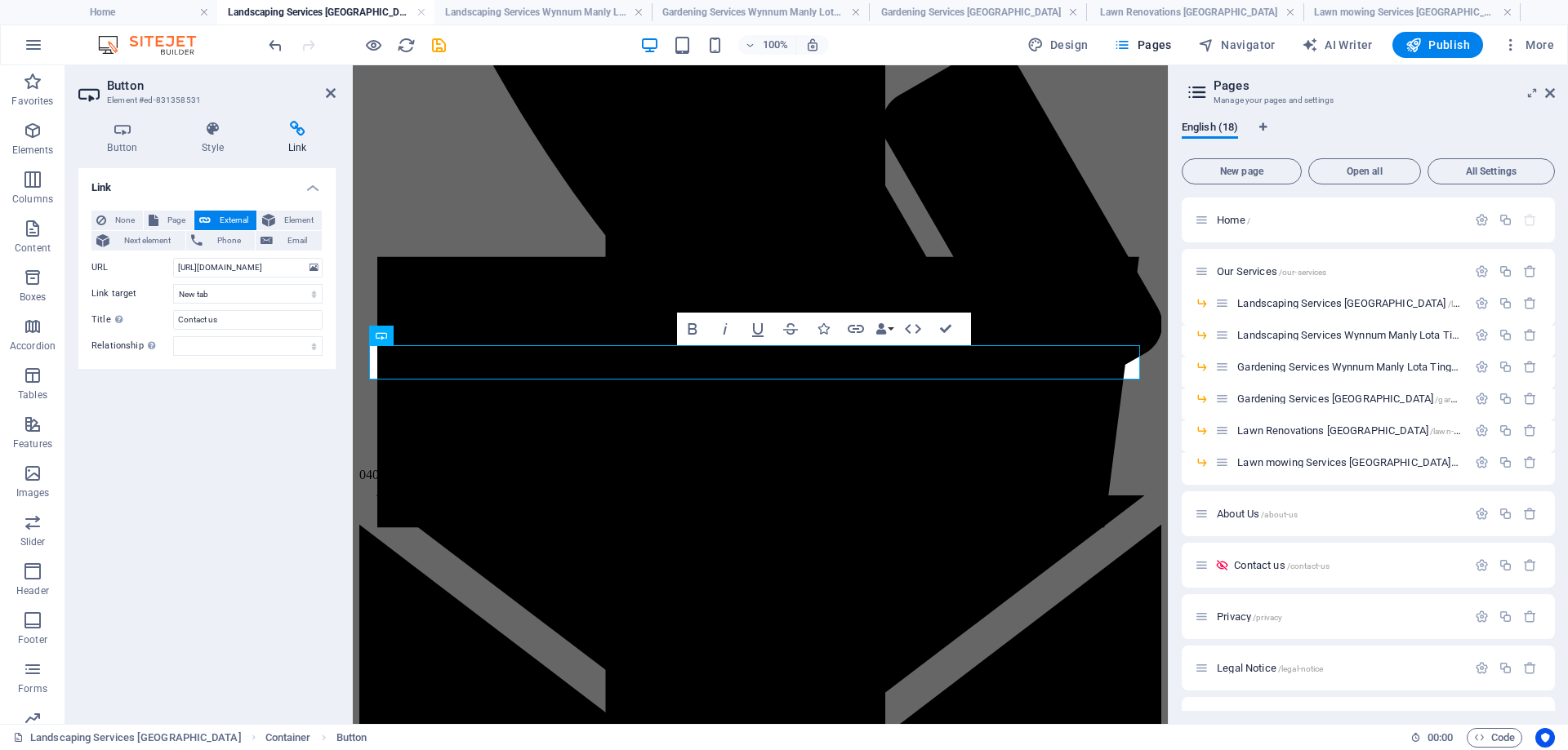
scroll to position [0, 0]
click at [439, 52] on icon "save" at bounding box center [439, 46] width 19 height 19
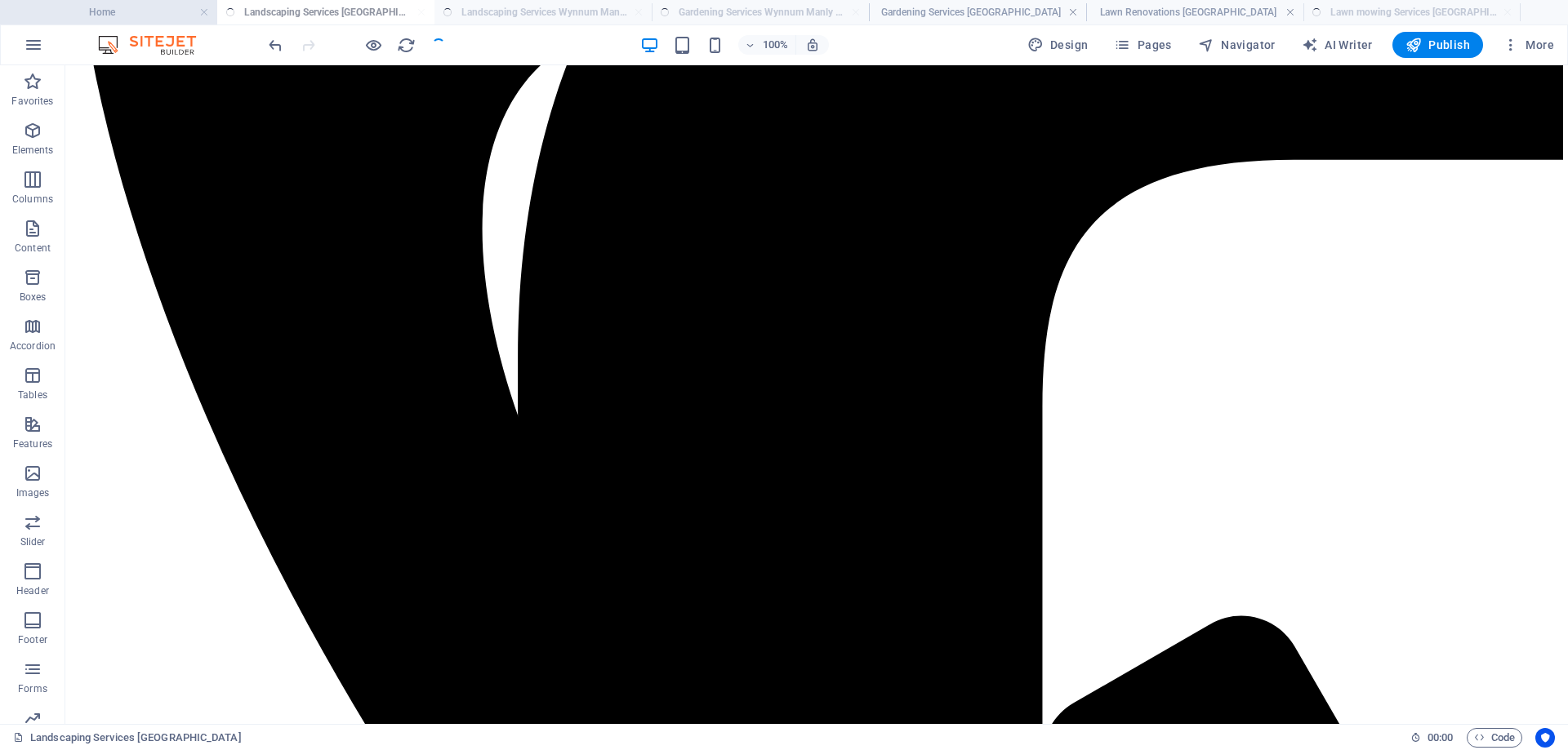
click at [134, 12] on h4 "Home" at bounding box center [109, 12] width 218 height 18
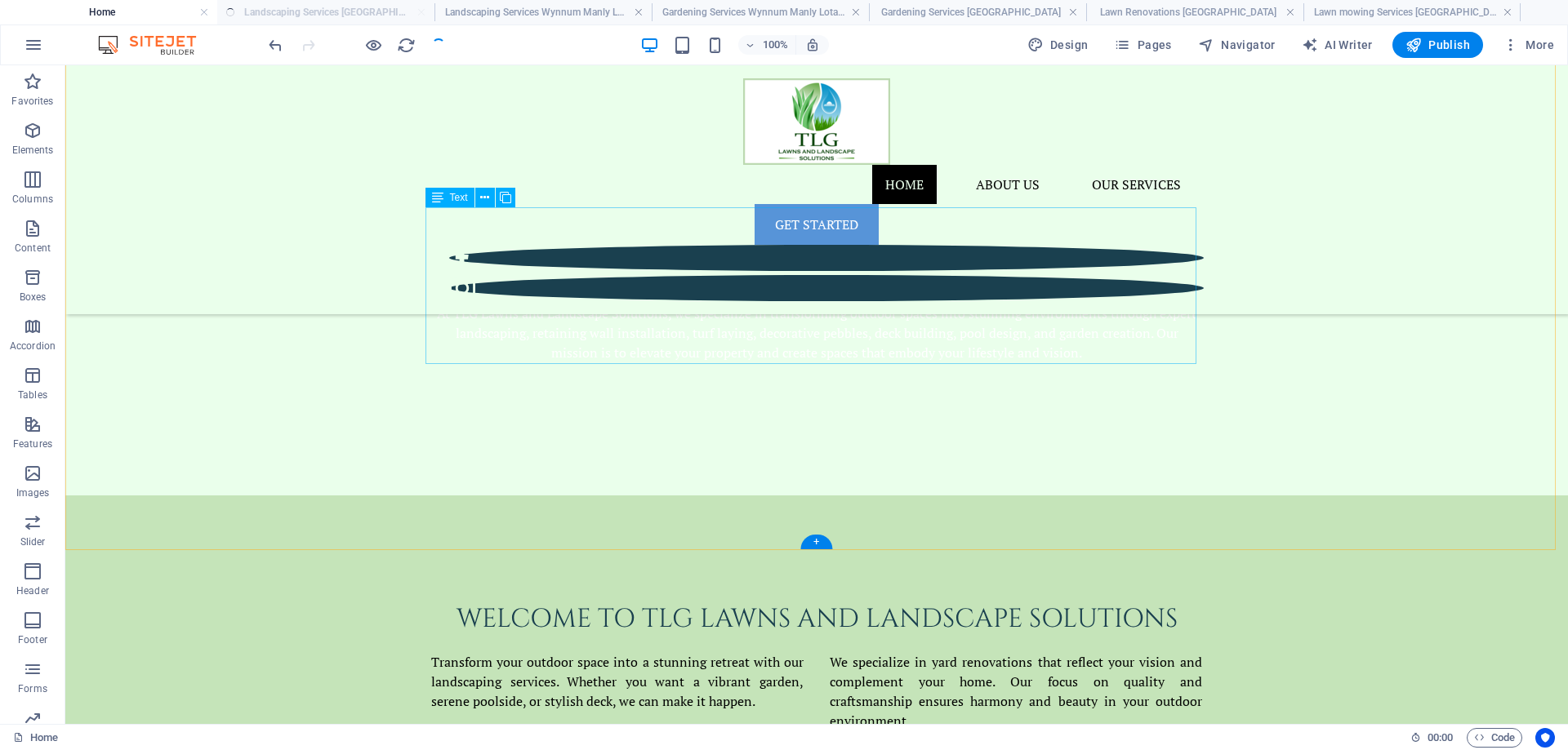
scroll to position [816, 0]
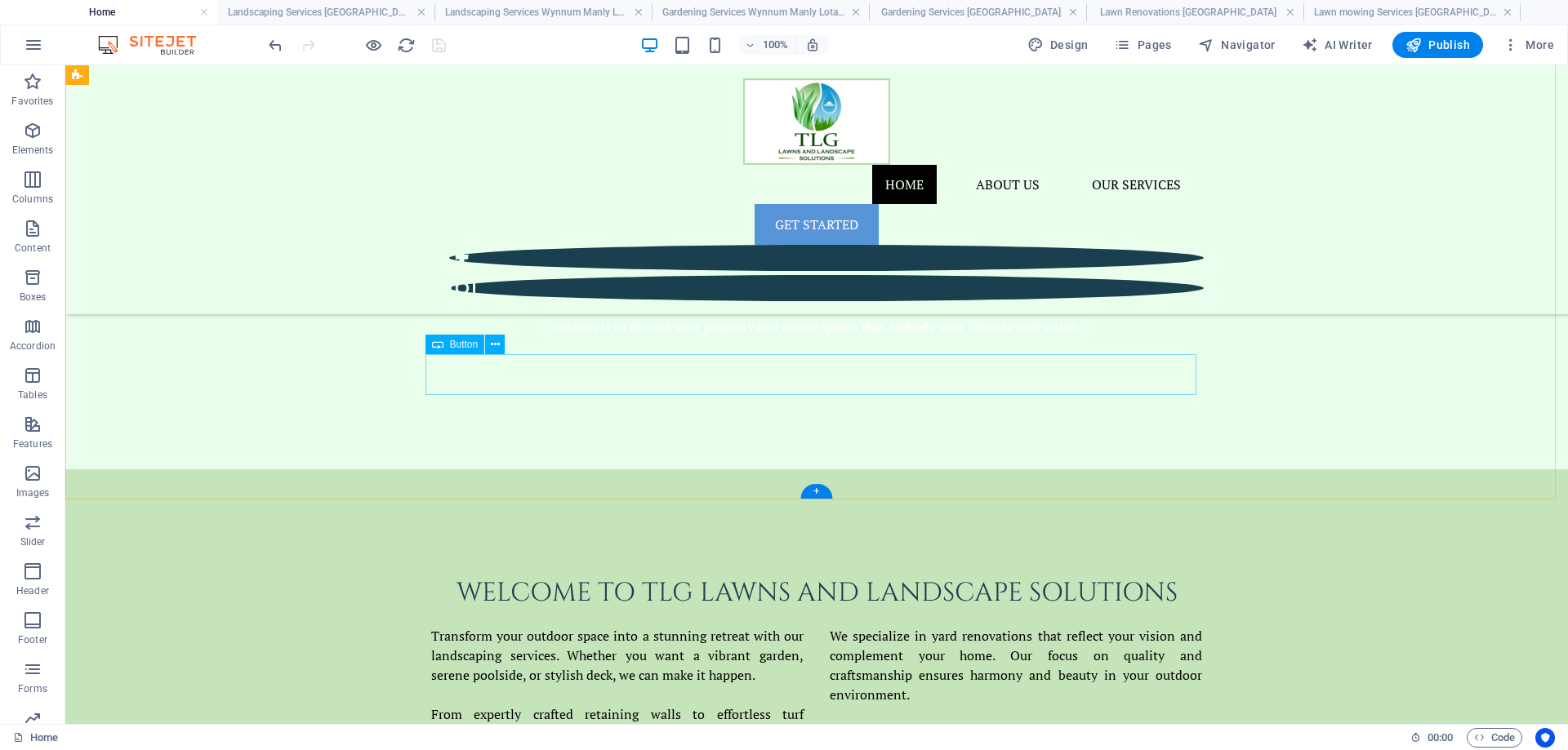
click at [499, 349] on icon at bounding box center [496, 345] width 9 height 17
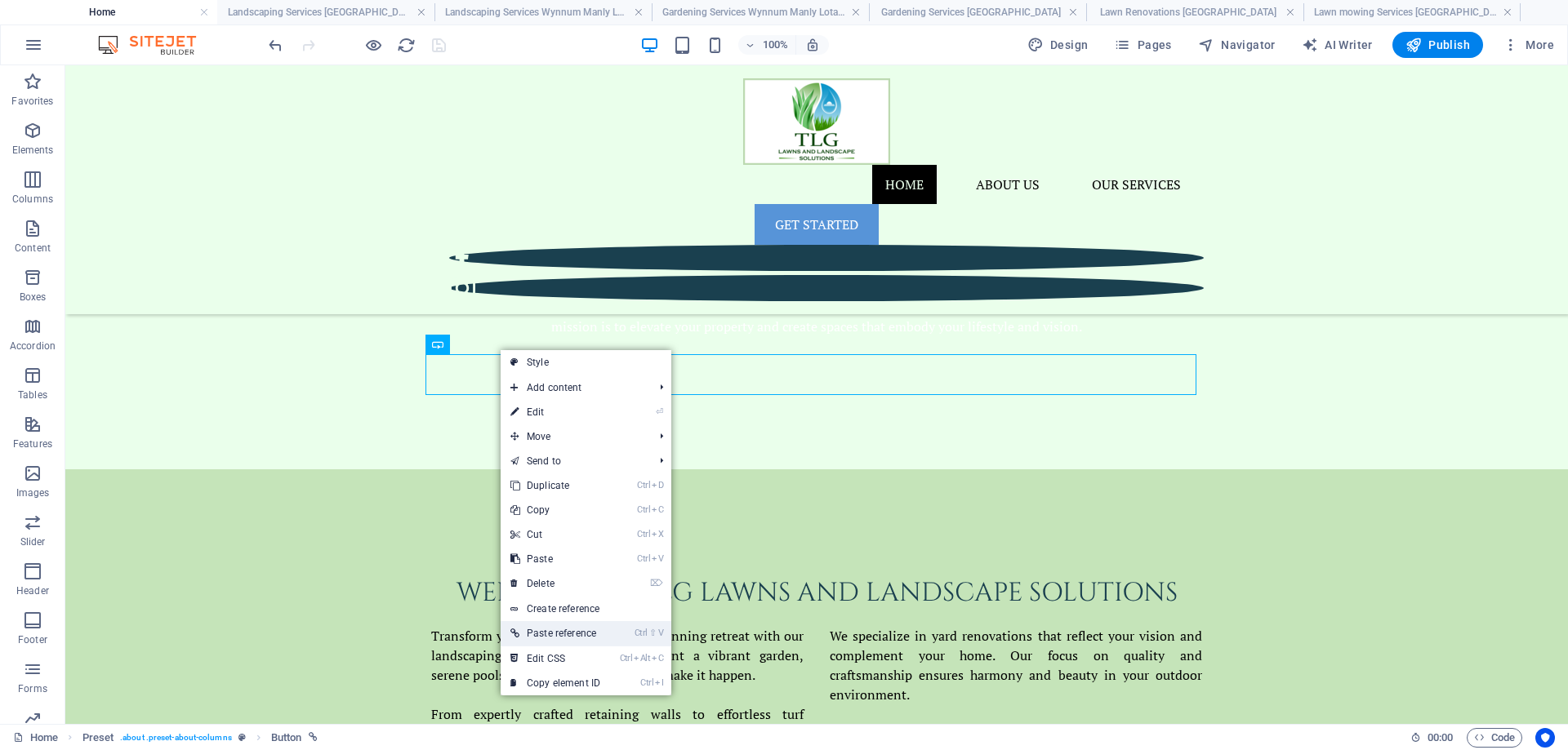
click at [564, 642] on link "Ctrl ⇧ V Paste reference" at bounding box center [555, 633] width 110 height 24
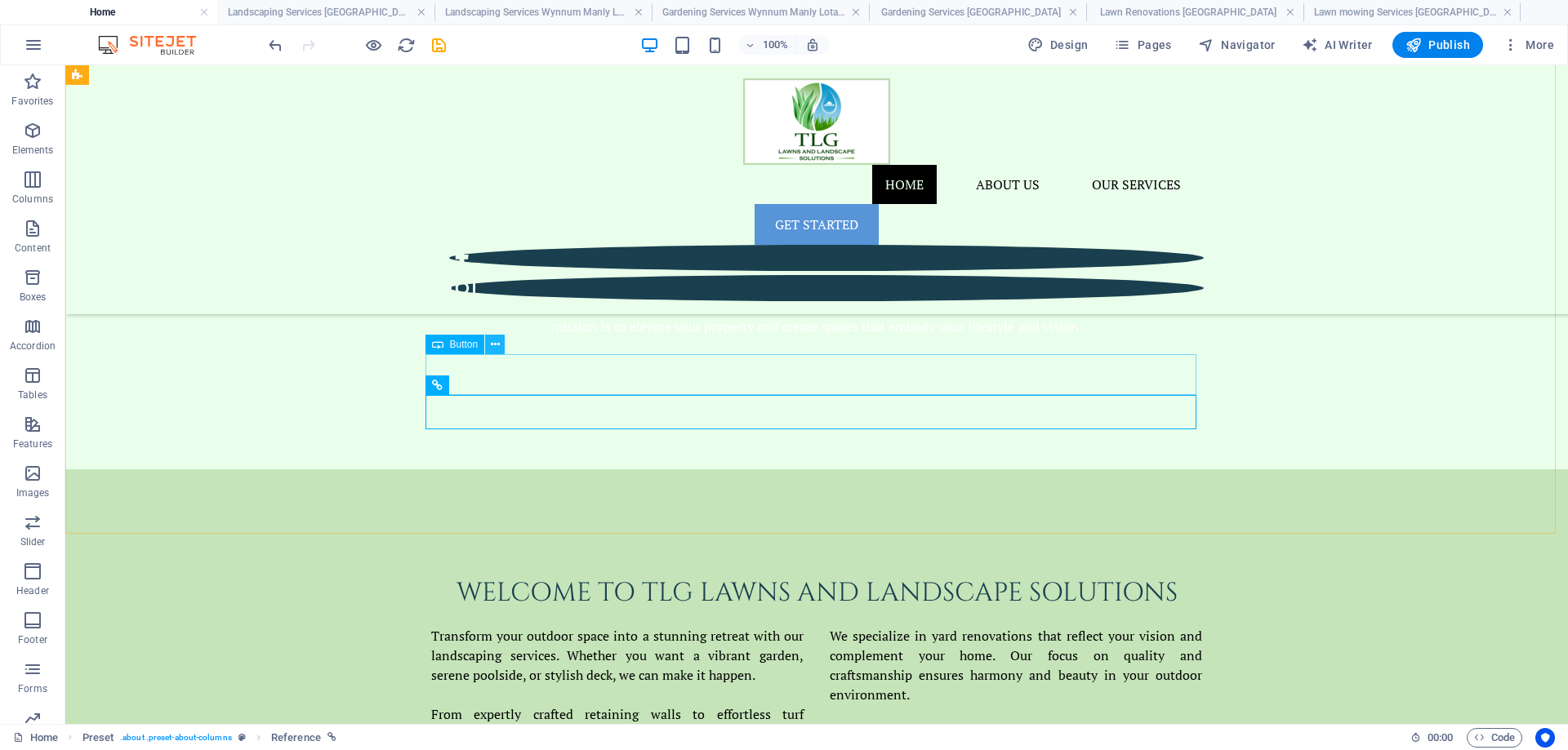
click at [493, 347] on icon at bounding box center [496, 345] width 9 height 17
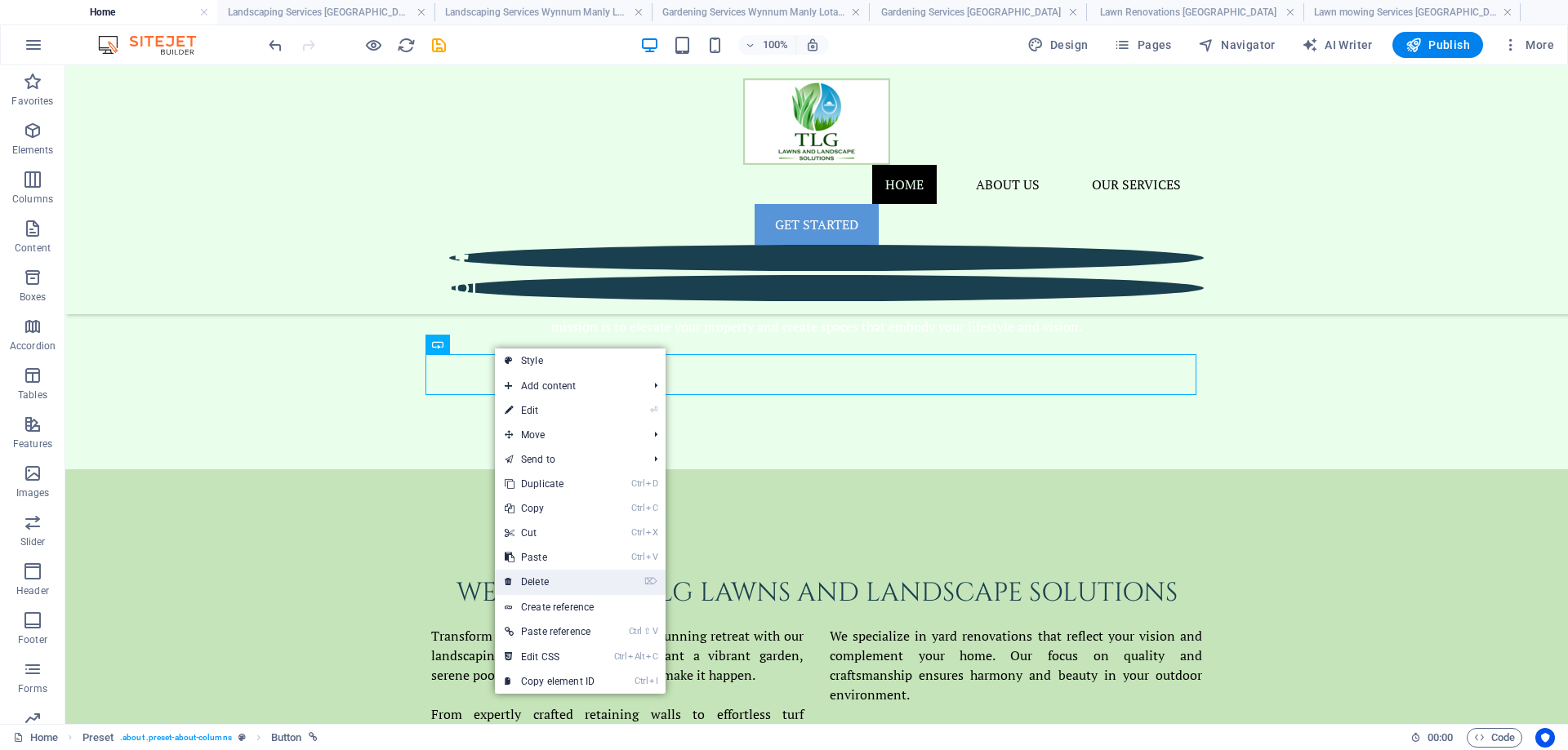
click at [541, 577] on link "⌦ Delete" at bounding box center [549, 582] width 110 height 24
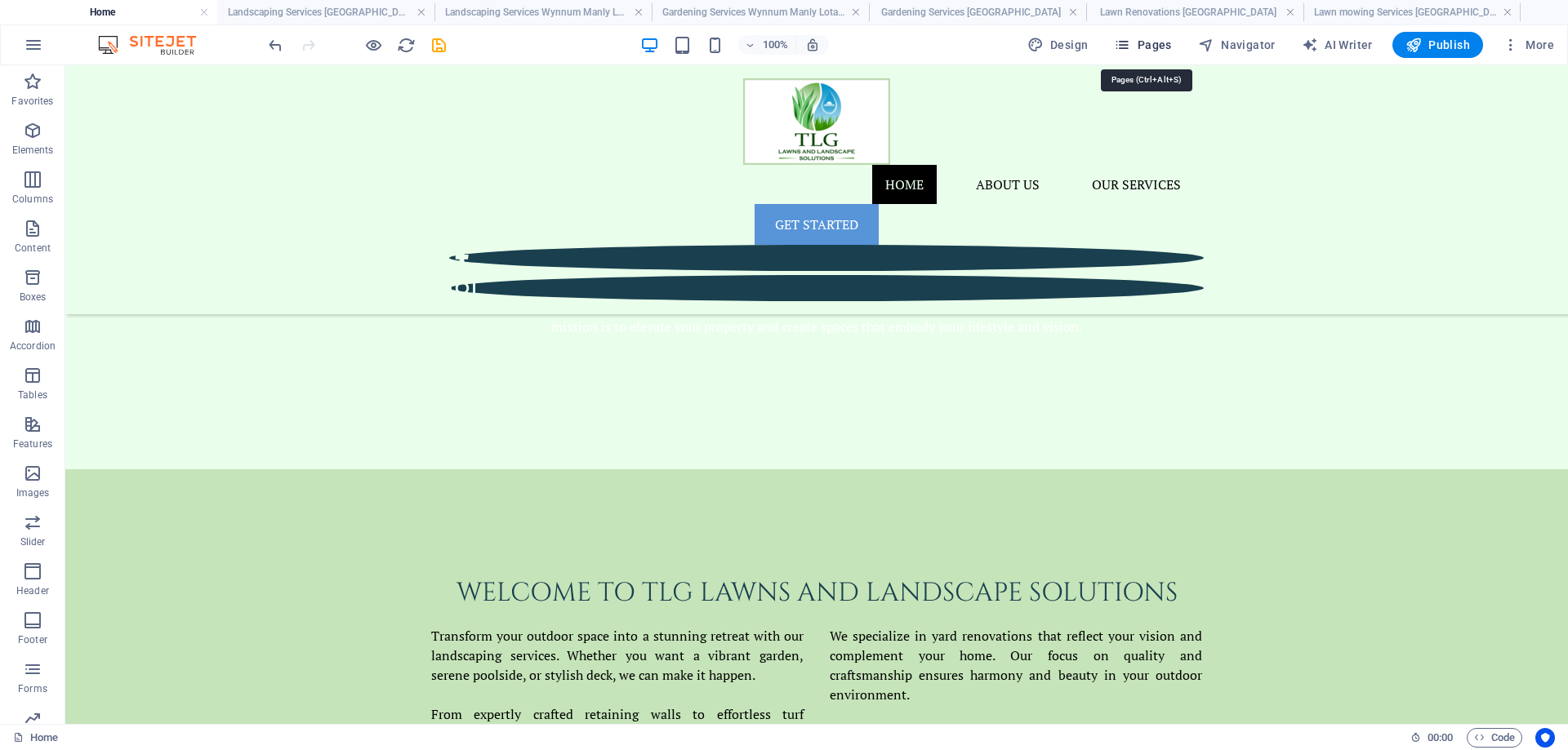
click at [1152, 40] on span "Pages" at bounding box center [1142, 45] width 57 height 16
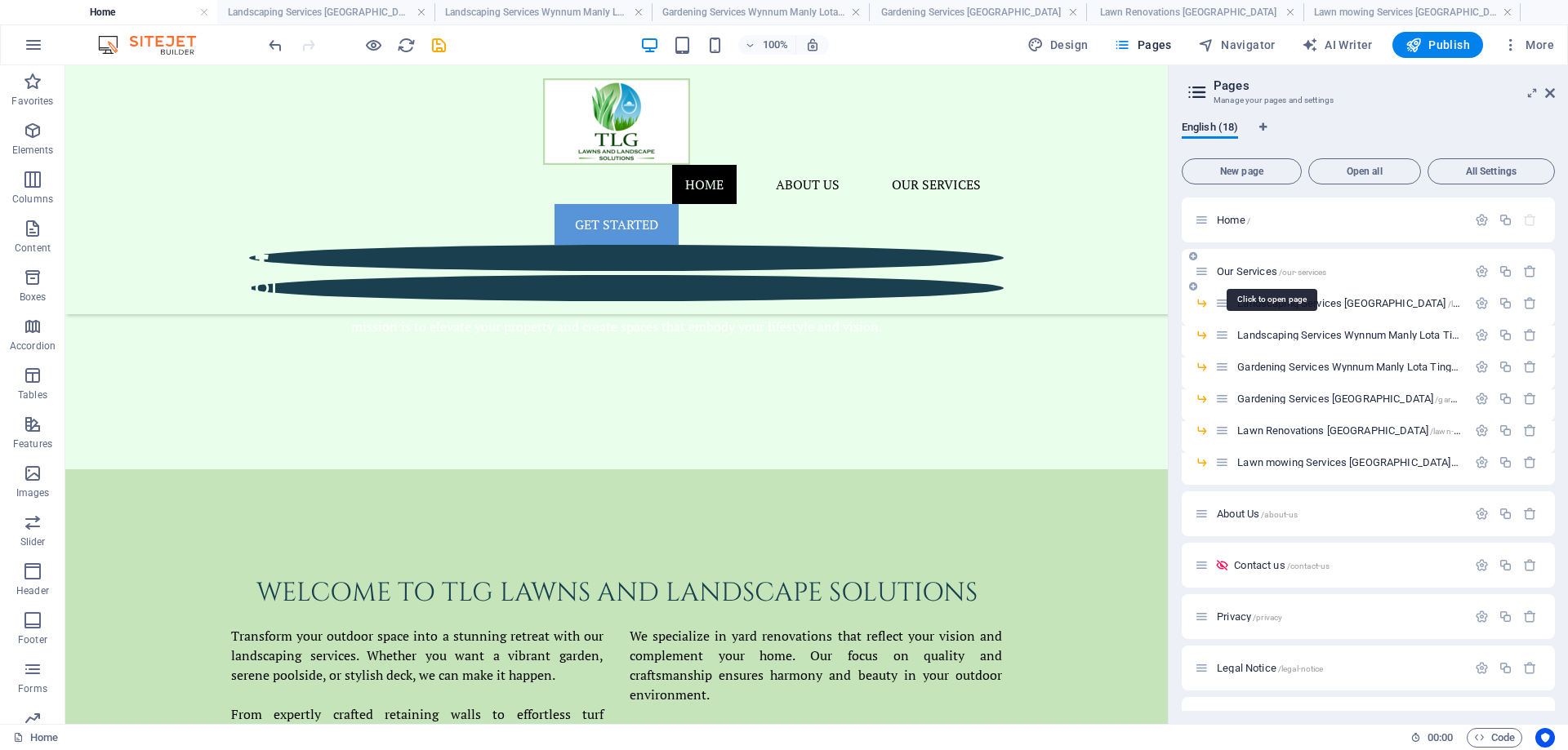
click at [1249, 269] on span "Our Services /our-services" at bounding box center [1272, 271] width 110 height 12
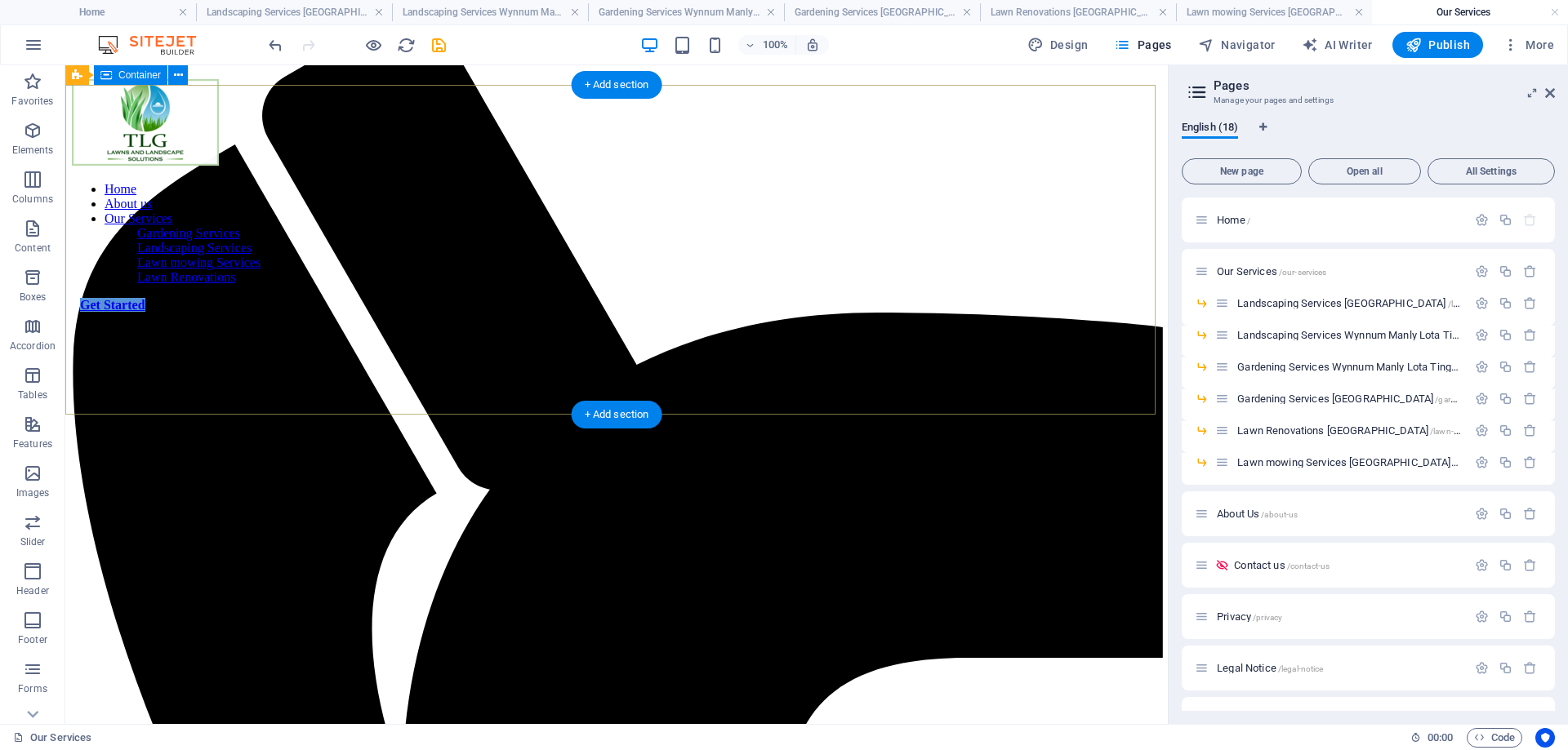
scroll to position [0, 0]
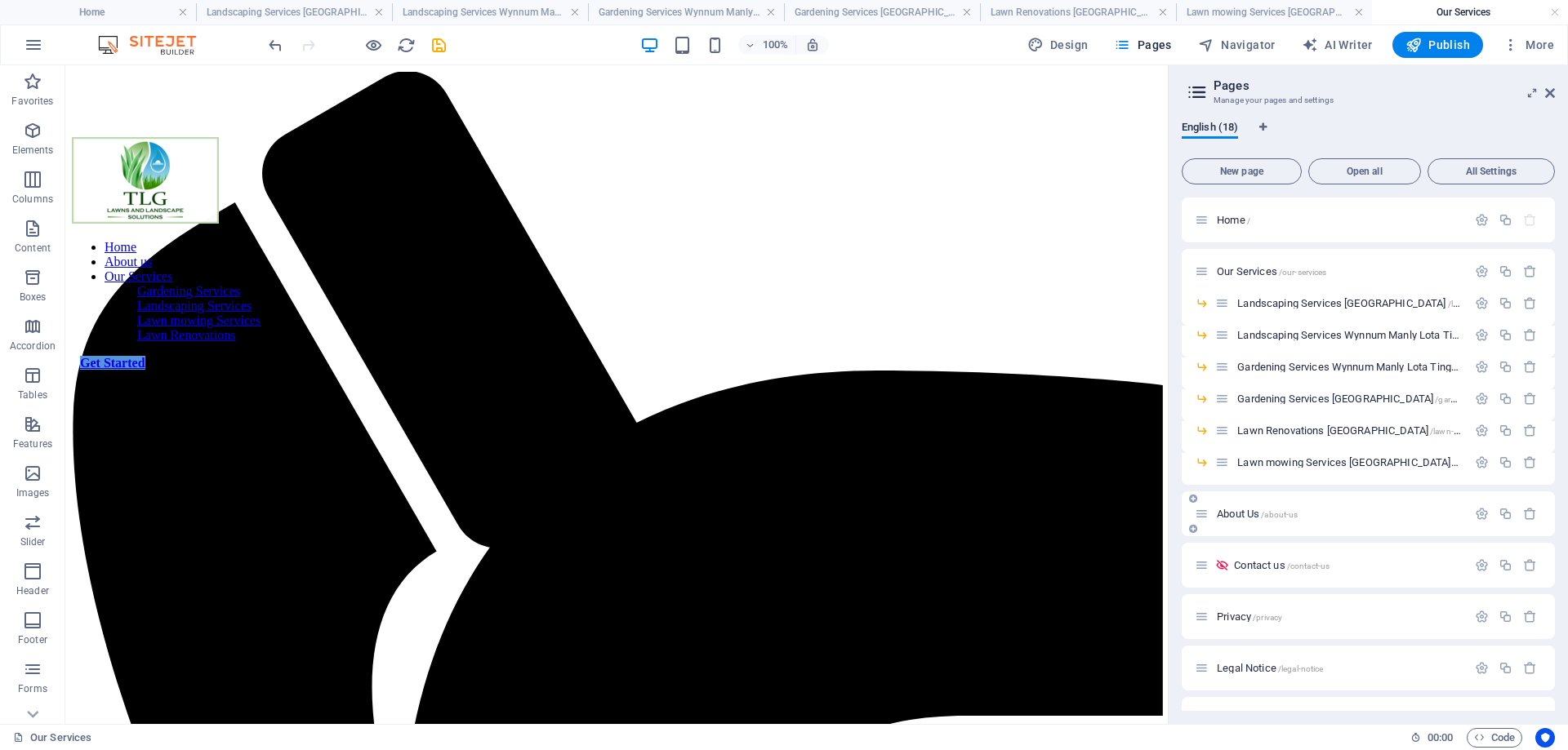
click at [1302, 515] on p "About Us /about-us" at bounding box center [1340, 514] width 245 height 10
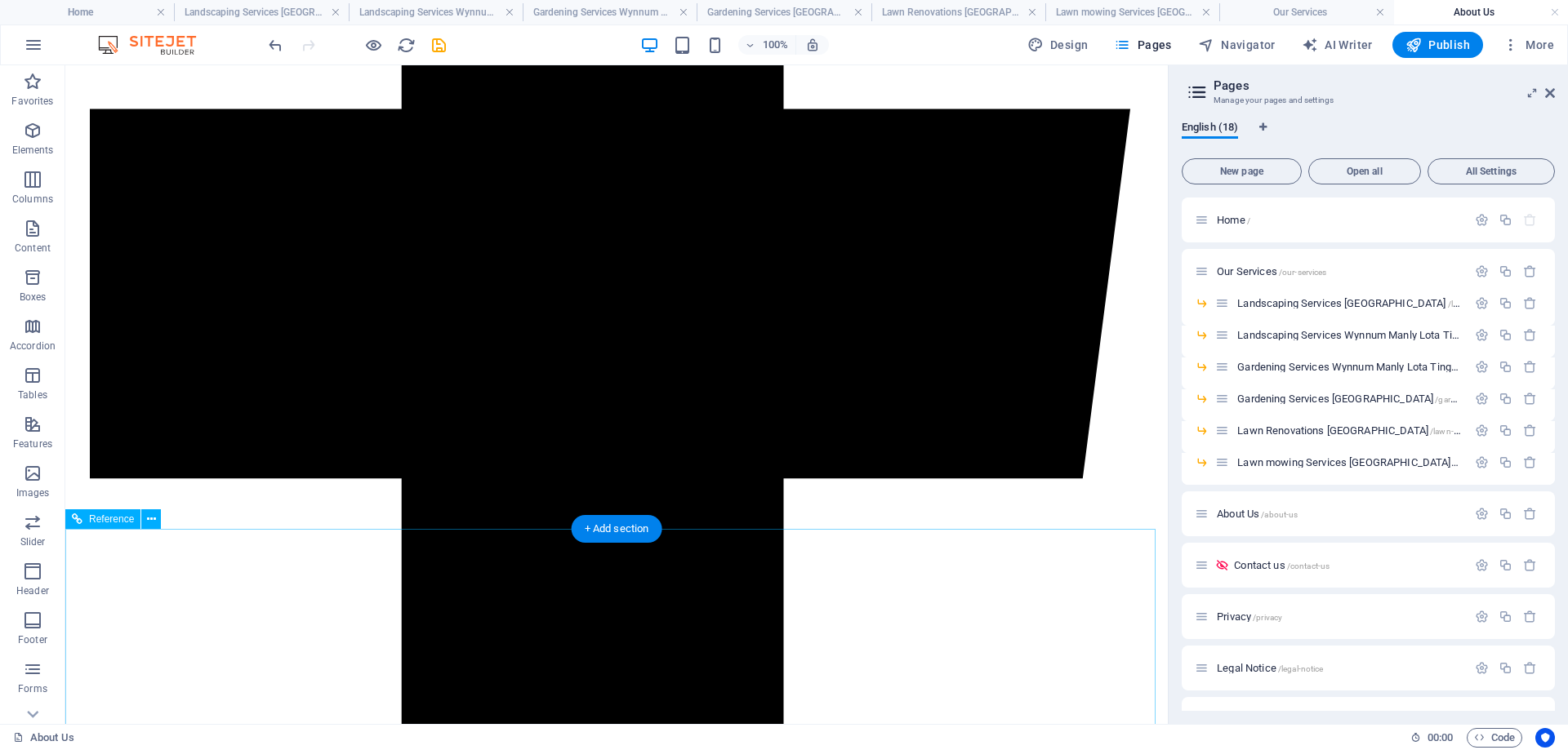
scroll to position [980, 0]
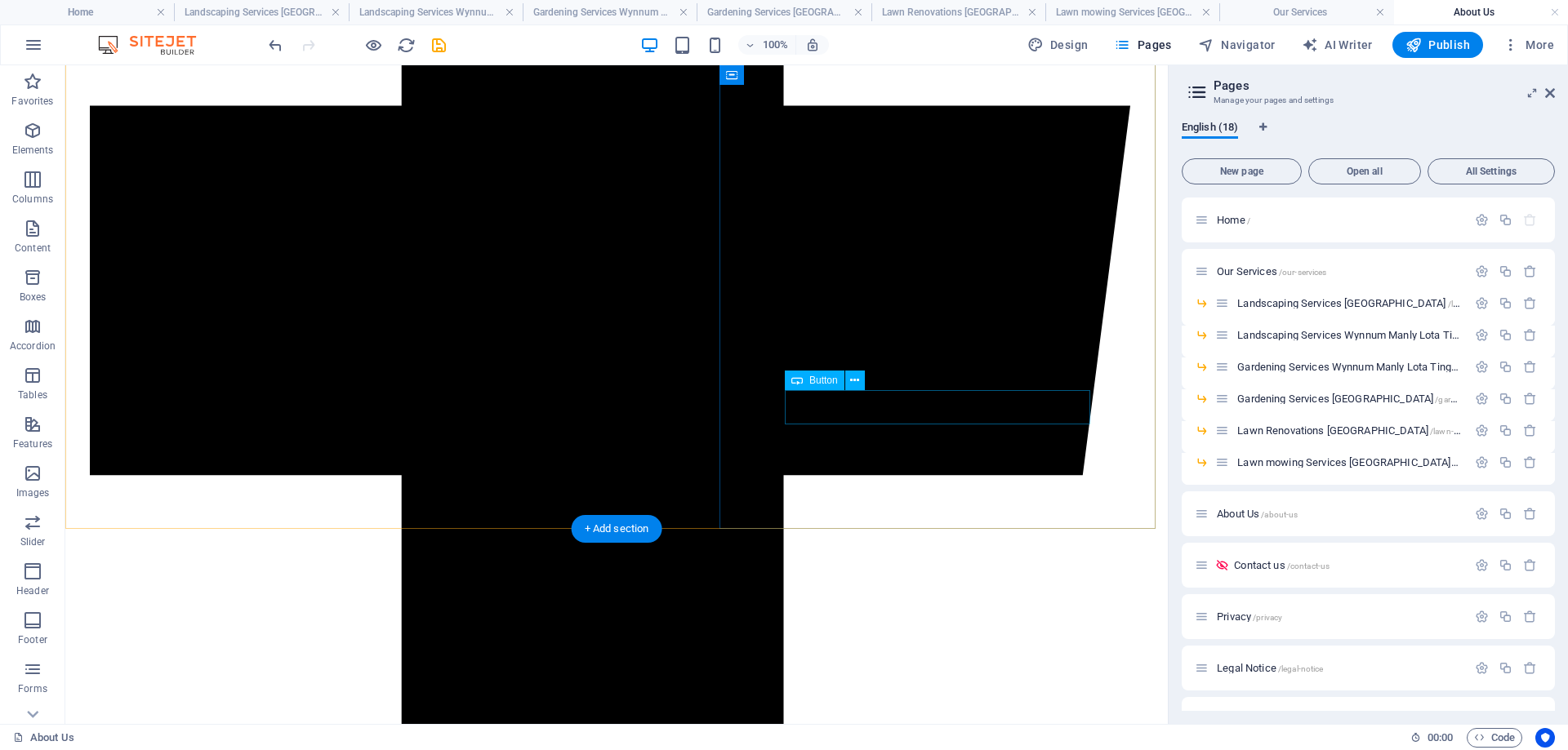
click at [850, 380] on button at bounding box center [855, 381] width 20 height 20
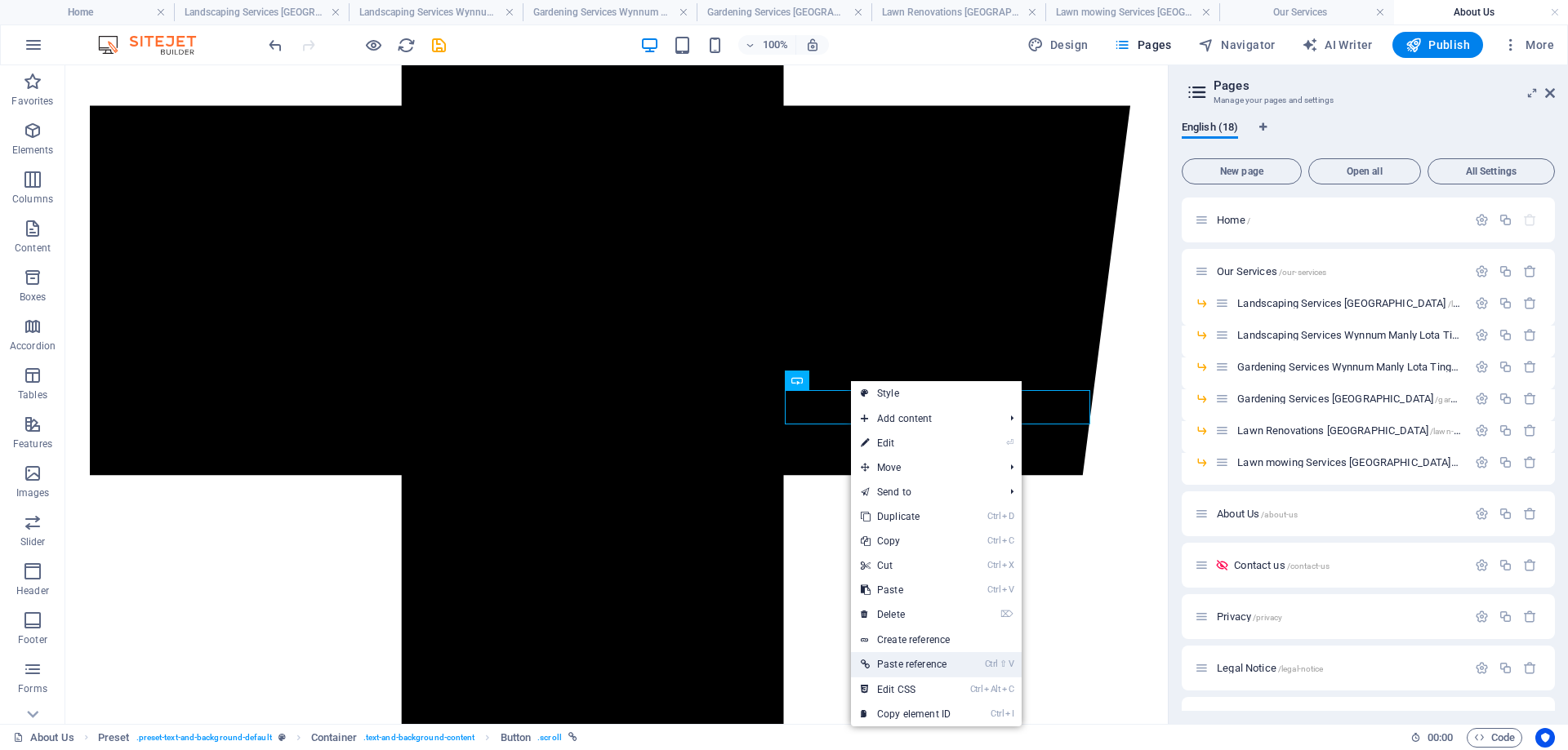
click at [932, 658] on link "Ctrl ⇧ V Paste reference" at bounding box center [906, 665] width 110 height 24
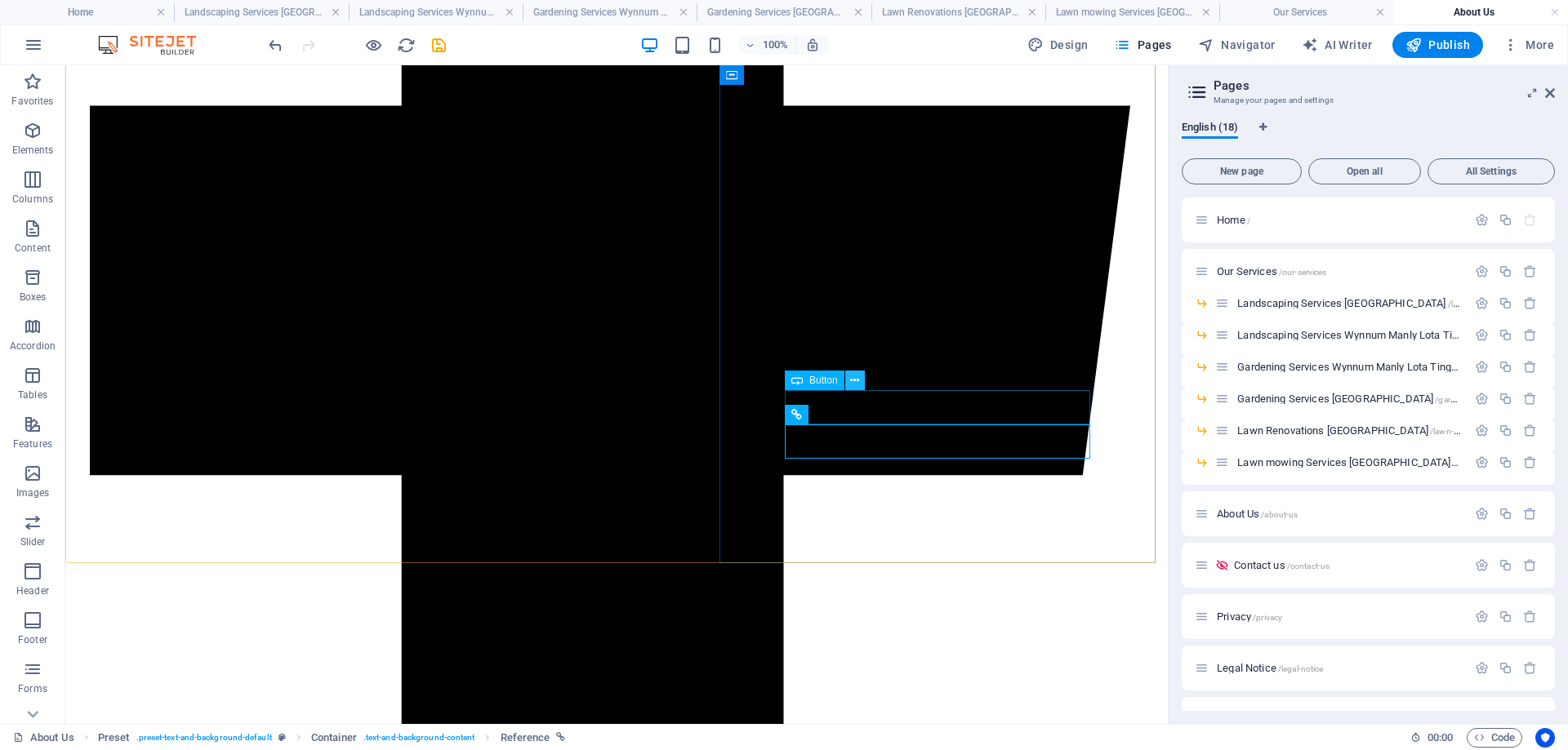
click at [858, 382] on icon at bounding box center [855, 381] width 9 height 17
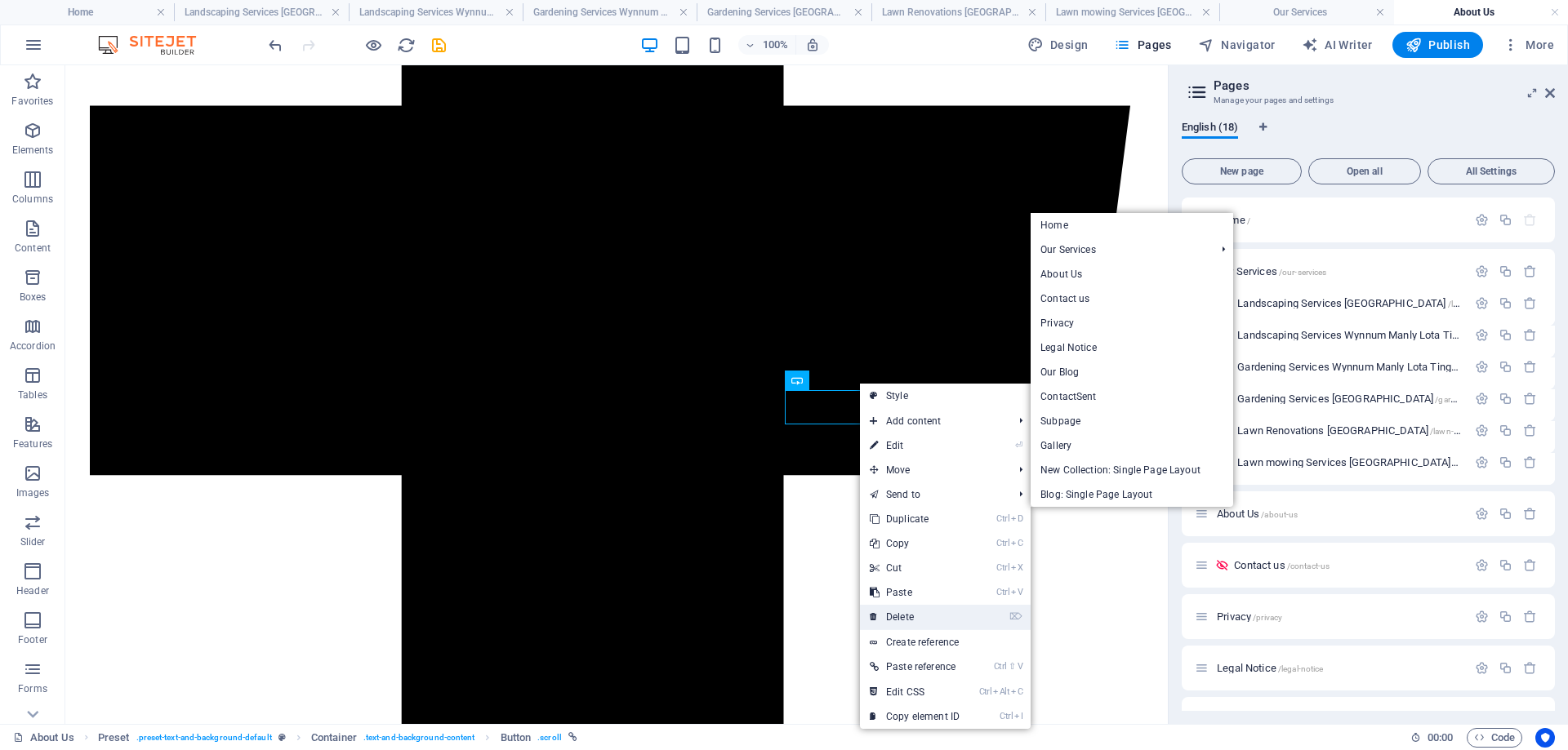
click at [941, 614] on link "⌦ Delete" at bounding box center [914, 617] width 110 height 24
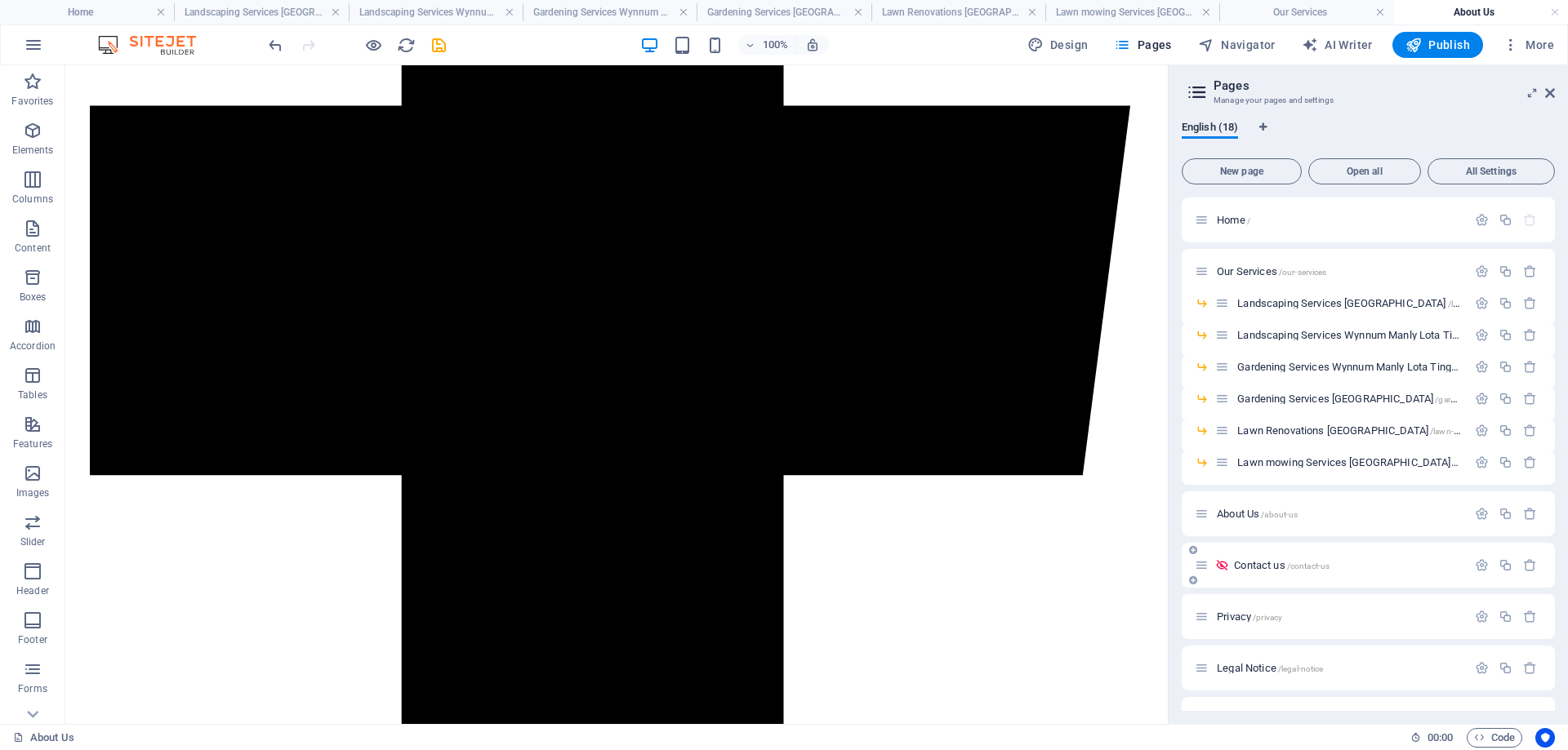
click at [1362, 563] on p "Contact us /contact-us" at bounding box center [1349, 565] width 228 height 10
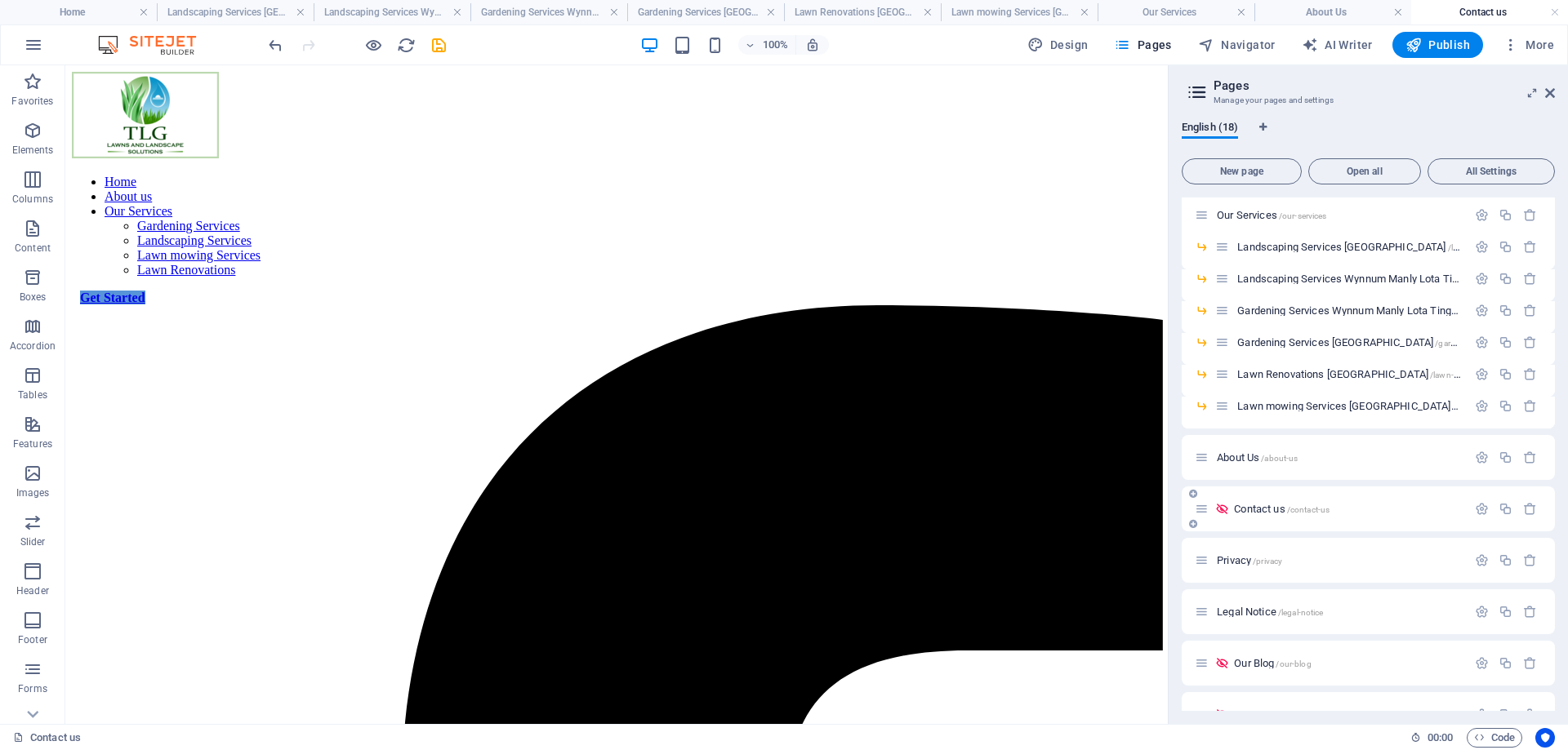
scroll to position [82, 0]
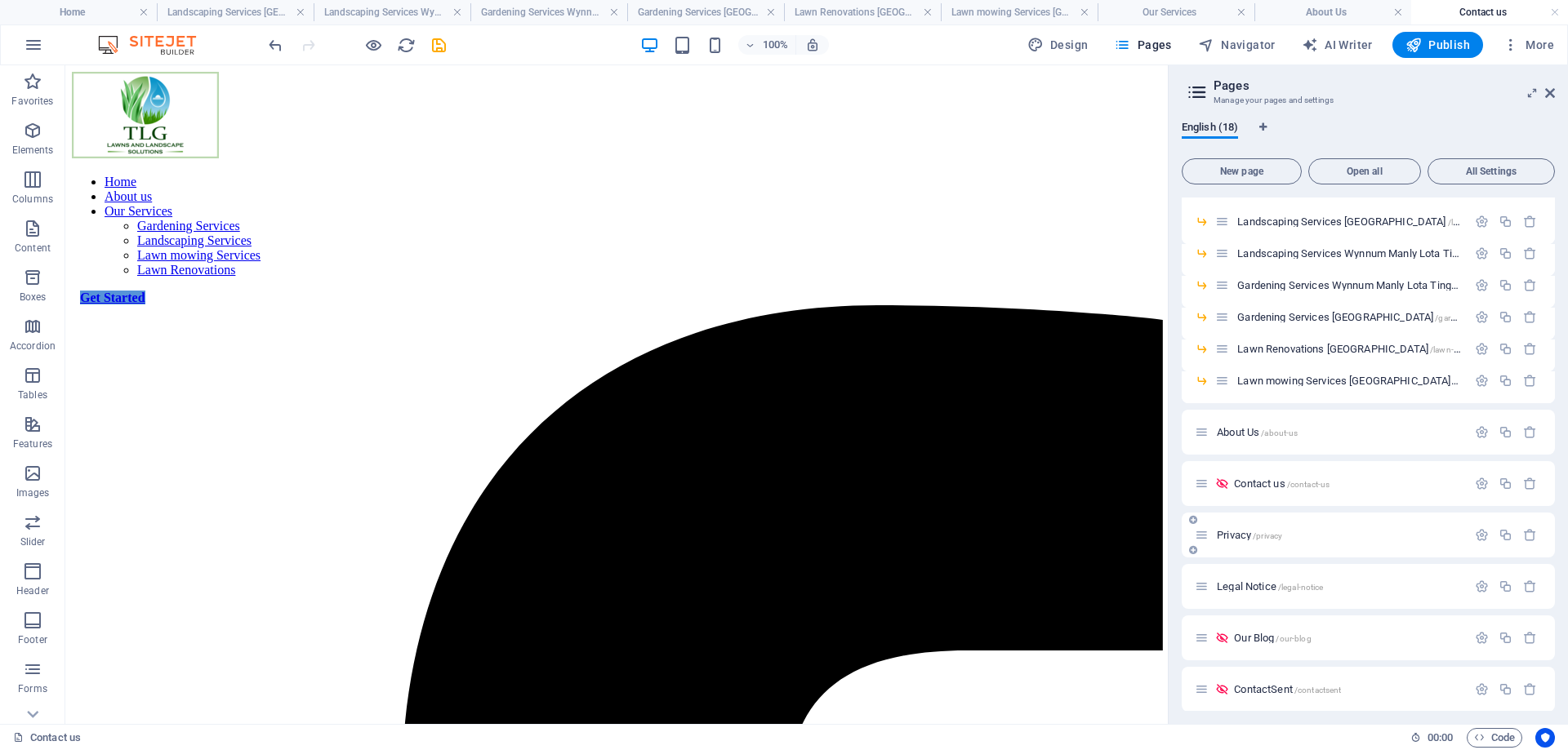
click at [1340, 548] on div "Privacy /privacy" at bounding box center [1369, 535] width 373 height 45
click at [1263, 532] on span "/privacy" at bounding box center [1268, 536] width 29 height 9
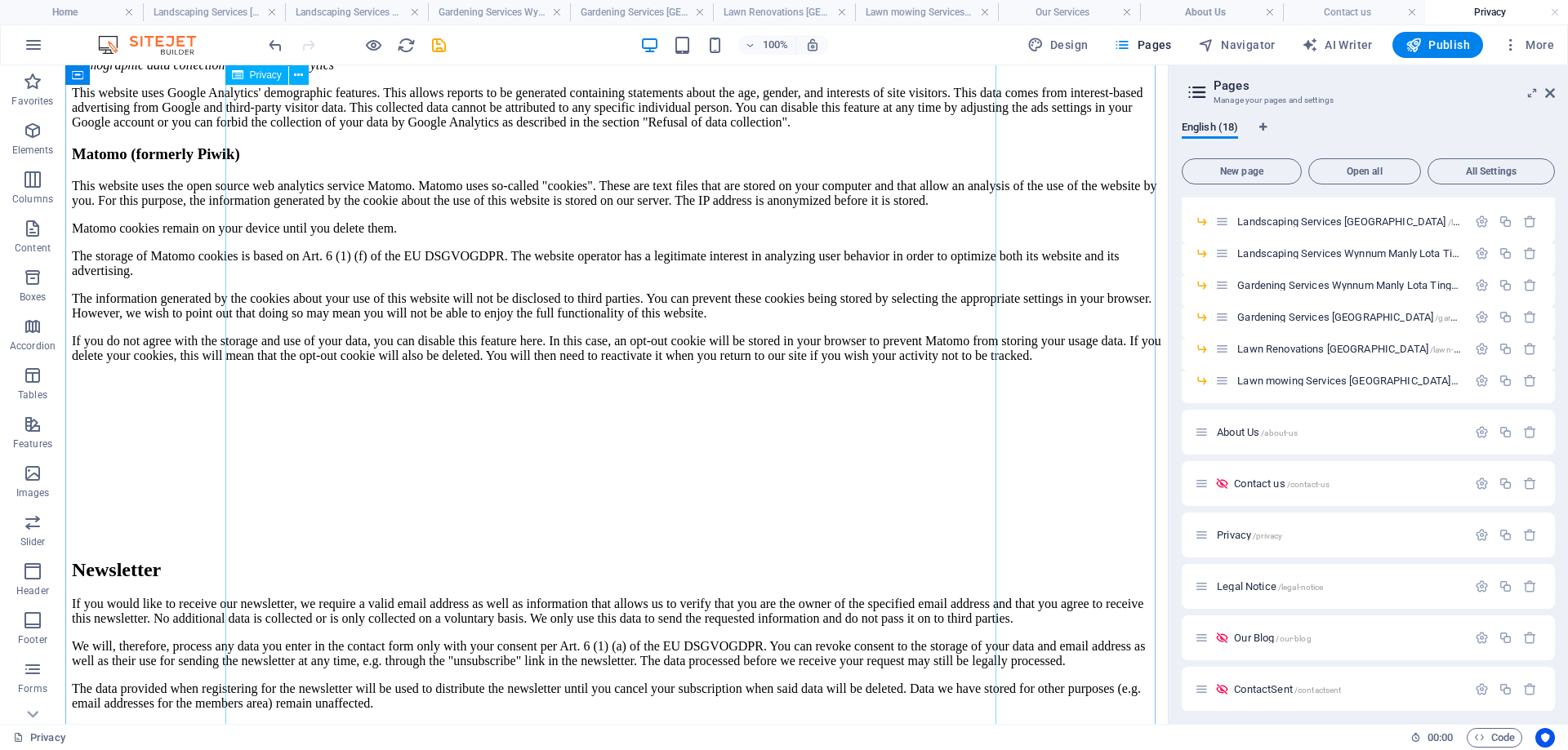
scroll to position [4680, 0]
click at [1347, 690] on p "ContactSent /contactsent" at bounding box center [1349, 690] width 228 height 10
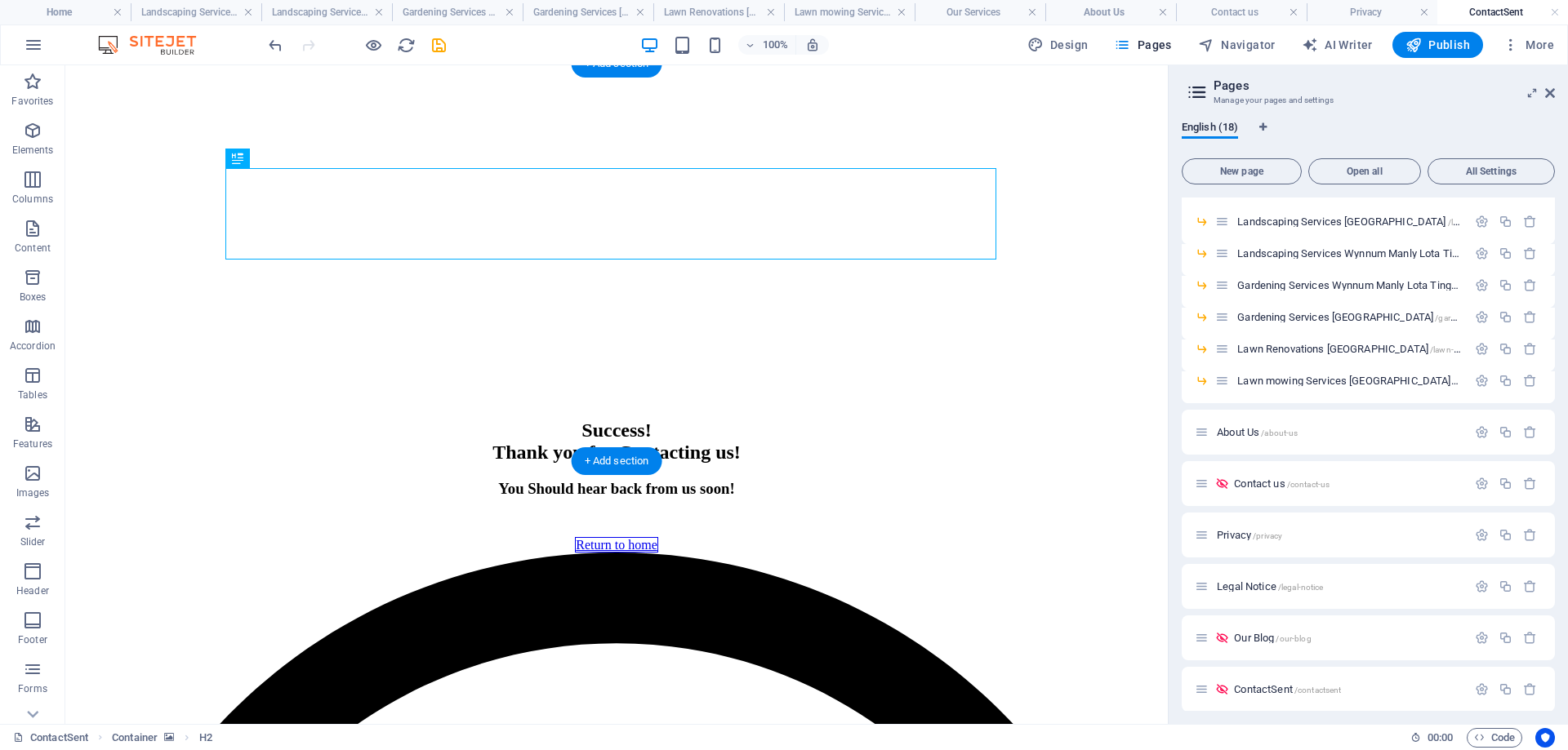
scroll to position [0, 0]
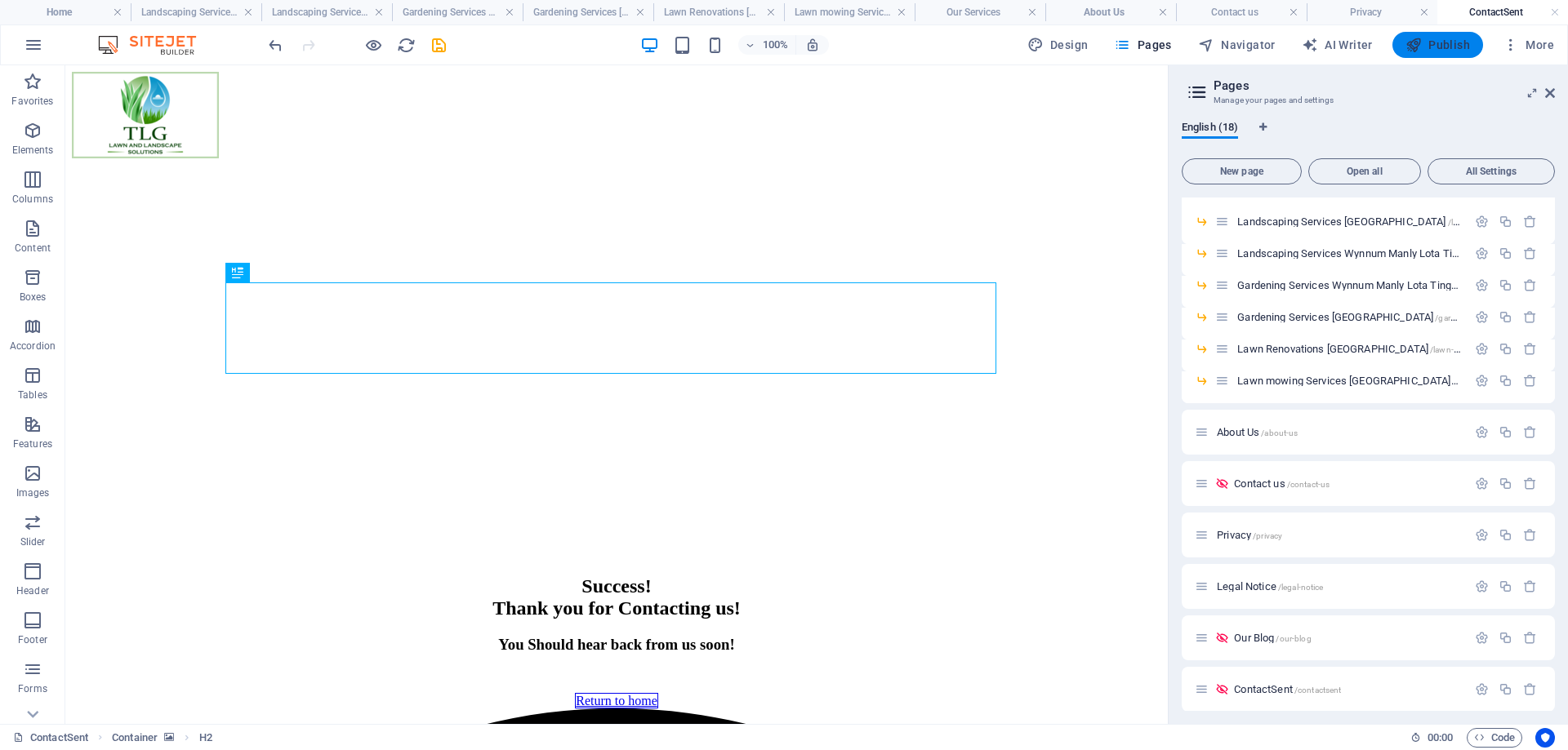
click at [1451, 44] on span "Publish" at bounding box center [1438, 45] width 65 height 16
